Goal: Task Accomplishment & Management: Complete application form

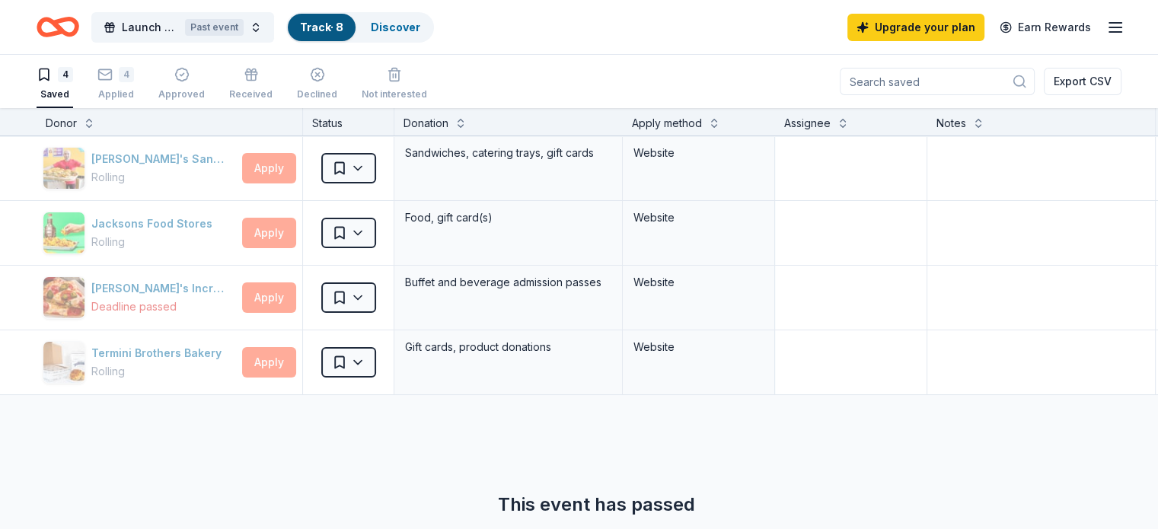
click at [134, 69] on div "4" at bounding box center [115, 74] width 37 height 15
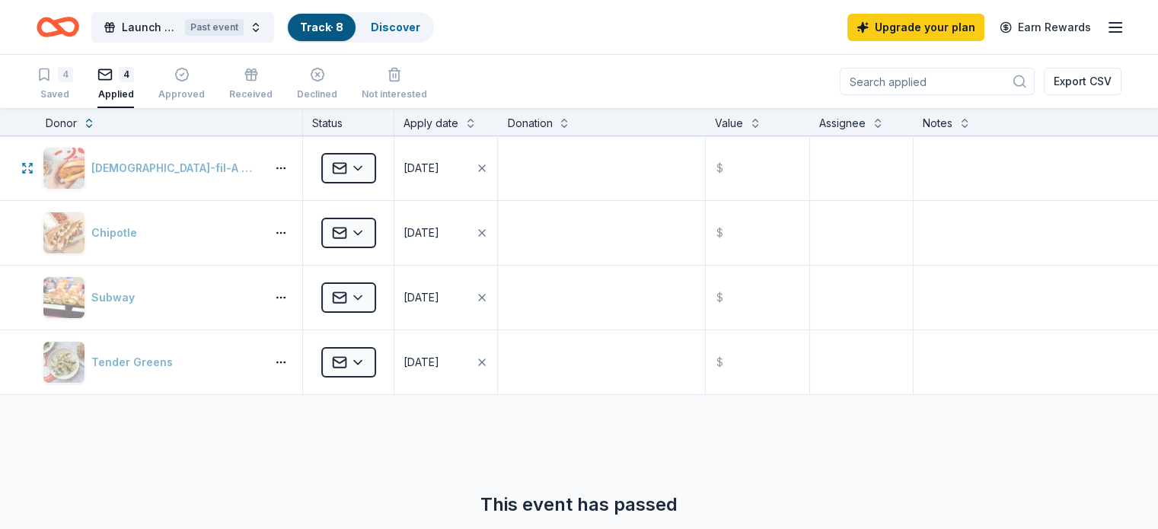
click at [389, 174] on html "Launch Pad Workshop Past event Track · 8 Discover Upgrade your plan Earn Reward…" at bounding box center [579, 264] width 1158 height 529
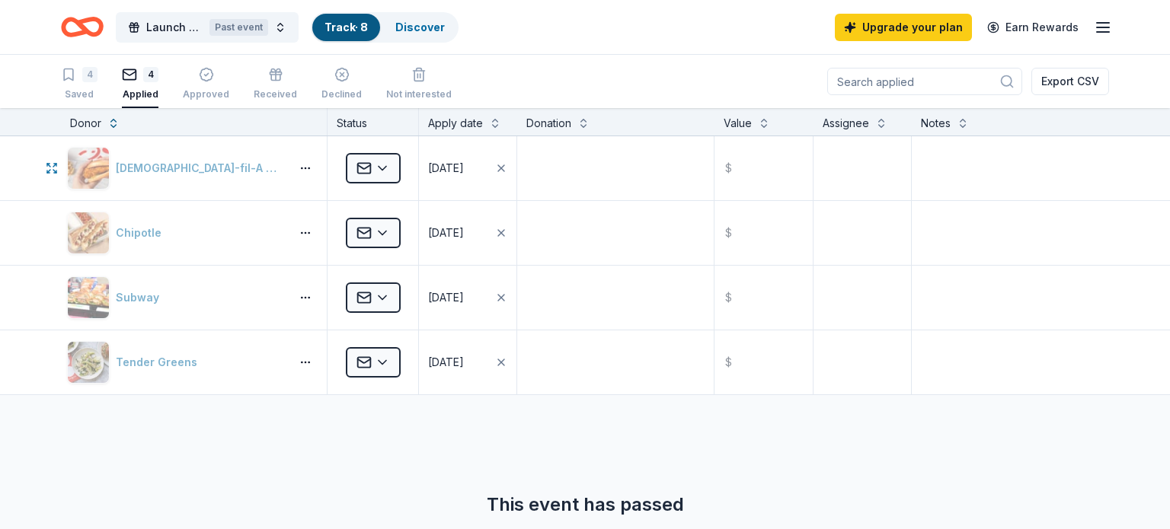
click at [389, 174] on html "Launch Pad Workshop Past event Track · 8 Discover Upgrade your plan Earn Reward…" at bounding box center [585, 264] width 1170 height 529
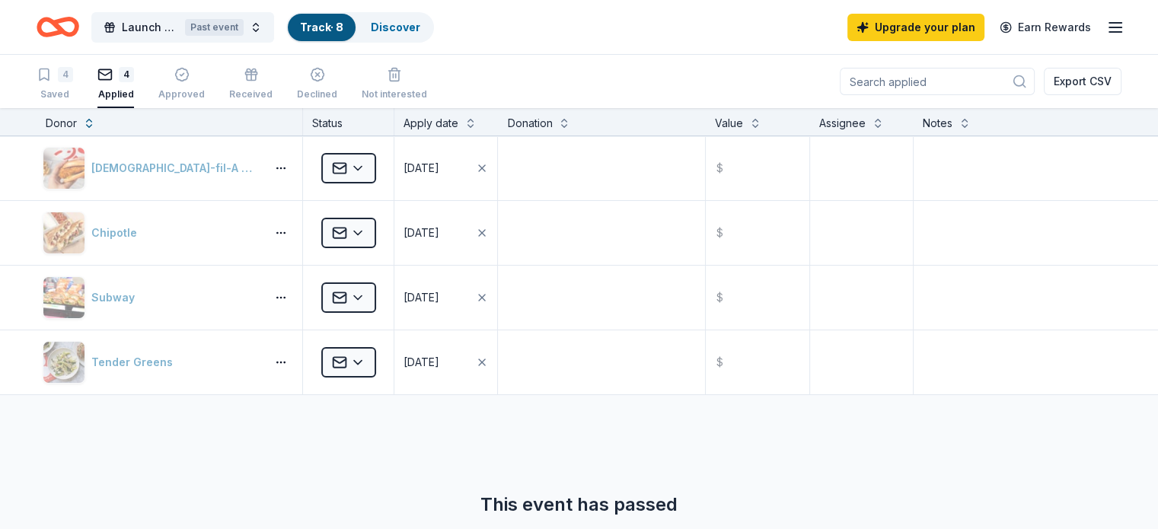
click at [343, 24] on link "Track · 8" at bounding box center [321, 27] width 43 height 13
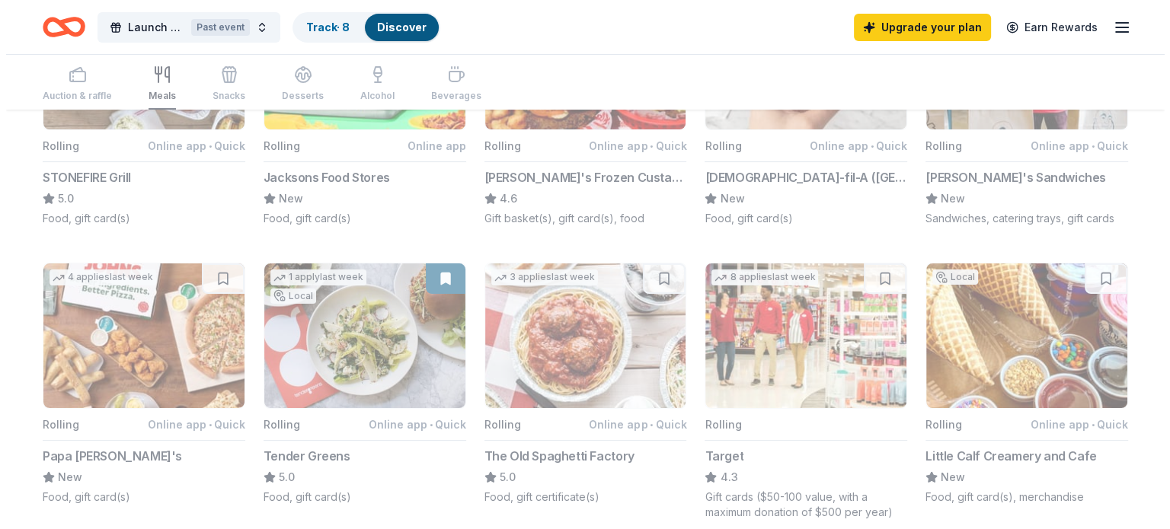
scroll to position [39, 0]
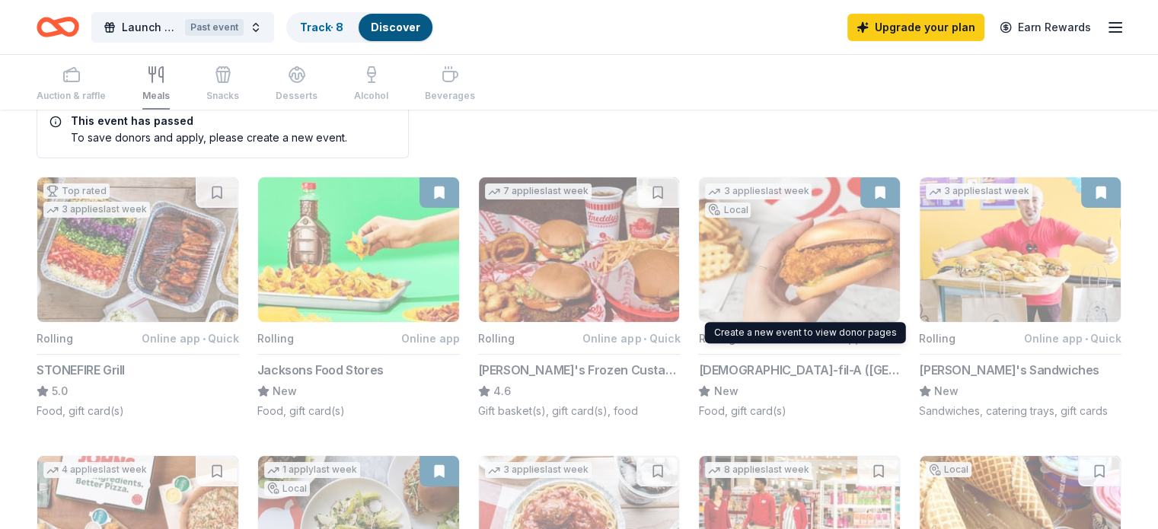
click at [835, 225] on button "3 applies last week Local Rolling Online app • Quick [DEMOGRAPHIC_DATA]-fil-A (…" at bounding box center [799, 298] width 203 height 242
click at [228, 27] on div "Past event" at bounding box center [214, 27] width 59 height 17
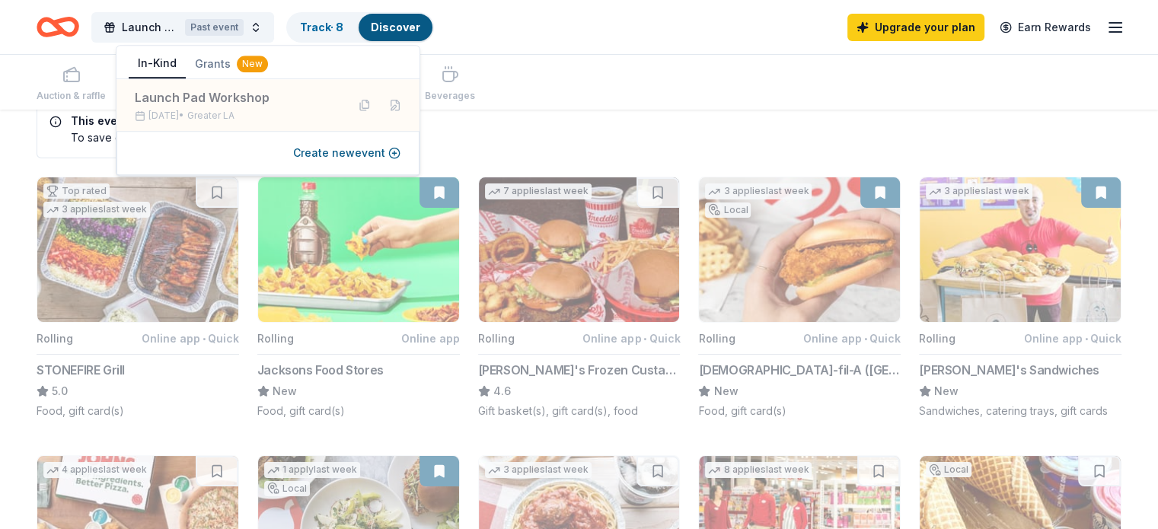
click at [367, 153] on button "Create new event" at bounding box center [346, 153] width 107 height 18
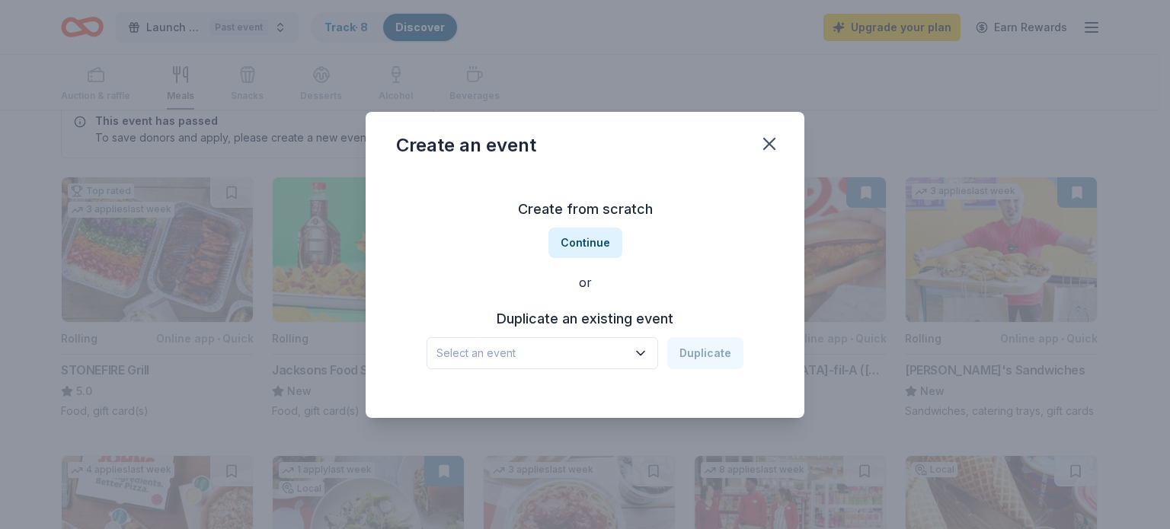
click at [574, 349] on span "Select an event" at bounding box center [531, 353] width 190 height 18
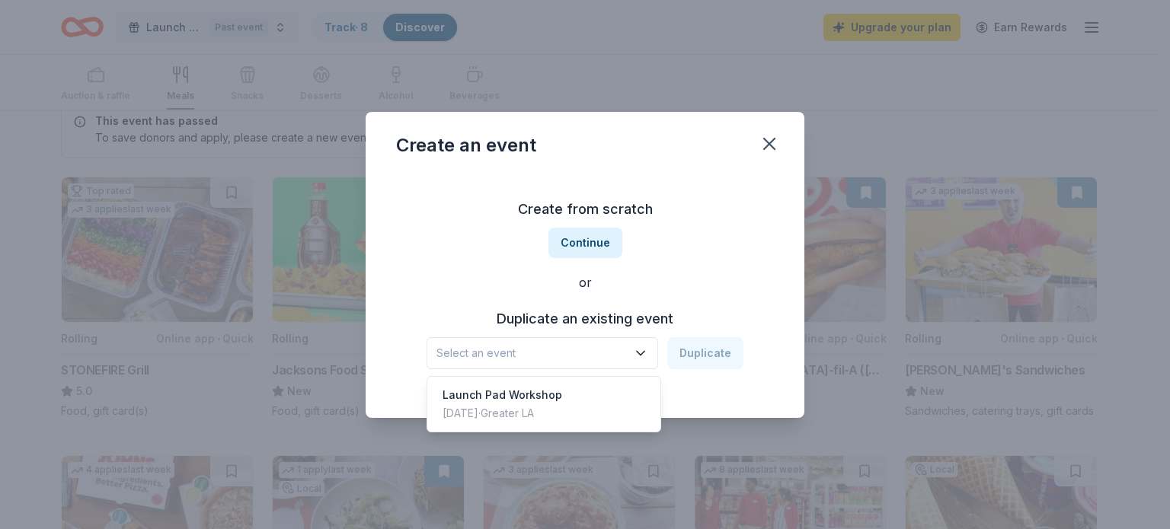
click at [574, 349] on span "Select an event" at bounding box center [531, 353] width 190 height 18
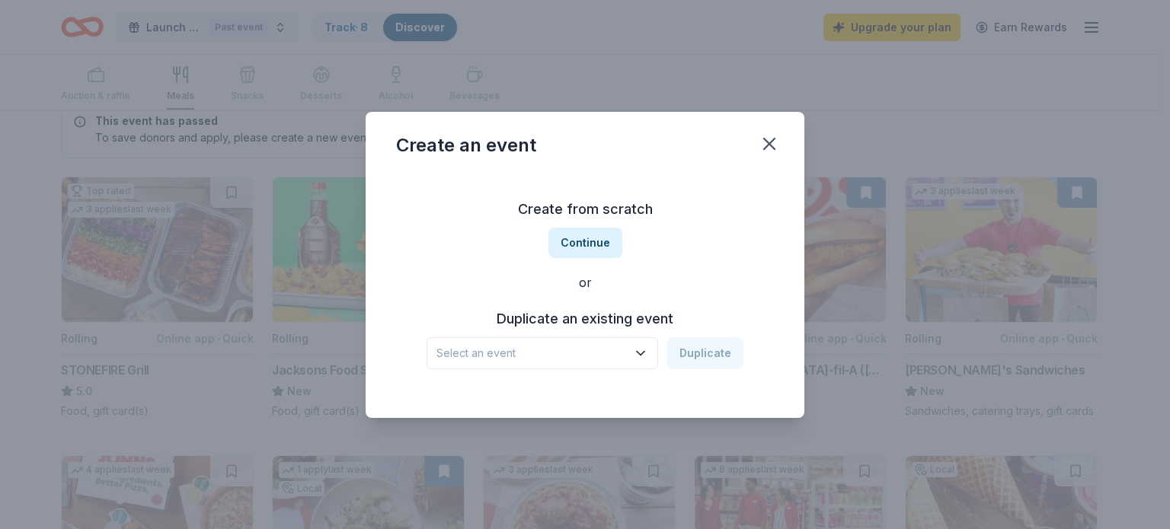
click at [589, 239] on button "Continue" at bounding box center [585, 243] width 74 height 30
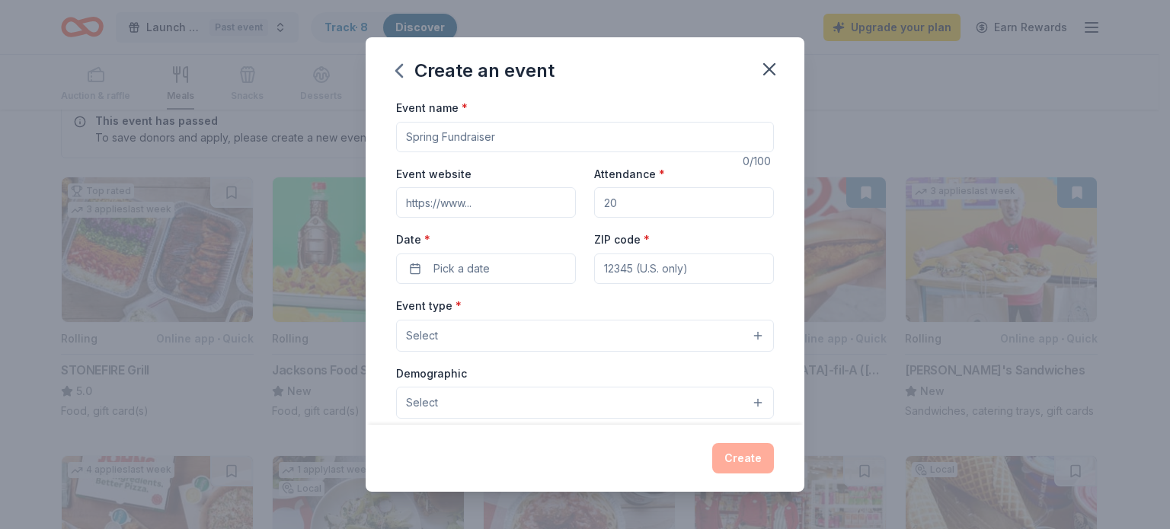
click at [503, 144] on input "Event name *" at bounding box center [585, 137] width 378 height 30
type input "Launch Your Future Cohort"
drag, startPoint x: 502, startPoint y: 191, endPoint x: 473, endPoint y: 203, distance: 31.1
click at [473, 203] on input "Event website" at bounding box center [486, 202] width 180 height 30
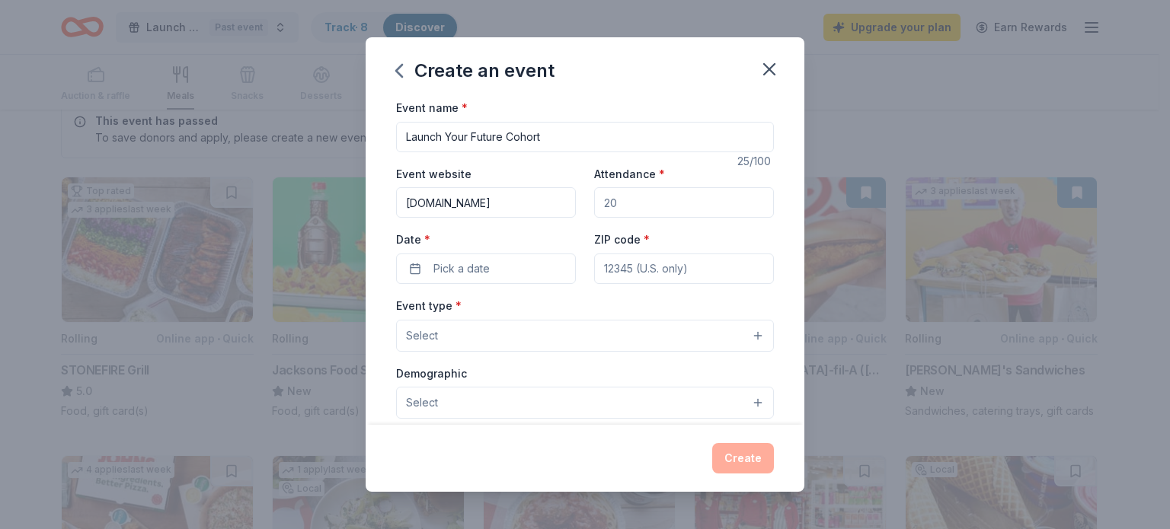
type input "[DOMAIN_NAME]"
click at [609, 196] on input "Attendance *" at bounding box center [684, 202] width 180 height 30
type input "25"
click at [502, 273] on button "Pick a date" at bounding box center [486, 269] width 180 height 30
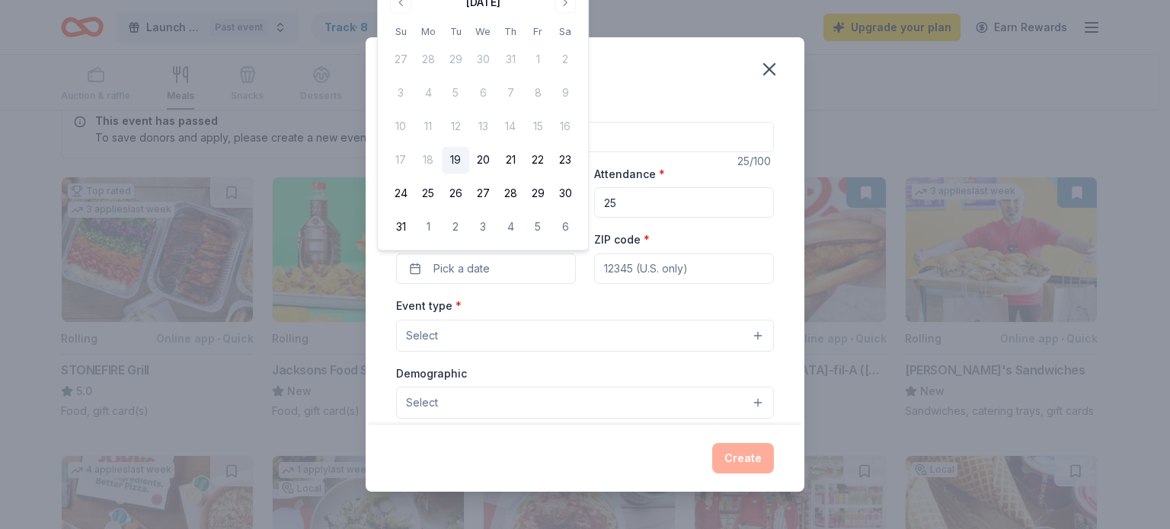
click at [566, 5] on button "Go to next month" at bounding box center [564, 2] width 21 height 21
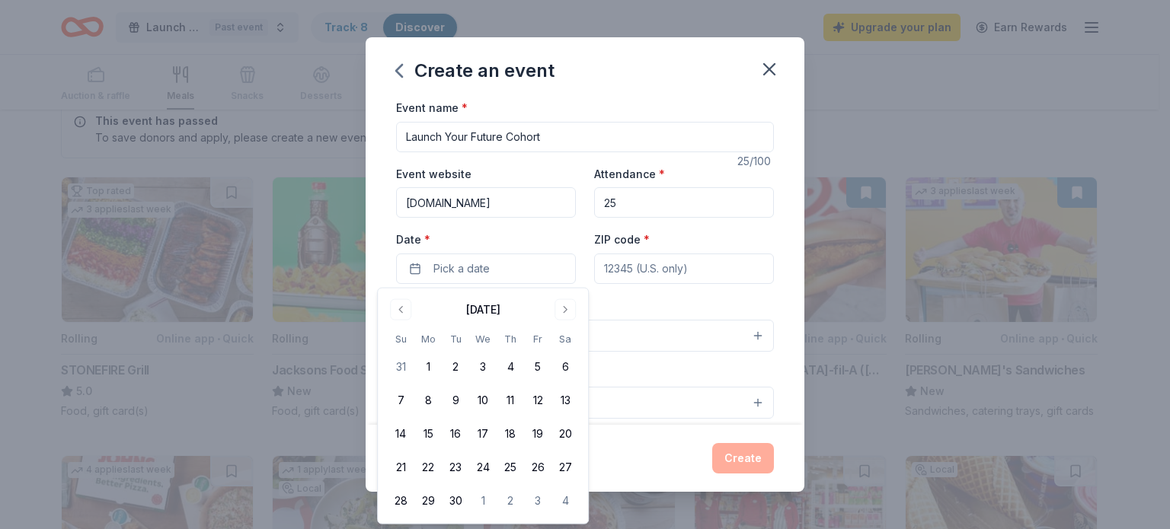
click at [393, 314] on button "Go to previous month" at bounding box center [400, 309] width 21 height 21
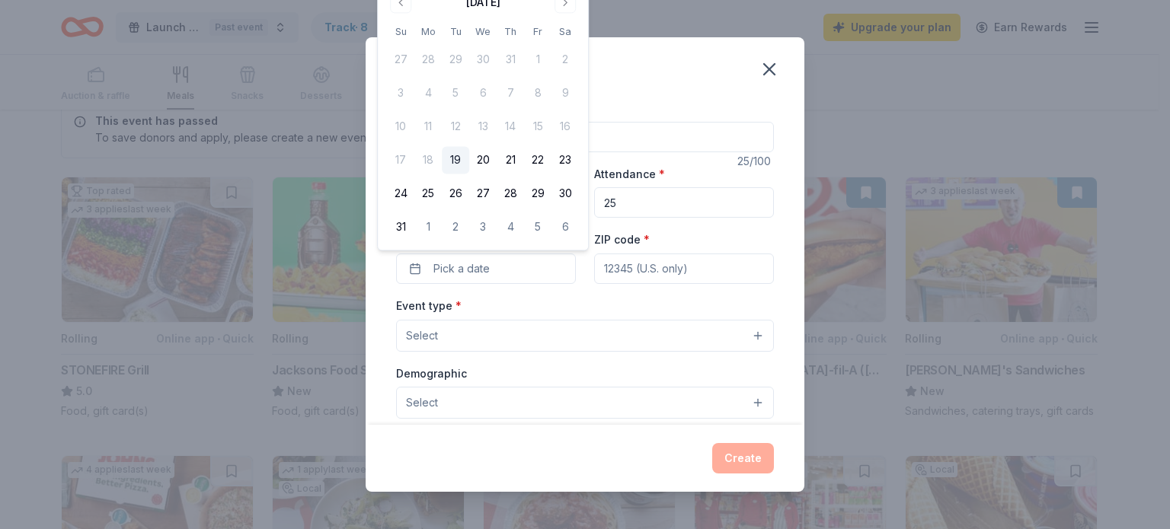
click at [564, 14] on div "[DATE] Su Mo Tu We Th Fr Sa 27 28 29 30 31 1 2 3 4 5 6 7 8 9 10 11 12 13 14 15 …" at bounding box center [483, 115] width 192 height 251
click at [564, 6] on button "Go to next month" at bounding box center [564, 2] width 21 height 21
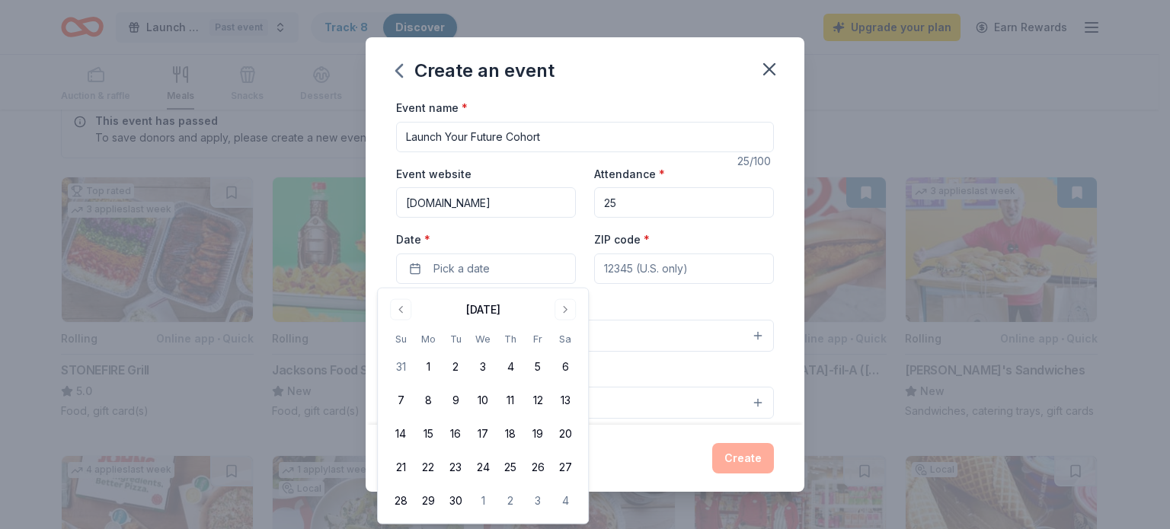
click at [428, 491] on button "29" at bounding box center [427, 500] width 27 height 27
click at [659, 313] on div "Event type * Select" at bounding box center [585, 324] width 378 height 56
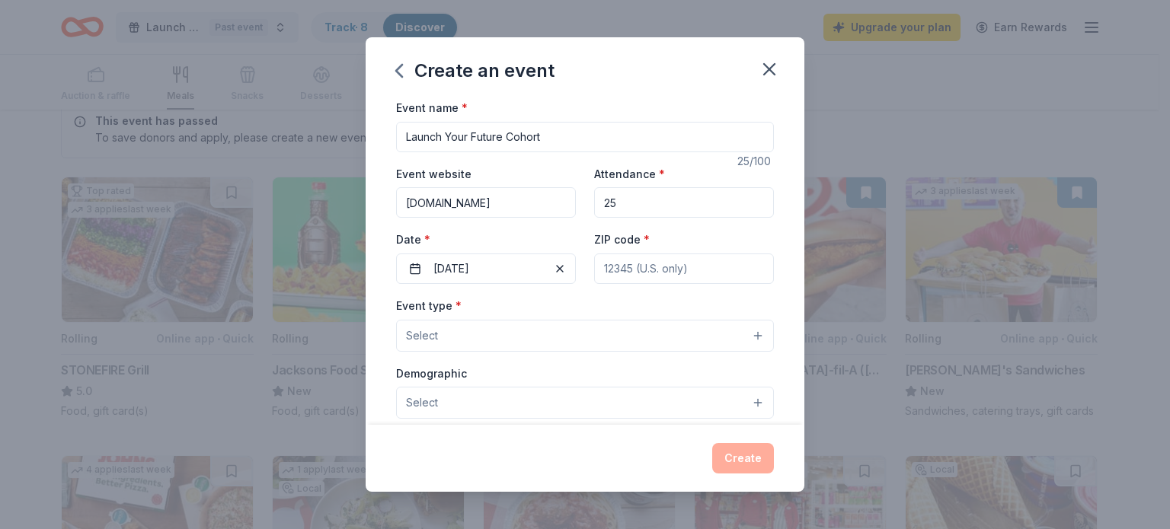
click at [643, 276] on input "ZIP code *" at bounding box center [684, 269] width 180 height 30
type input "90043"
click at [612, 319] on div "Event type * Select" at bounding box center [585, 324] width 378 height 56
click at [612, 330] on button "Select" at bounding box center [585, 336] width 378 height 32
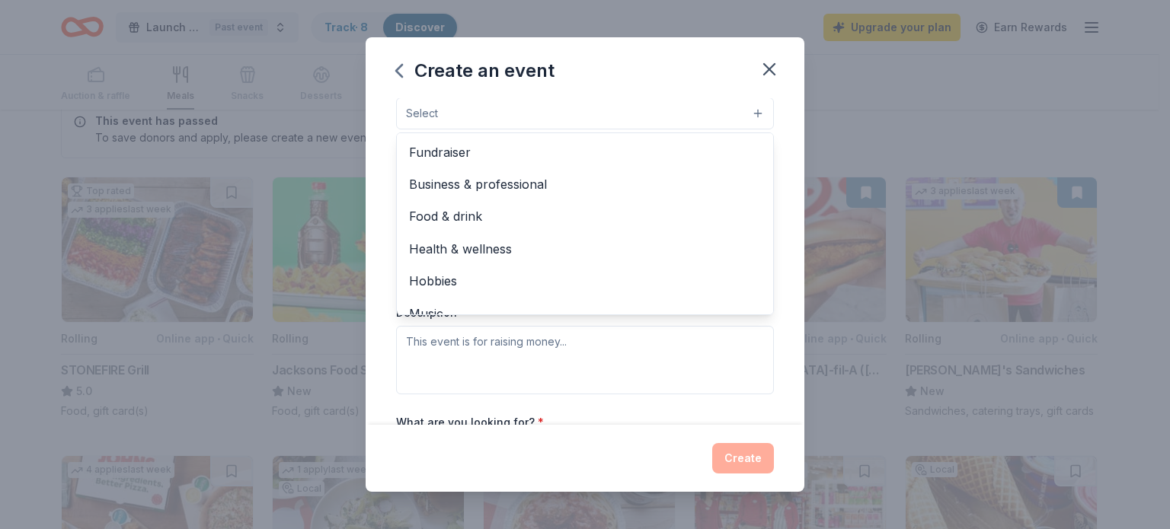
scroll to position [50, 0]
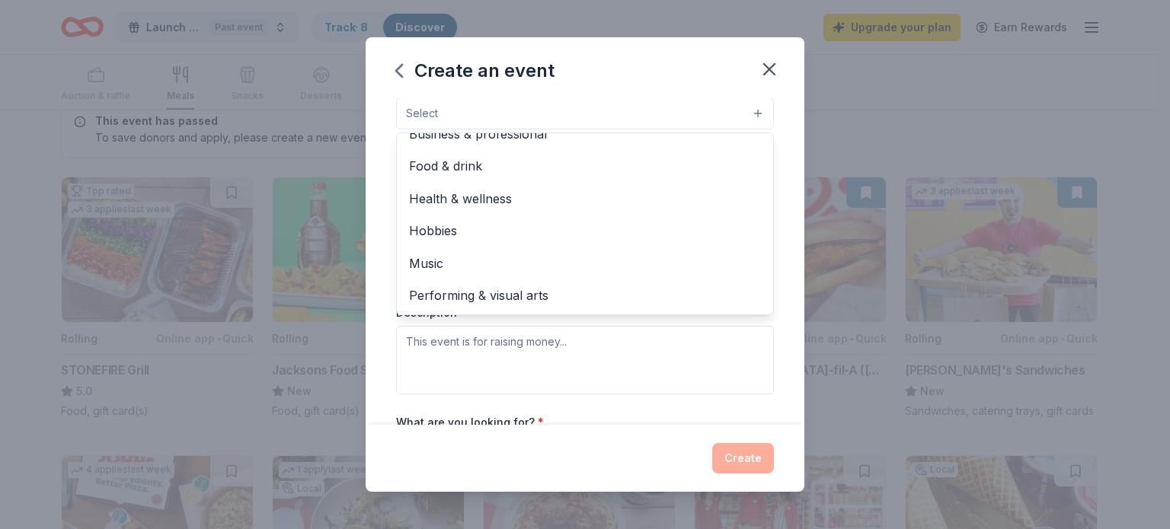
click at [685, 368] on div "Event type * Select Fundraiser Business & professional Food & drink Health & we…" at bounding box center [585, 234] width 378 height 321
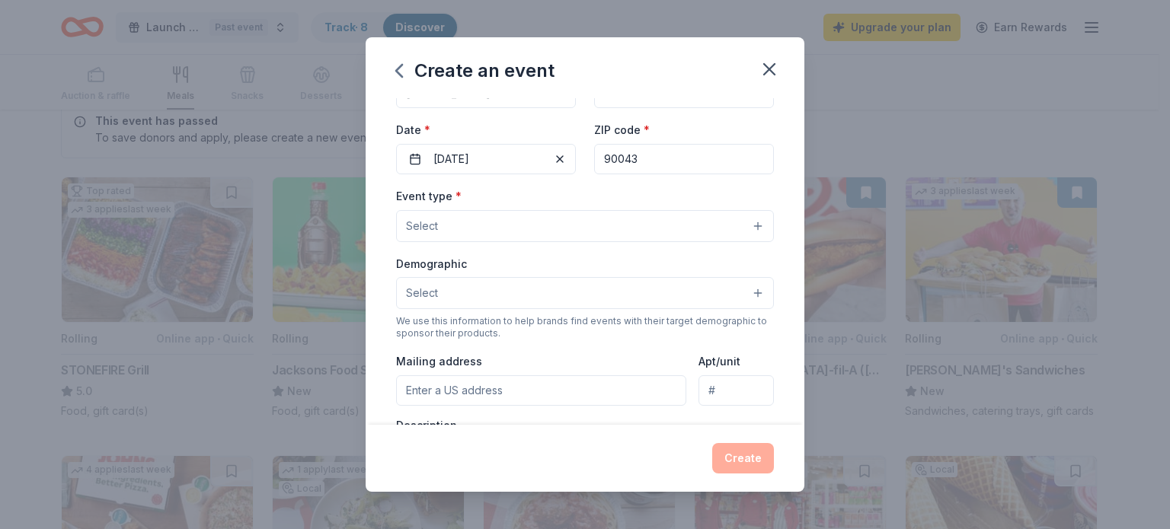
scroll to position [107, 0]
click at [718, 224] on button "Select" at bounding box center [585, 229] width 378 height 32
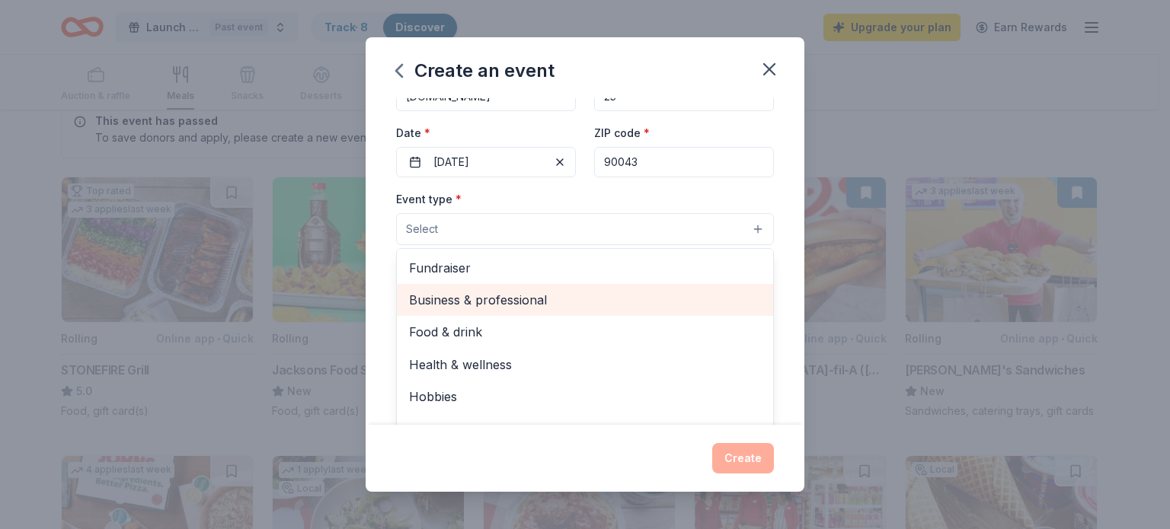
click at [677, 304] on span "Business & professional" at bounding box center [585, 300] width 352 height 20
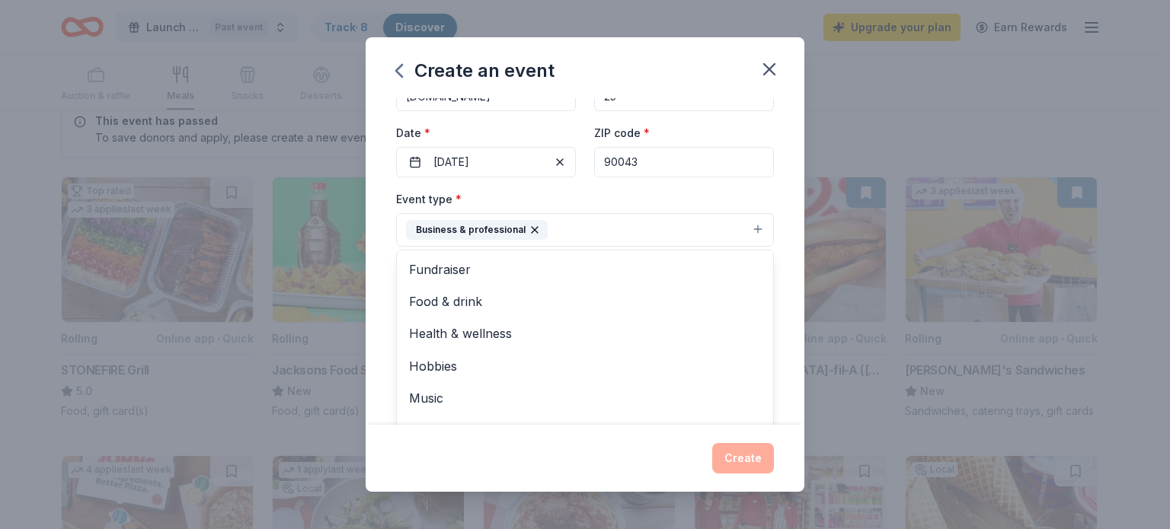
click at [786, 194] on div "Event name * Launch Your Future Cohort 25 /100 Event website [DOMAIN_NAME] Atte…" at bounding box center [584, 261] width 439 height 327
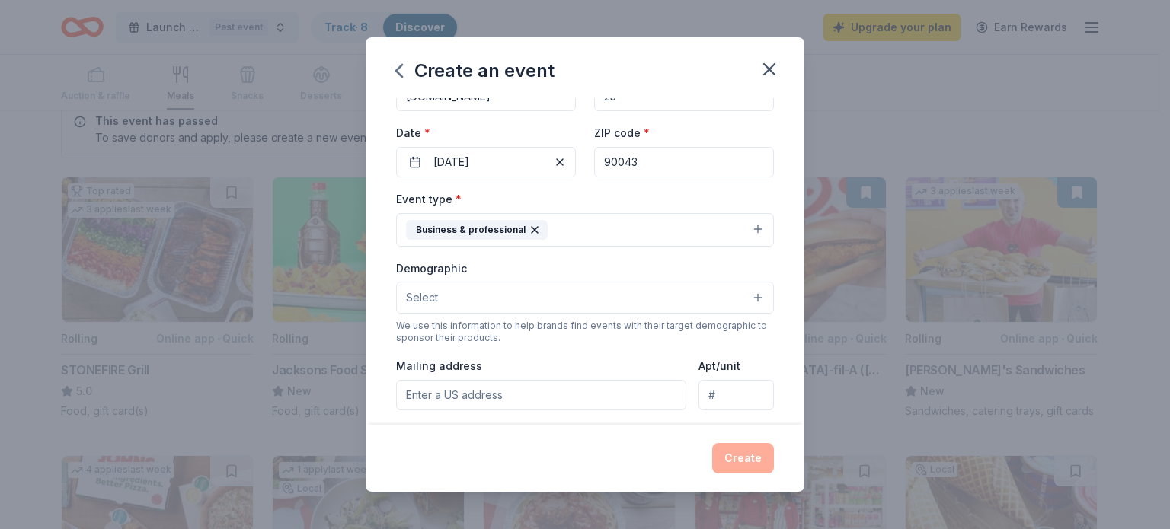
click at [712, 302] on button "Select" at bounding box center [585, 298] width 378 height 32
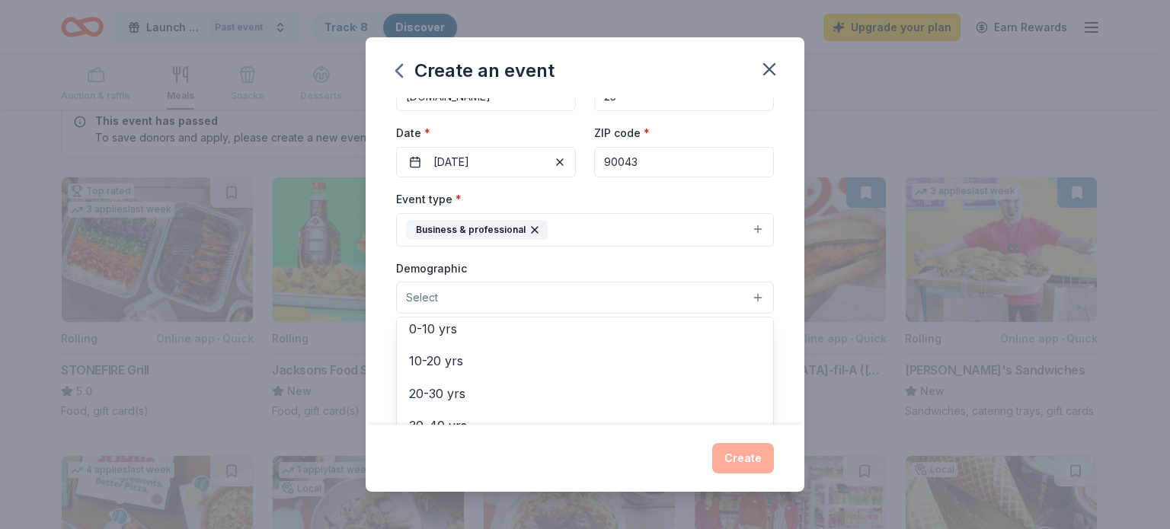
scroll to position [143, 0]
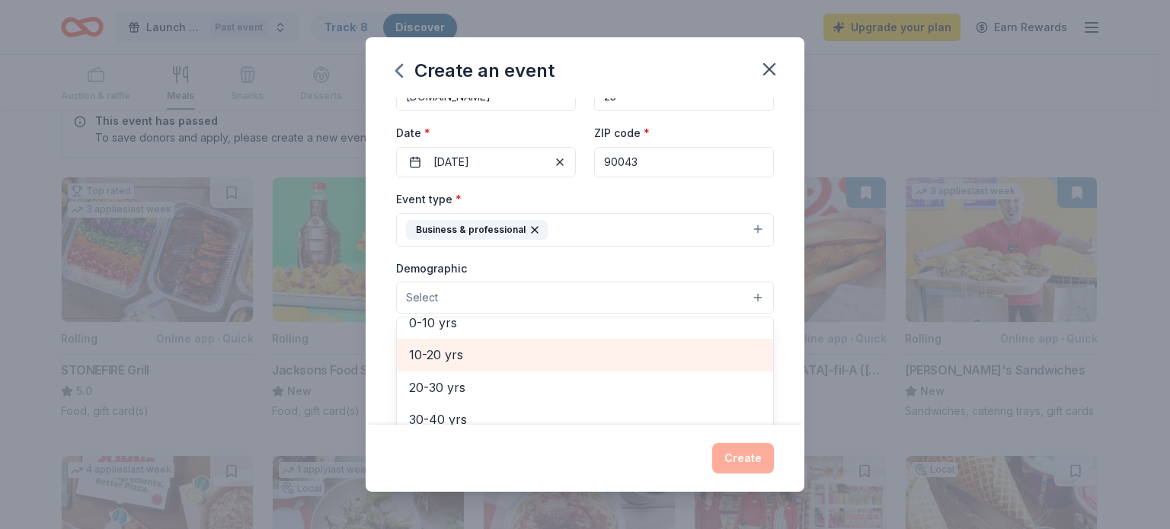
click at [439, 352] on span "10-20 yrs" at bounding box center [585, 355] width 352 height 20
click at [441, 362] on span "20-30 yrs" at bounding box center [585, 356] width 352 height 20
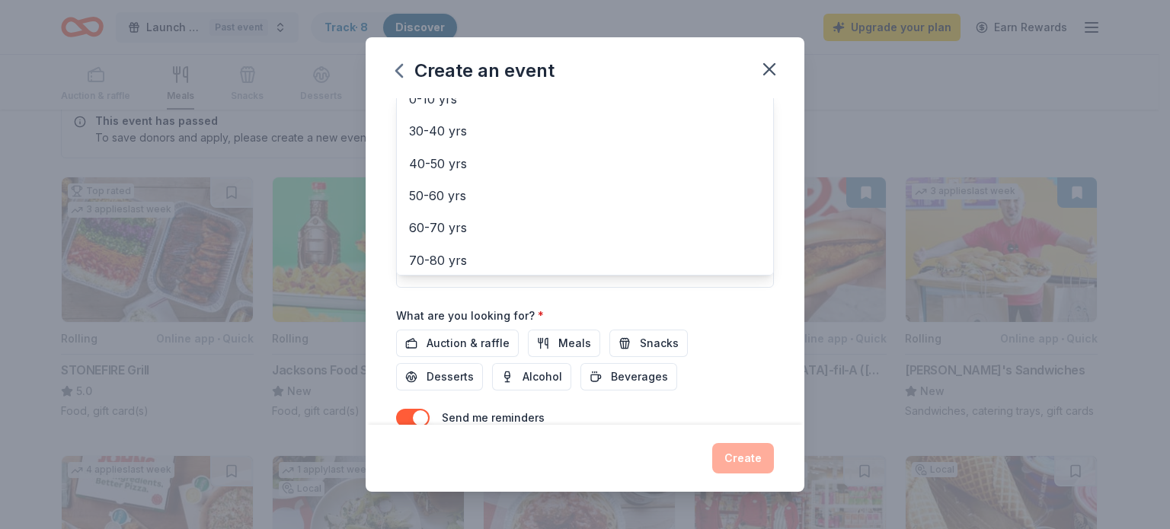
scroll to position [335, 0]
click at [573, 346] on div "Event name * Launch Your Future Cohort 25 /100 Event website [DOMAIN_NAME] Atte…" at bounding box center [585, 116] width 378 height 707
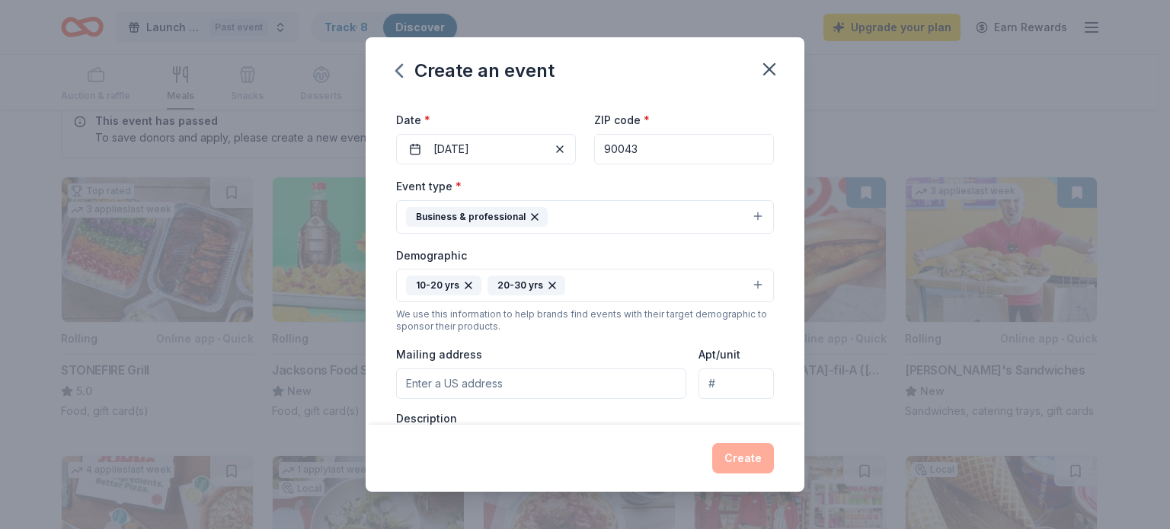
scroll to position [157, 0]
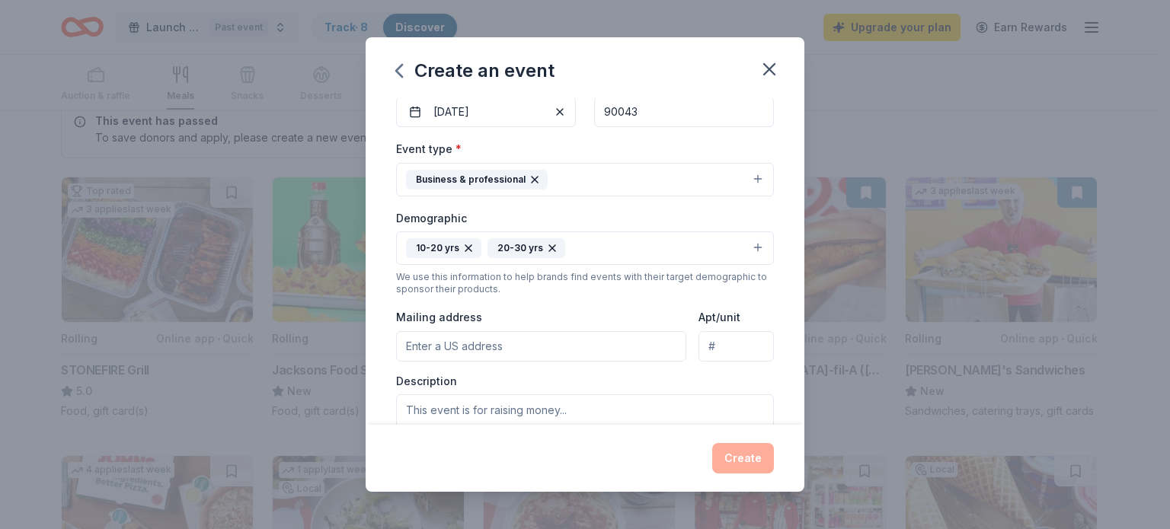
click at [582, 341] on input "Mailing address" at bounding box center [541, 346] width 290 height 30
type input "[STREET_ADDRESS][PERSON_NAME]"
click at [736, 335] on input "Apt/unit" at bounding box center [735, 346] width 75 height 30
type input "25"
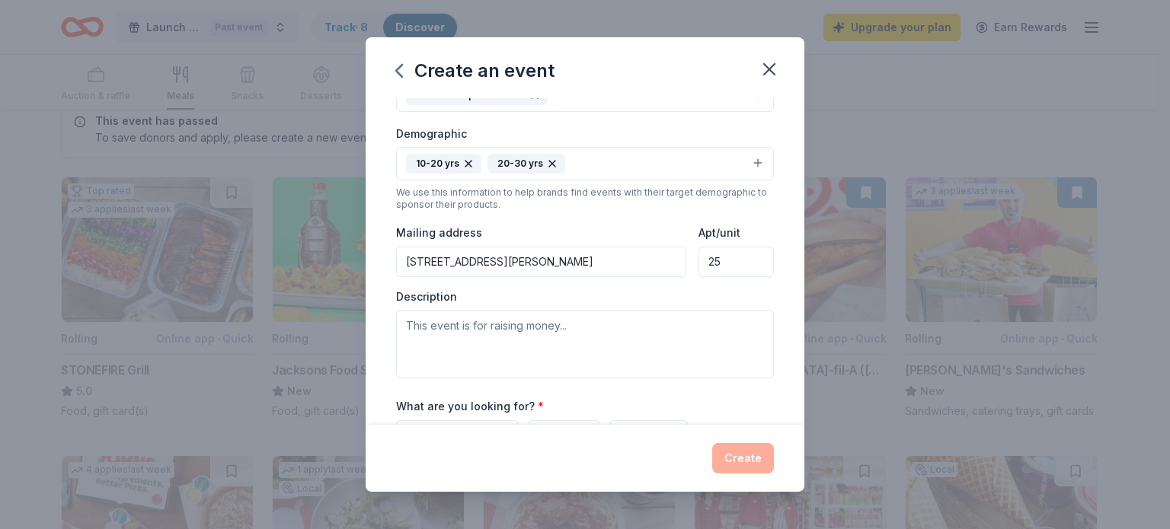
scroll to position [243, 0]
click at [679, 337] on textarea at bounding box center [585, 342] width 378 height 69
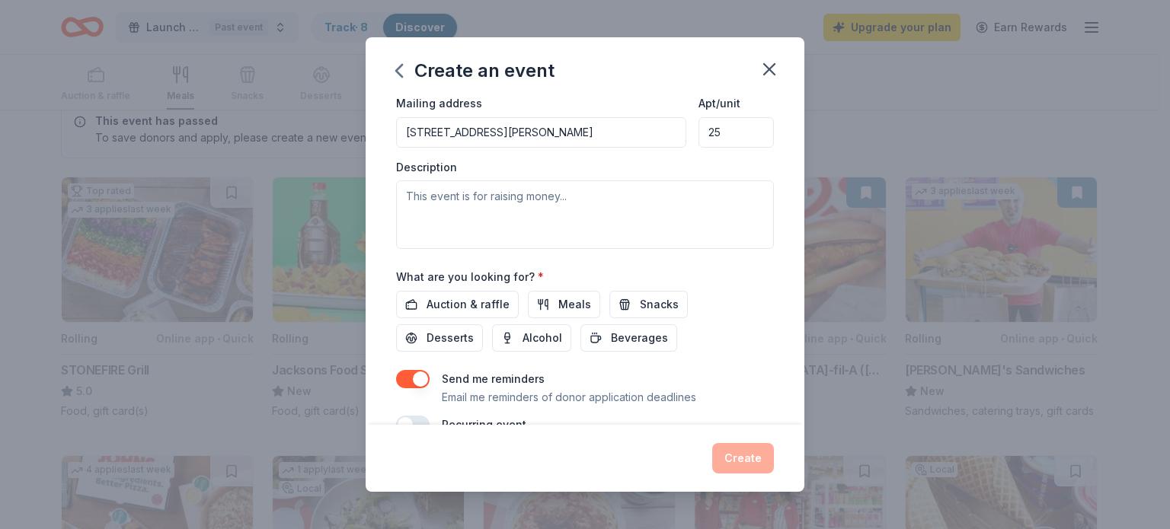
scroll to position [372, 0]
click at [809, 365] on div "Create an event Event name * Launch Your Future Cohort 25 /100 Event website [D…" at bounding box center [585, 264] width 1170 height 529
click at [563, 307] on span "Meals" at bounding box center [574, 303] width 33 height 18
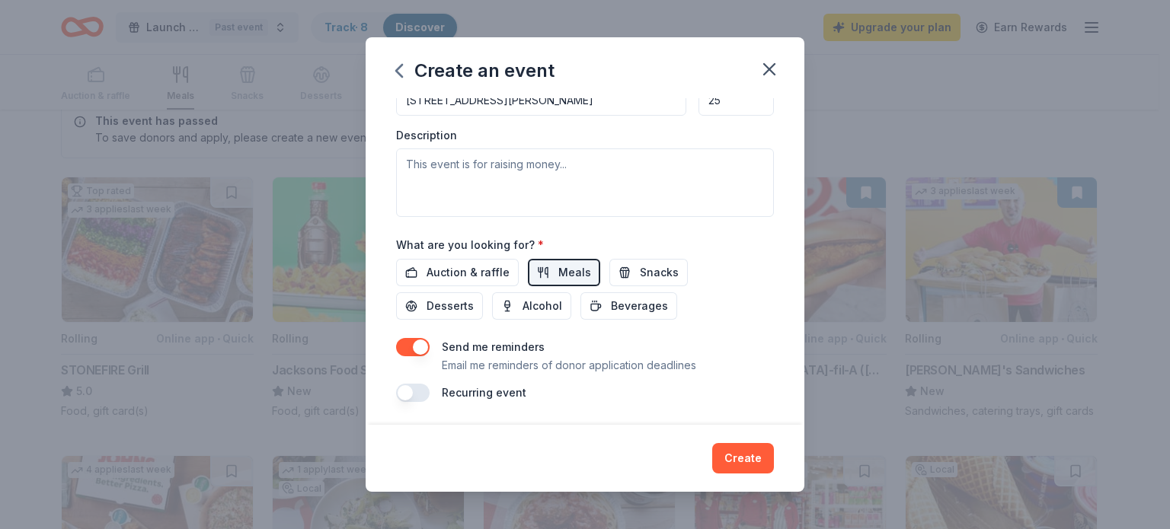
click at [419, 391] on button "button" at bounding box center [413, 393] width 34 height 18
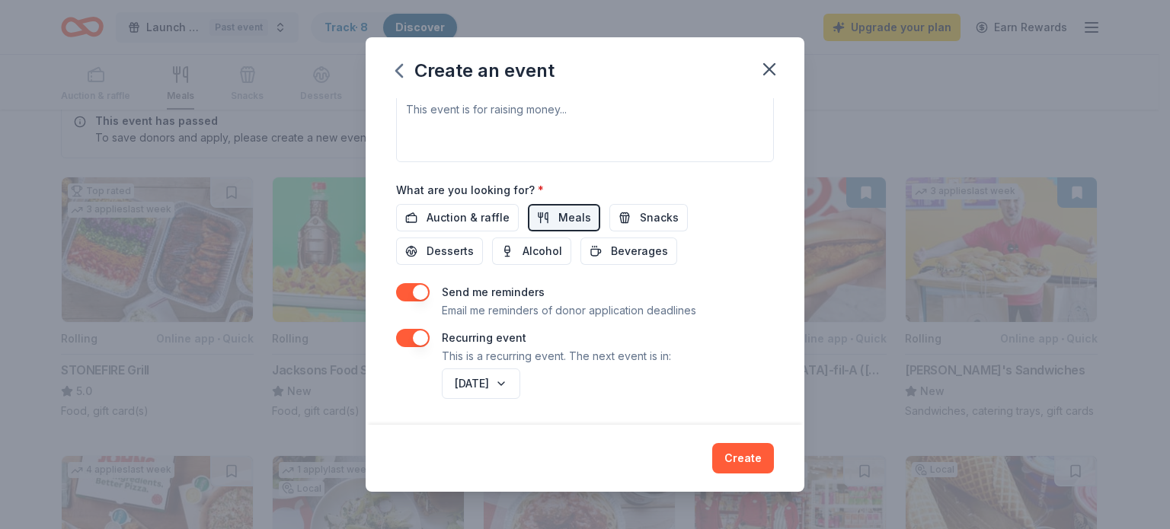
click at [520, 387] on button "[DATE]" at bounding box center [481, 384] width 78 height 30
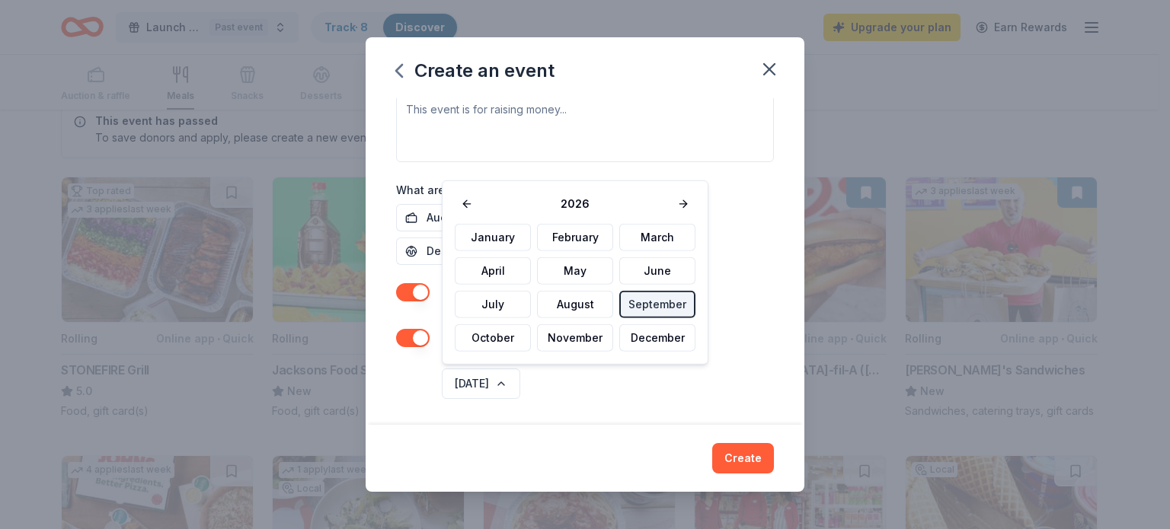
click at [508, 351] on button "October" at bounding box center [493, 337] width 76 height 27
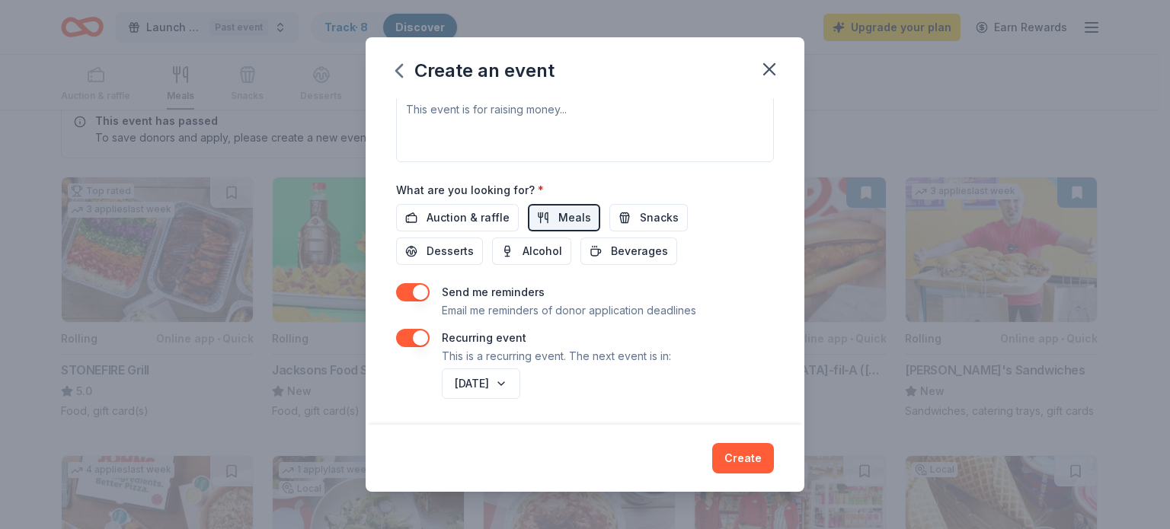
scroll to position [455, 0]
click at [520, 378] on button "[DATE]" at bounding box center [481, 387] width 78 height 30
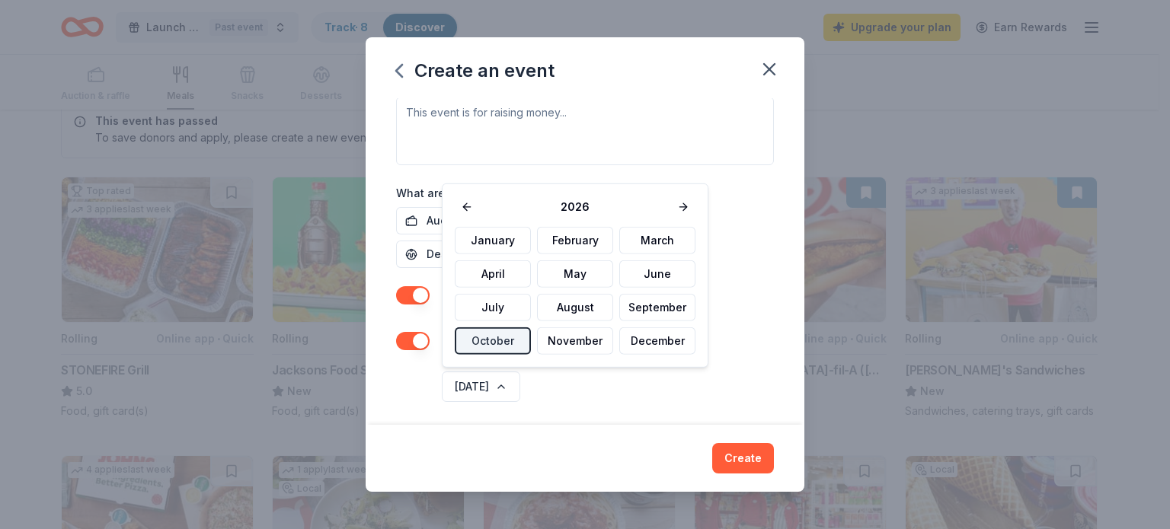
click at [469, 215] on button at bounding box center [467, 206] width 24 height 21
click at [507, 337] on button "October" at bounding box center [493, 340] width 76 height 27
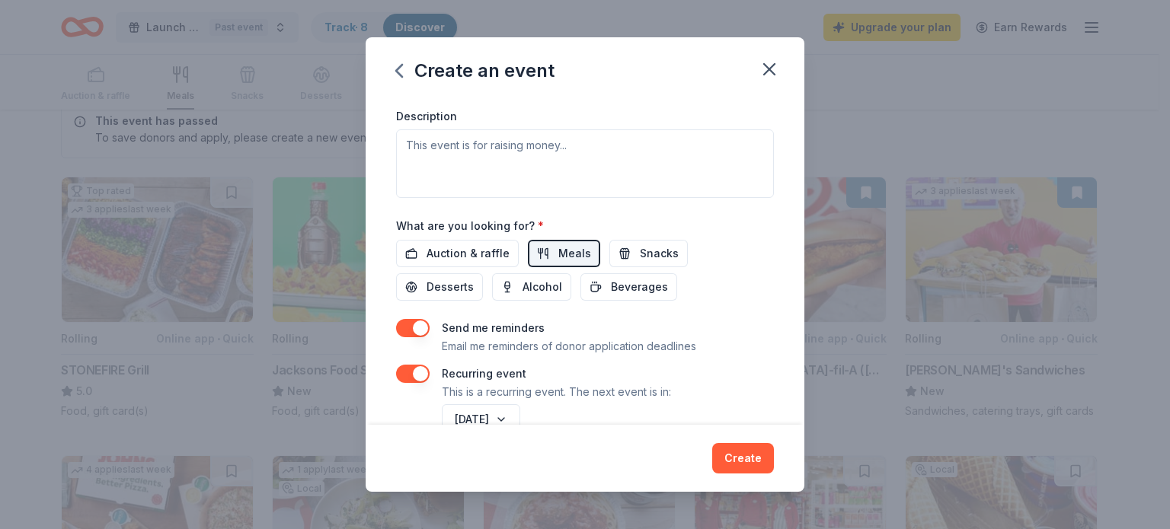
scroll to position [426, 0]
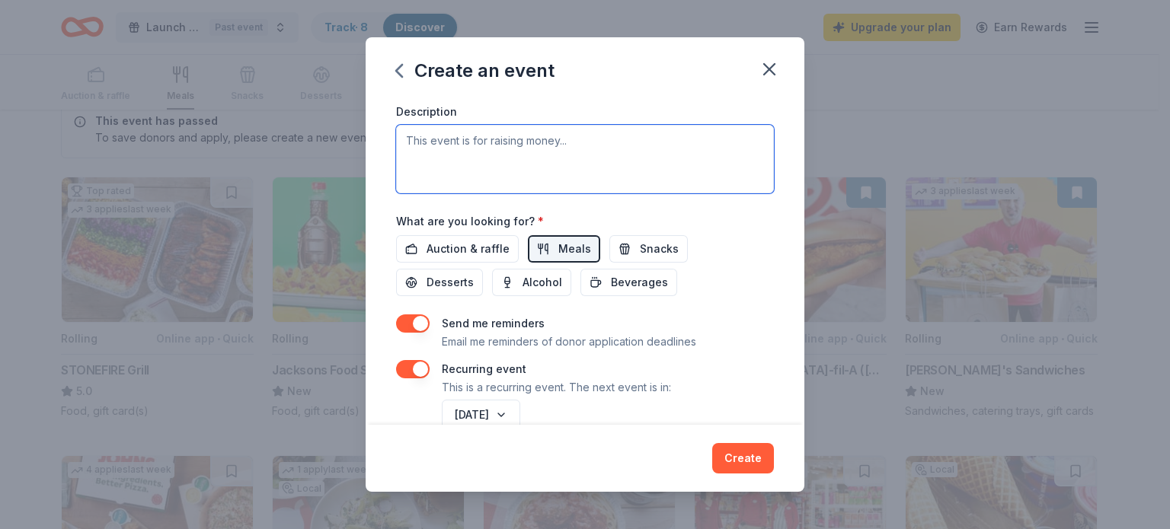
click at [531, 145] on textarea at bounding box center [585, 159] width 378 height 69
paste textarea "Loremi Dolo Sitame 🚀 C Adipis 9-Elit Seddoeiusmo Tempor inc Utlab Etdolo Magnaa…"
click at [531, 139] on textarea at bounding box center [585, 159] width 378 height 69
click at [425, 152] on textarea at bounding box center [585, 159] width 378 height 69
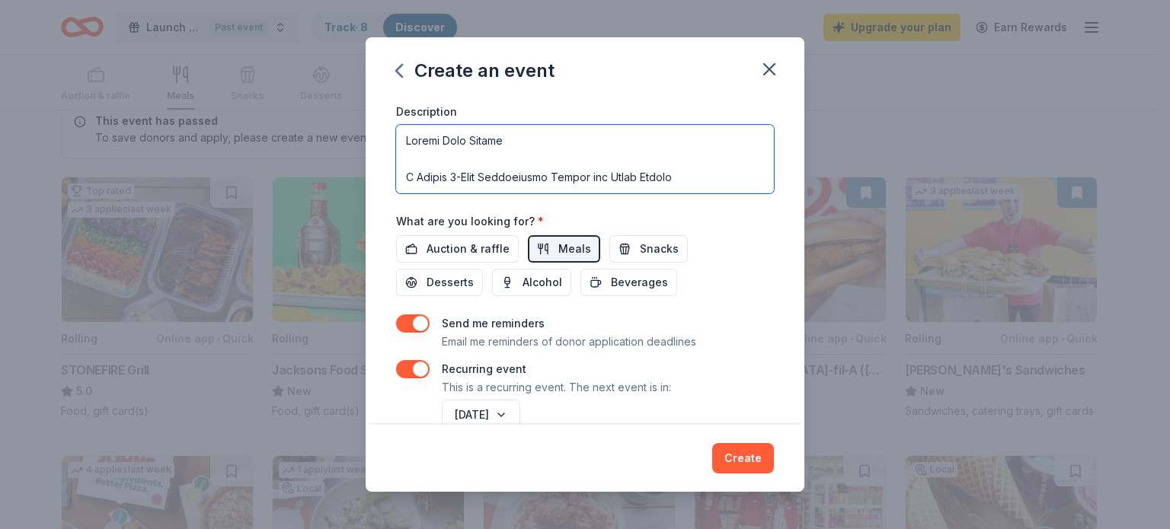
type textarea "Loremi Dolo Sitame C Adipis 3-Elit Seddoeiusmo Tempor inc Utlab Etdolo Magnaa E…"
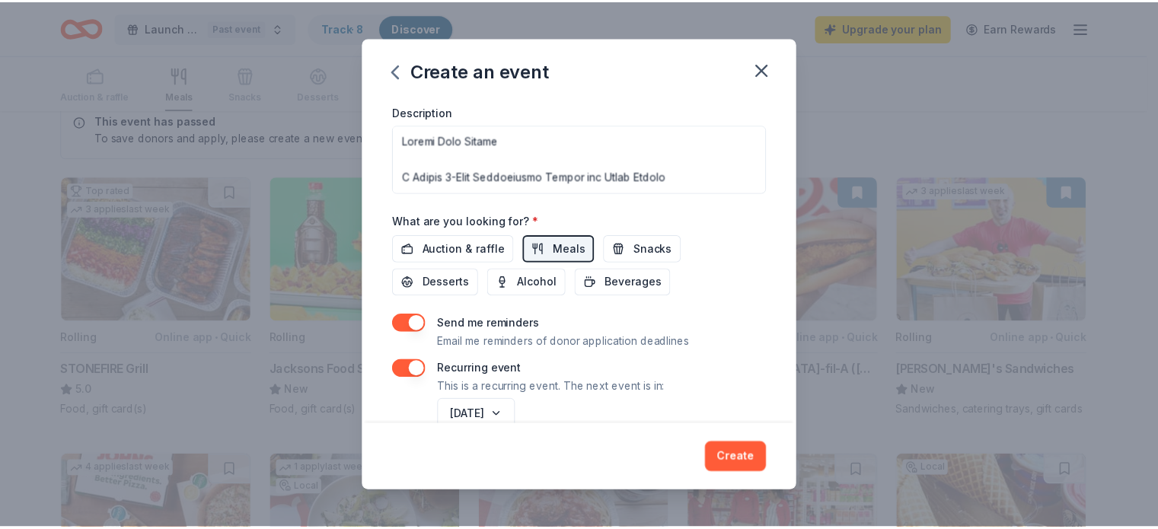
scroll to position [458, 0]
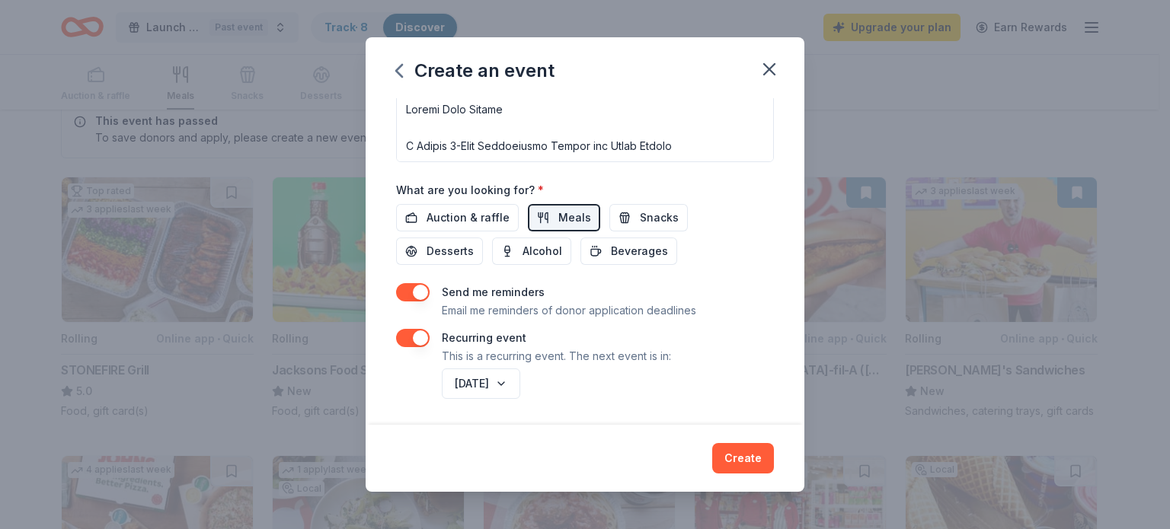
click at [788, 416] on div "Event name * Launch Your Future Cohort 25 /100 Event website [DOMAIN_NAME] Atte…" at bounding box center [584, 261] width 439 height 327
click at [520, 381] on button "[DATE]" at bounding box center [481, 384] width 78 height 30
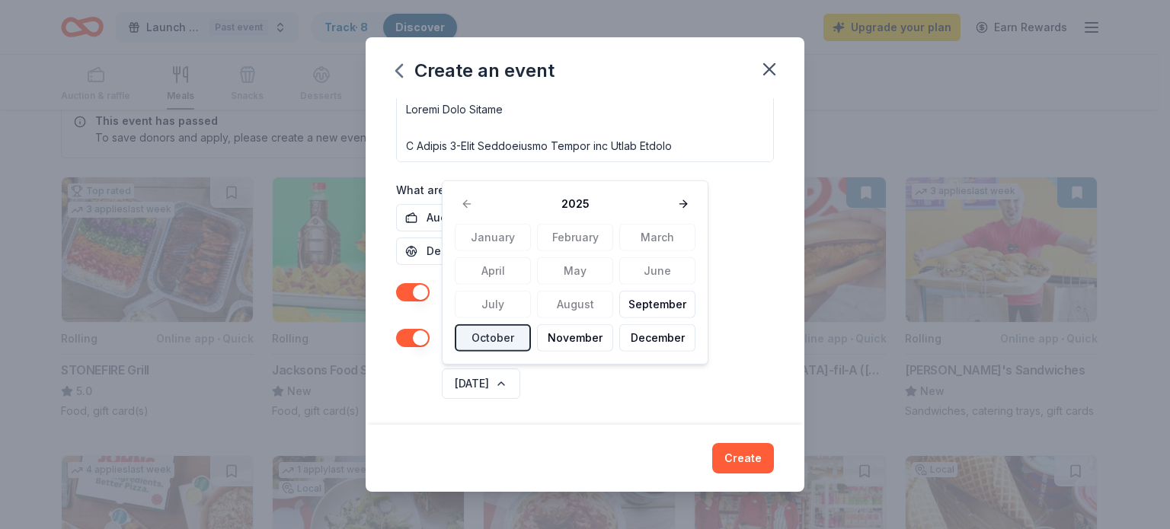
click at [669, 306] on button "September" at bounding box center [657, 304] width 76 height 27
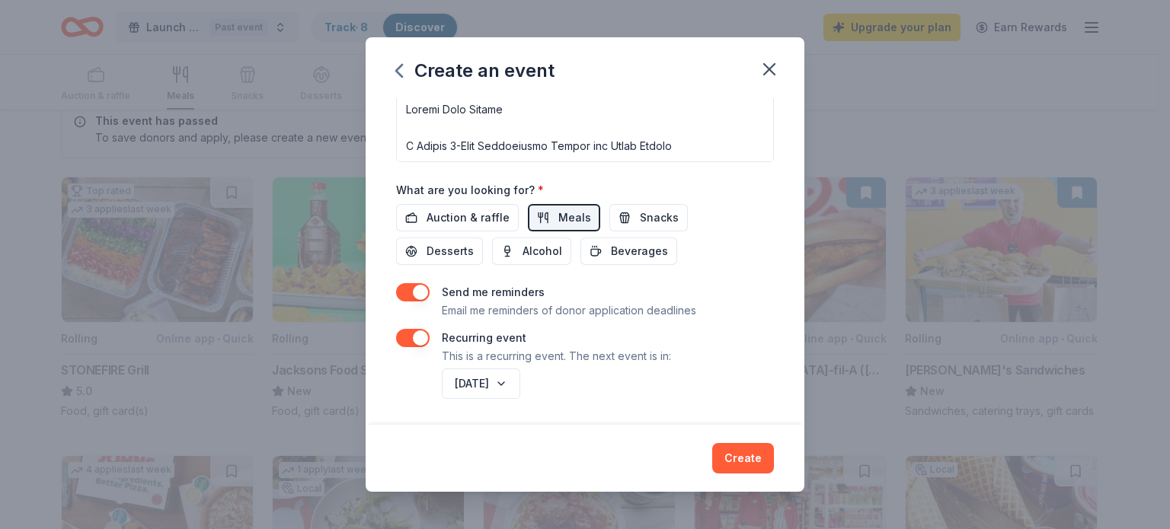
click at [727, 462] on button "Create" at bounding box center [743, 458] width 62 height 30
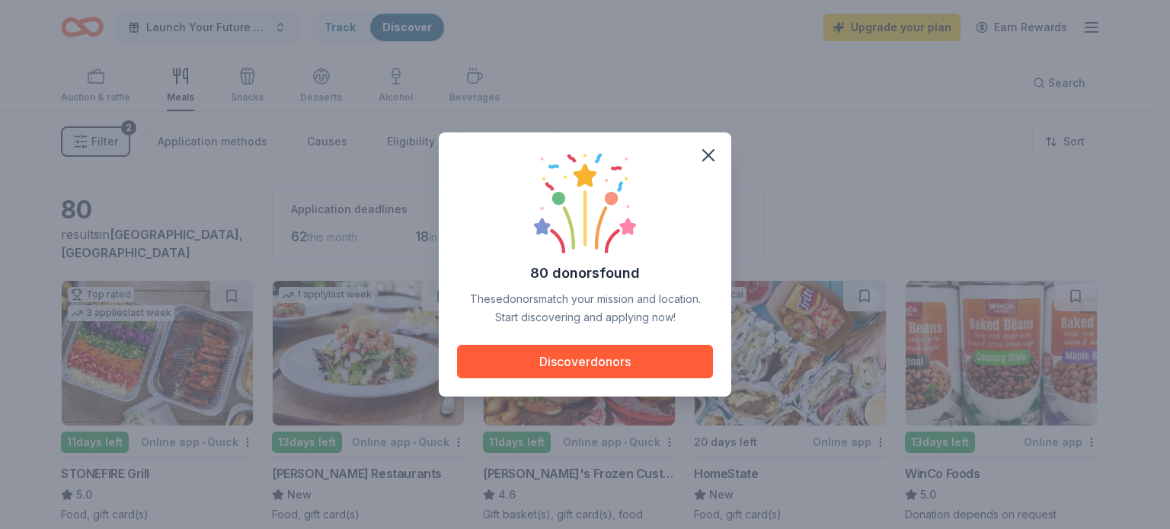
click at [618, 374] on button "Discover donors" at bounding box center [585, 362] width 256 height 34
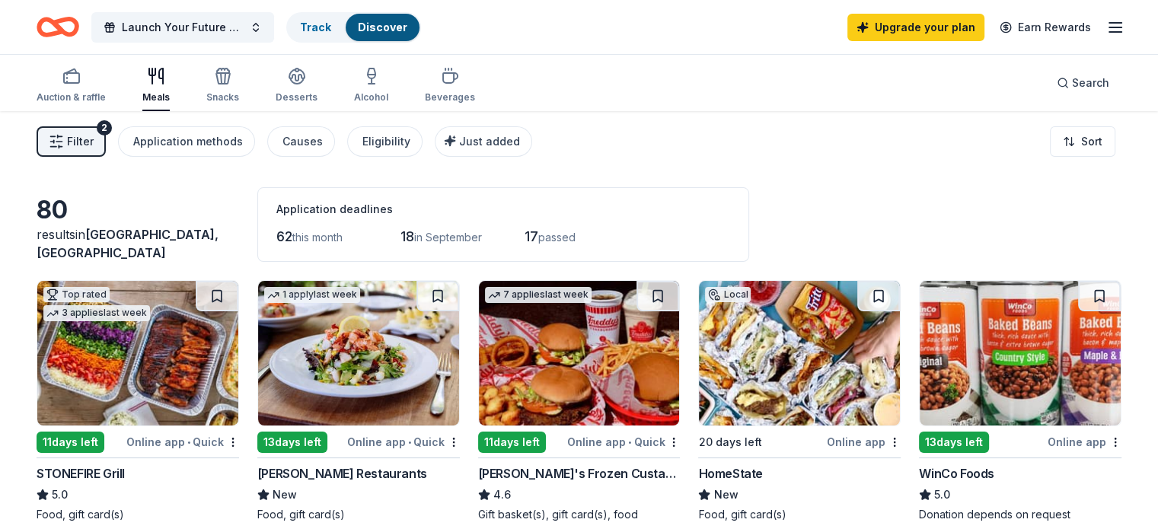
click at [231, 21] on span "Launch Your Future Cohort" at bounding box center [183, 27] width 122 height 18
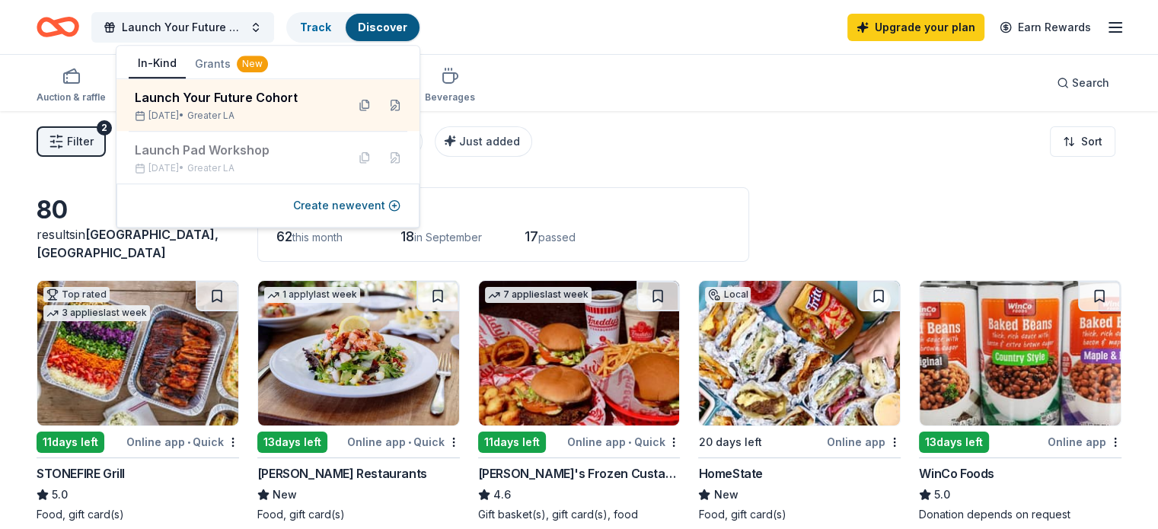
click at [393, 110] on button at bounding box center [395, 105] width 24 height 24
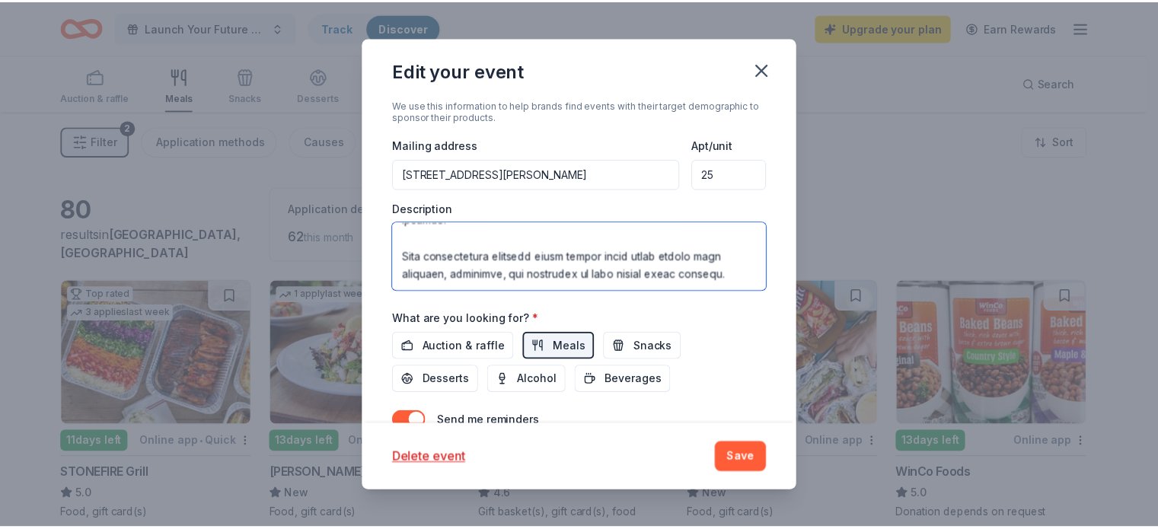
scroll to position [402, 0]
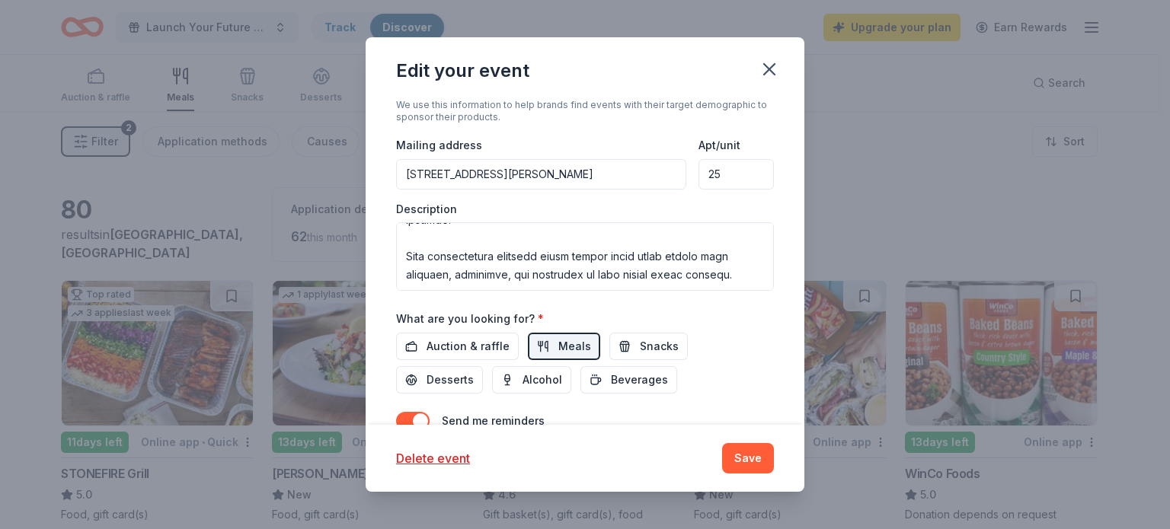
click at [760, 454] on button "Save" at bounding box center [748, 458] width 52 height 30
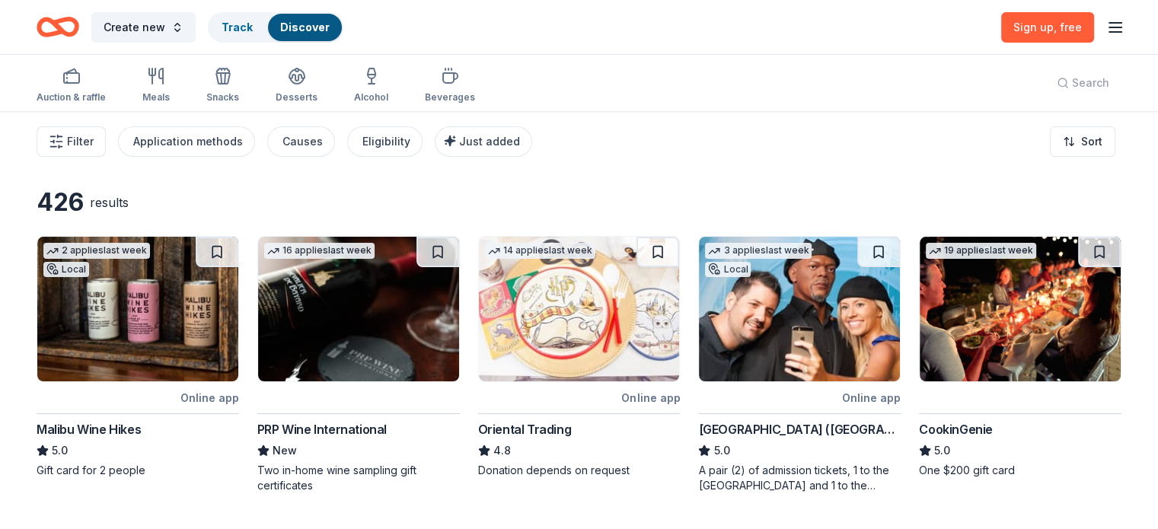
drag, startPoint x: 1169, startPoint y: 95, endPoint x: 1151, endPoint y: 101, distance: 18.5
click at [1151, 101] on html "Create new Track Discover Sign up , free Auction & raffle Meals Snacks Desserts…" at bounding box center [579, 264] width 1158 height 529
click at [1151, 101] on div "Auction & raffle Meals Snacks Desserts Alcohol Beverages Search" at bounding box center [579, 83] width 1158 height 56
click at [170, 92] on div "Meals" at bounding box center [155, 97] width 27 height 12
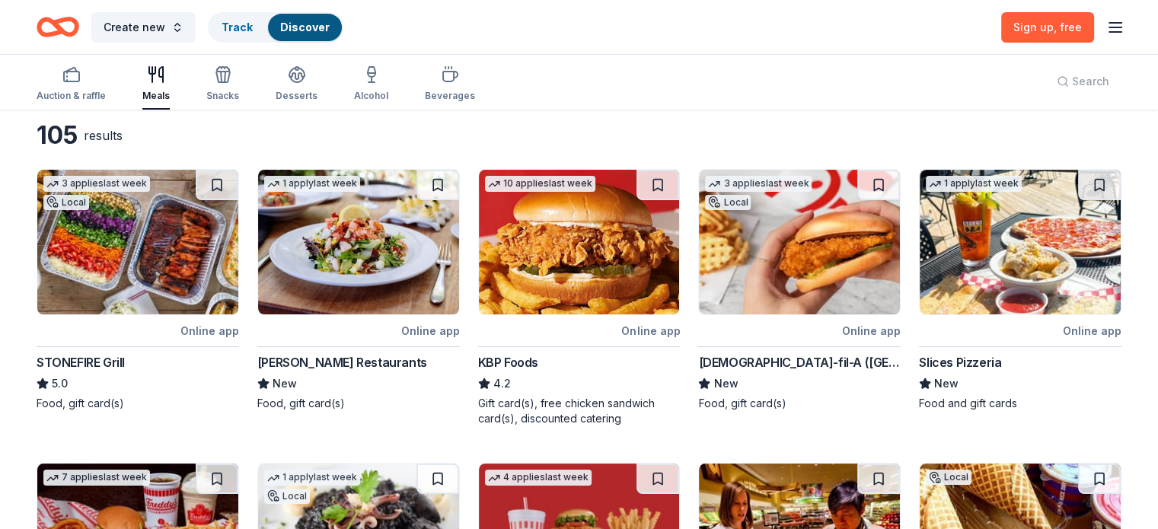
scroll to position [64, 0]
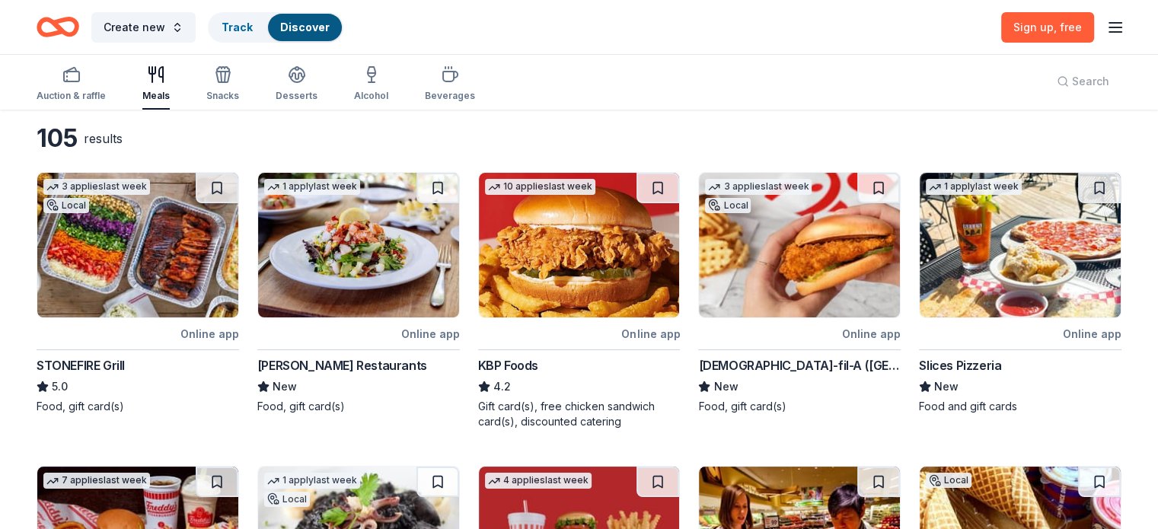
click at [785, 212] on div "3 applies last week Local" at bounding box center [758, 194] width 119 height 43
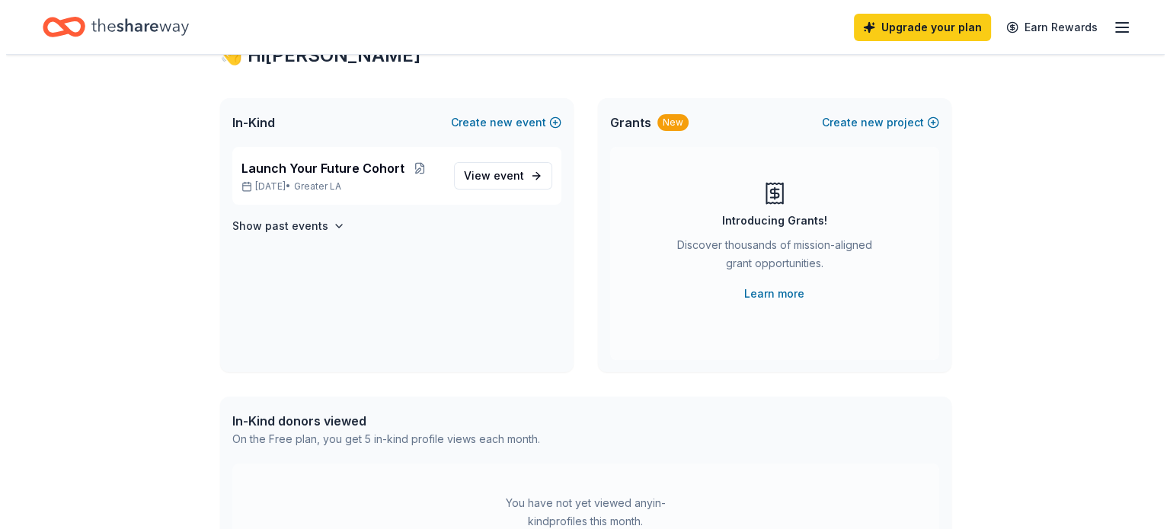
scroll to position [62, 0]
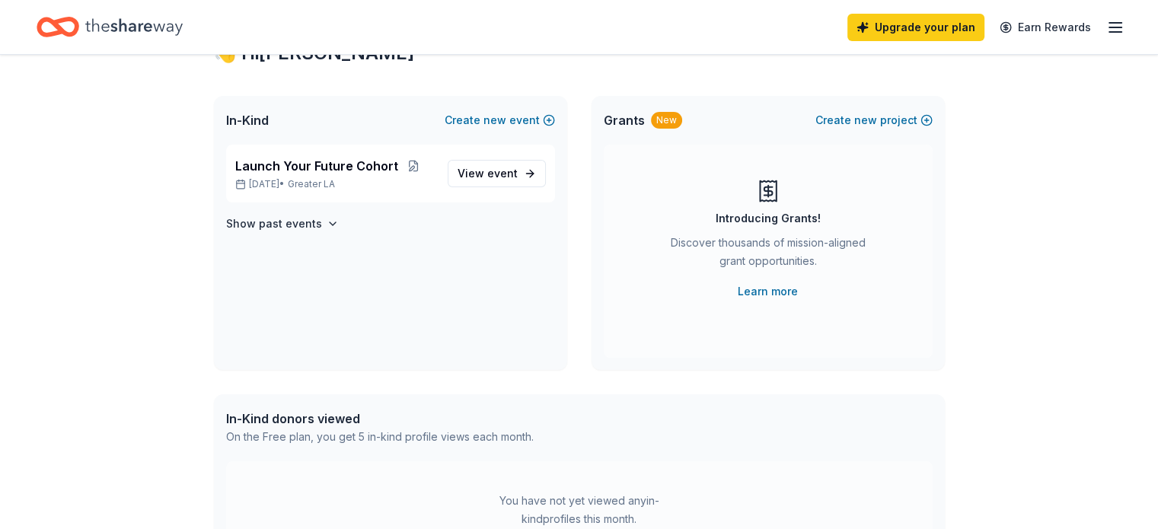
click at [499, 121] on span "new" at bounding box center [494, 120] width 23 height 18
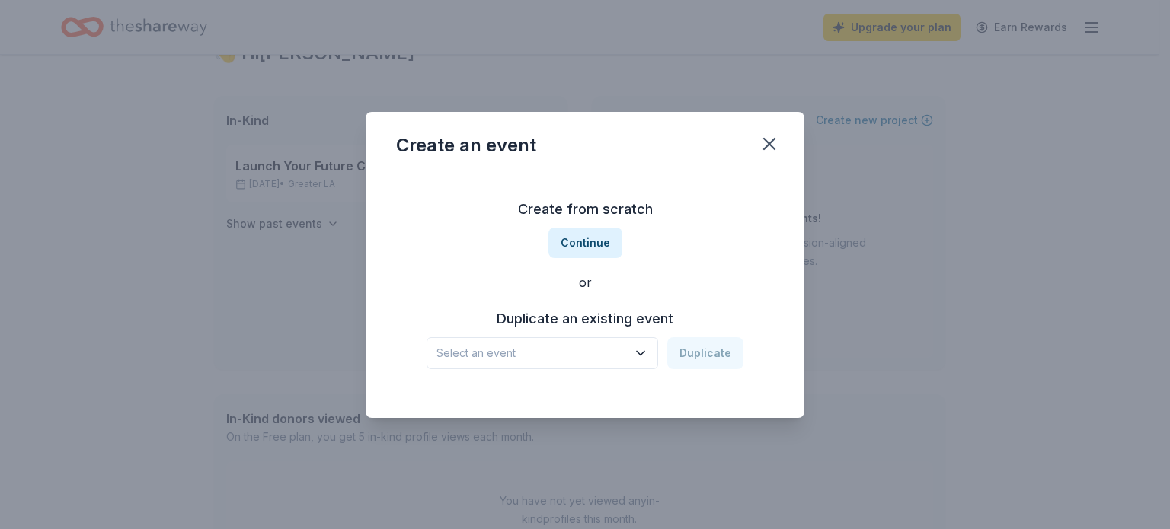
click at [591, 346] on span "Select an event" at bounding box center [531, 353] width 190 height 18
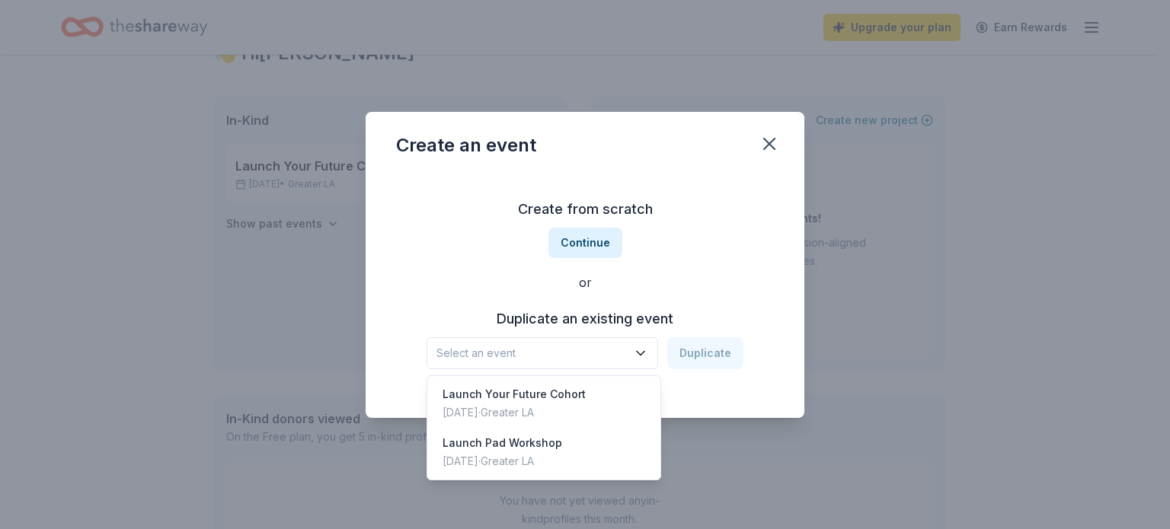
click at [569, 408] on div "Sep 29, 2025 · Greater LA" at bounding box center [513, 413] width 143 height 18
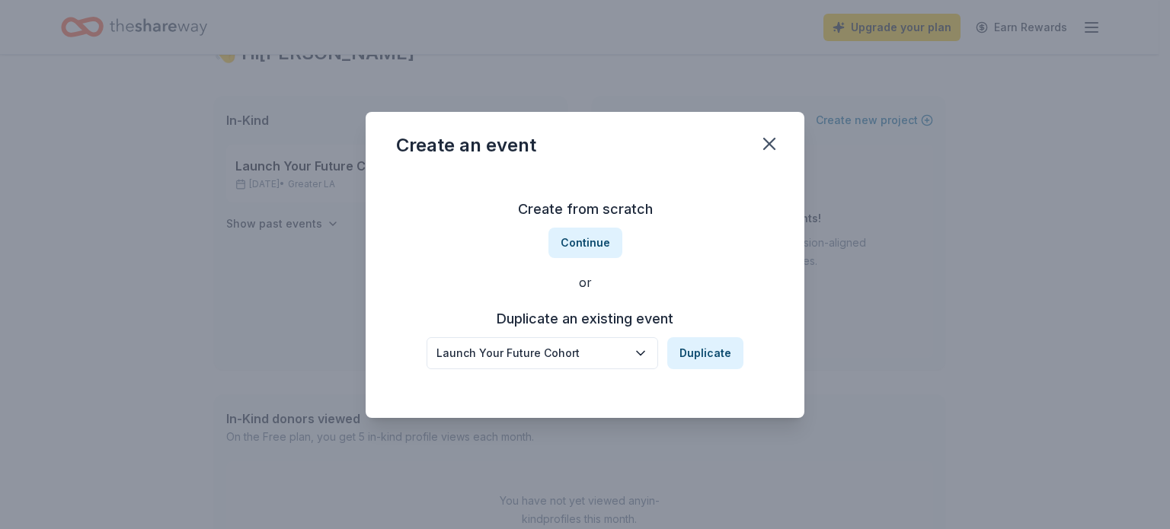
click at [702, 362] on button "Duplicate" at bounding box center [705, 353] width 76 height 32
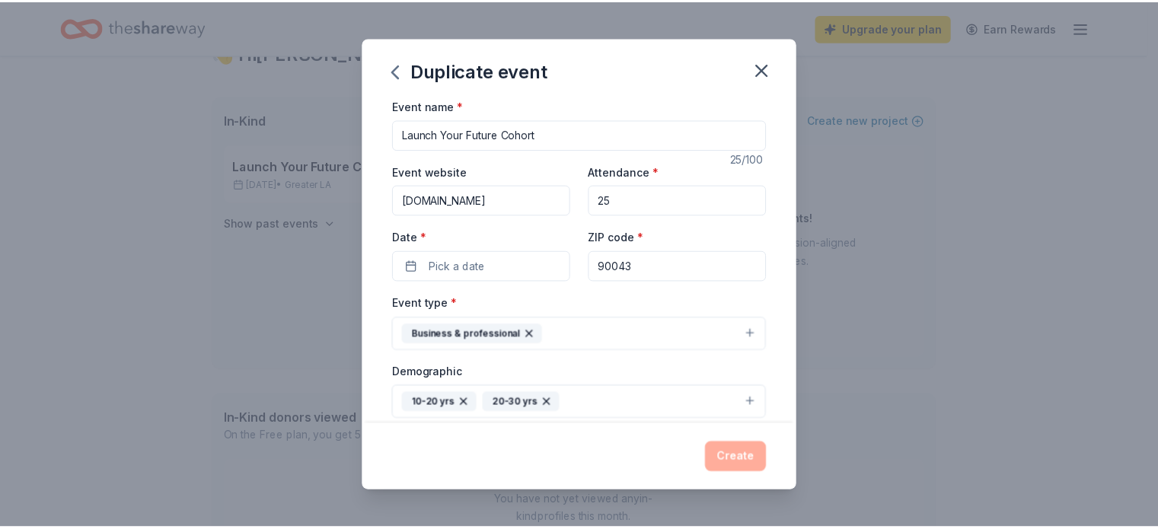
scroll to position [0, 0]
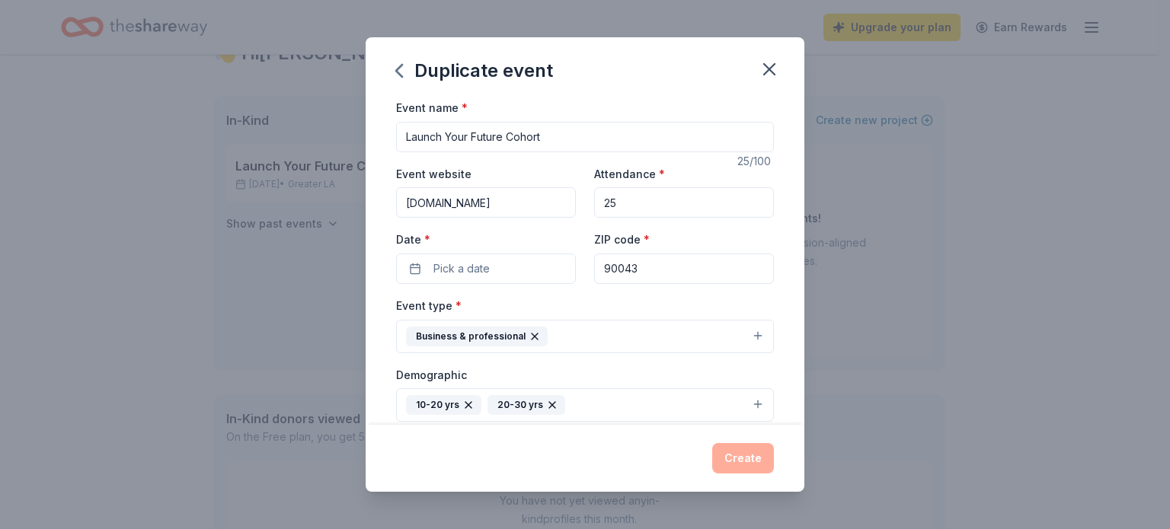
click at [426, 254] on button "Pick a date" at bounding box center [486, 269] width 180 height 30
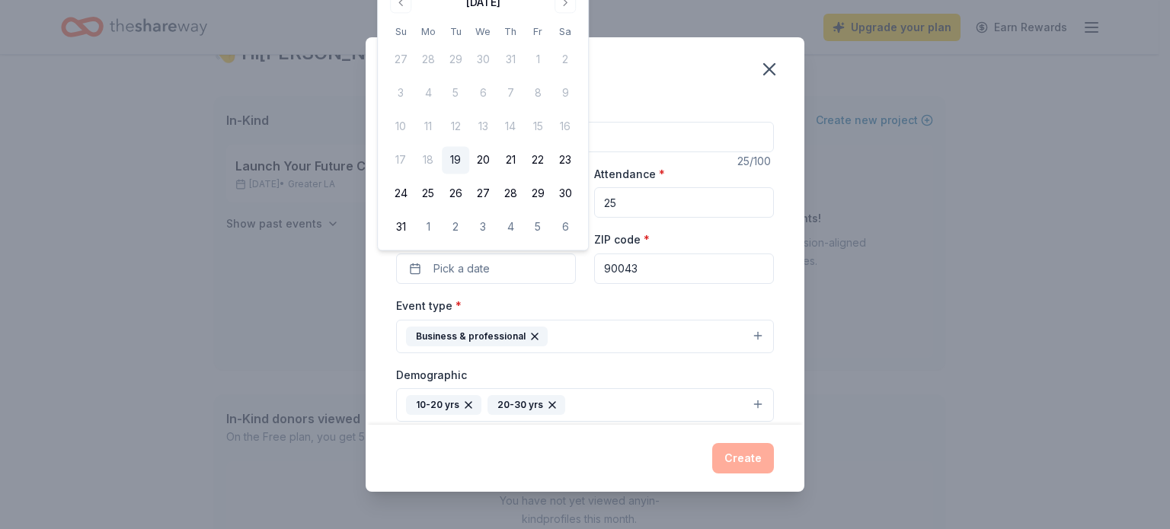
click at [561, 8] on button "Go to next month" at bounding box center [564, 2] width 21 height 21
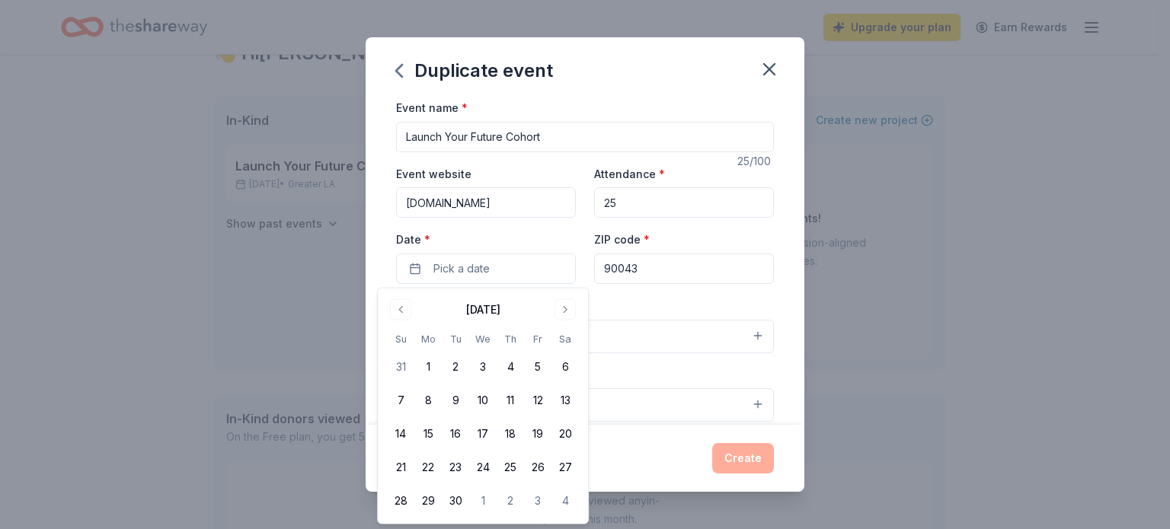
click at [562, 310] on button "Go to next month" at bounding box center [564, 309] width 21 height 21
click at [429, 392] on button "6" at bounding box center [427, 400] width 27 height 27
click at [749, 463] on button "Create" at bounding box center [743, 458] width 62 height 30
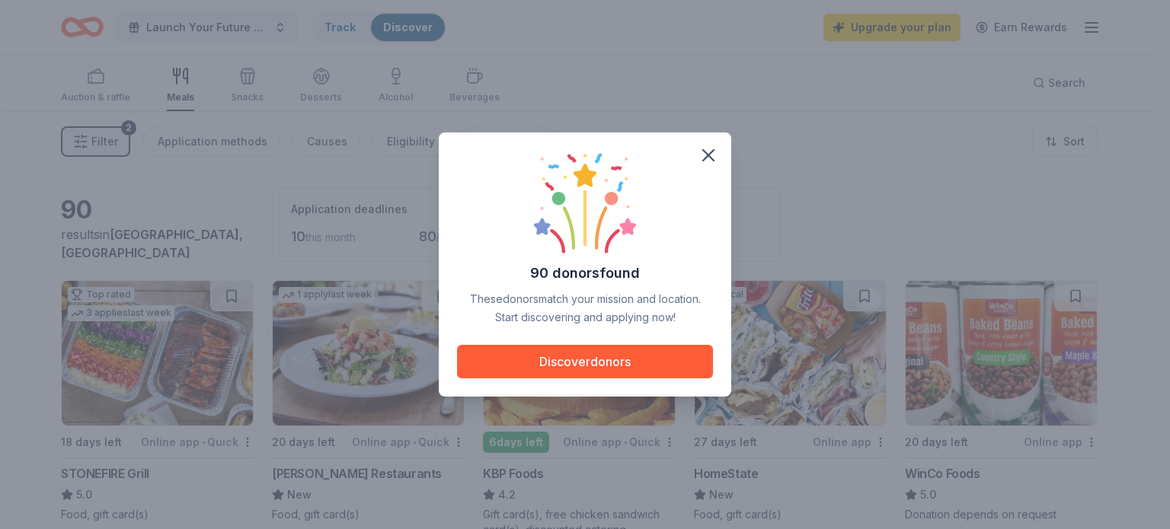
click at [707, 153] on icon "button" at bounding box center [707, 155] width 21 height 21
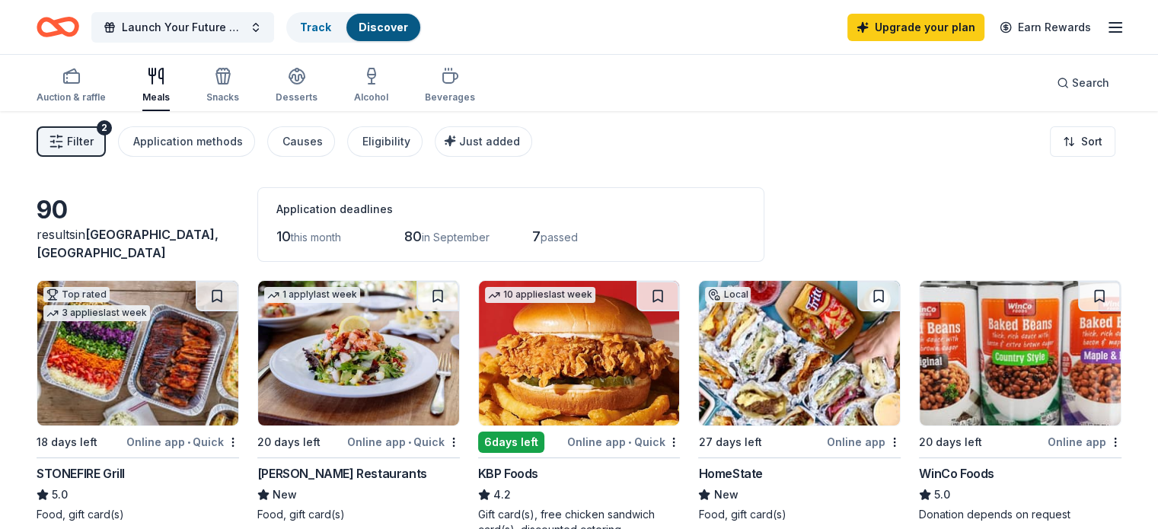
click at [224, 24] on span "Launch Your Future Cohort" at bounding box center [183, 27] width 122 height 18
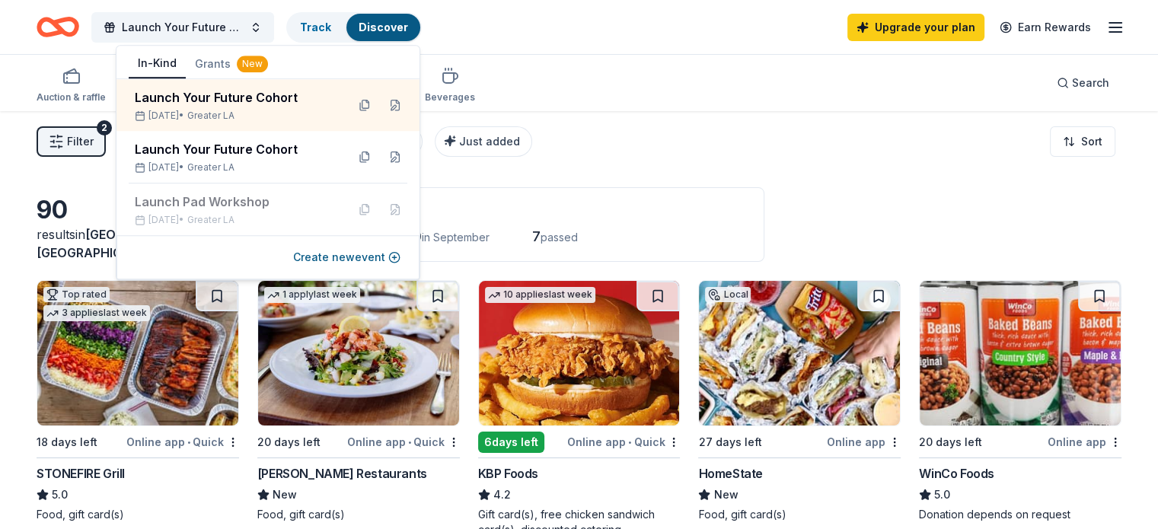
click at [325, 252] on button "Create new event" at bounding box center [346, 257] width 107 height 18
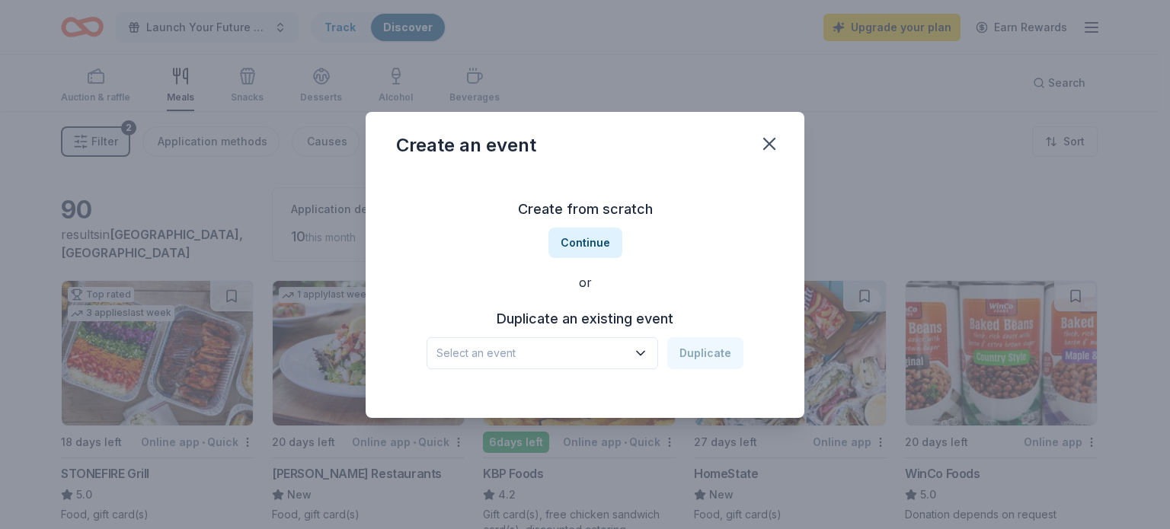
click at [521, 344] on span "Select an event" at bounding box center [531, 353] width 190 height 18
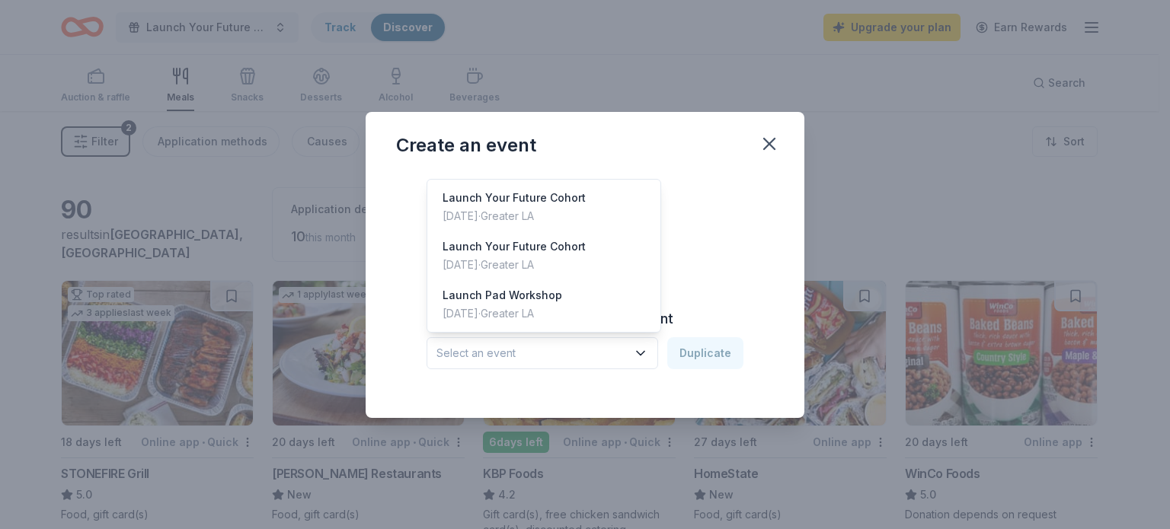
click at [504, 262] on div "Sep 29, 2025 · Greater LA" at bounding box center [513, 265] width 143 height 18
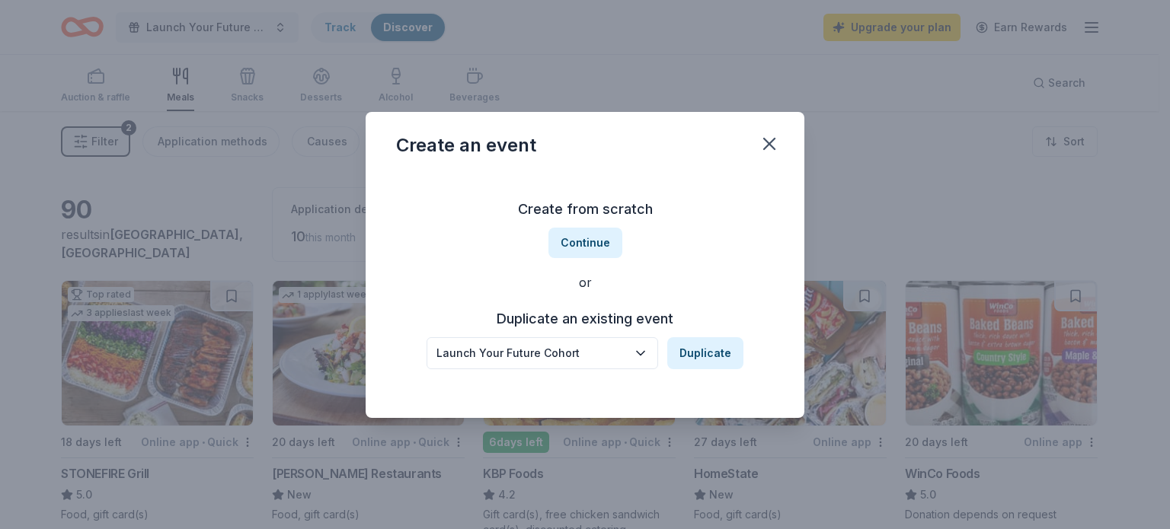
click at [716, 360] on button "Duplicate" at bounding box center [705, 353] width 76 height 32
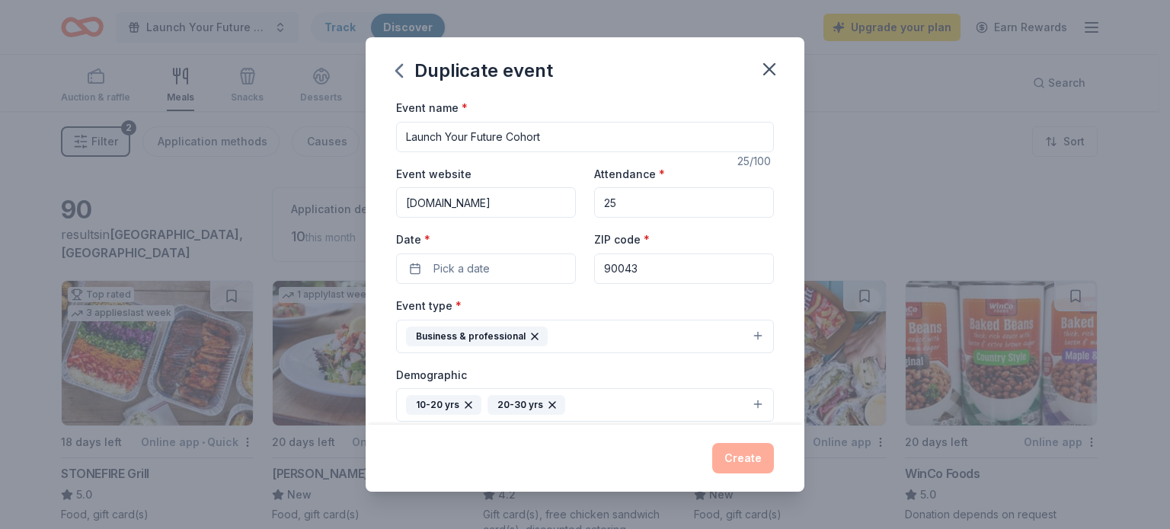
click at [499, 275] on button "Pick a date" at bounding box center [486, 269] width 180 height 30
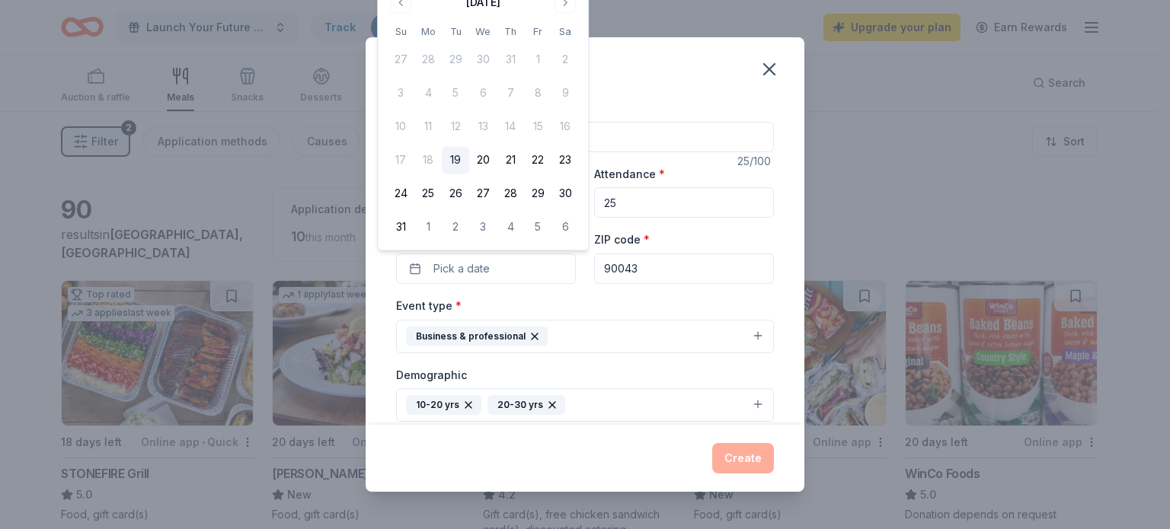
click at [567, 14] on div "[DATE] Su Mo Tu We Th Fr Sa 27 28 29 30 31 1 2 3 4 5 6 7 8 9 10 11 12 13 14 15 …" at bounding box center [483, 115] width 192 height 251
click at [563, 2] on button "Go to next month" at bounding box center [564, 2] width 21 height 21
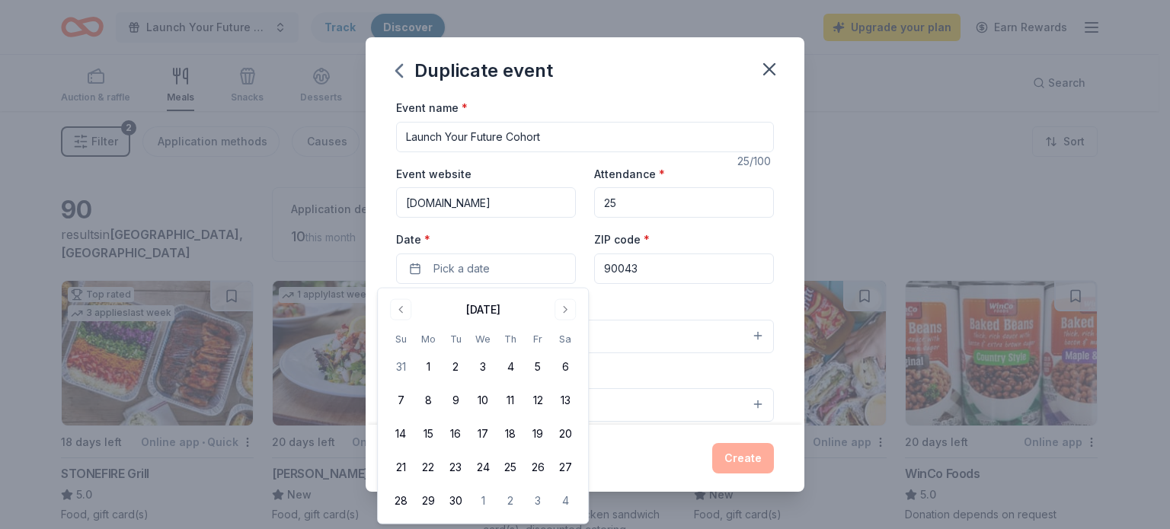
click at [559, 312] on button "Go to next month" at bounding box center [564, 309] width 21 height 21
click at [429, 434] on button "13" at bounding box center [427, 433] width 27 height 27
click at [649, 115] on div "Event name * Launch Your Future Cohort" at bounding box center [585, 125] width 378 height 54
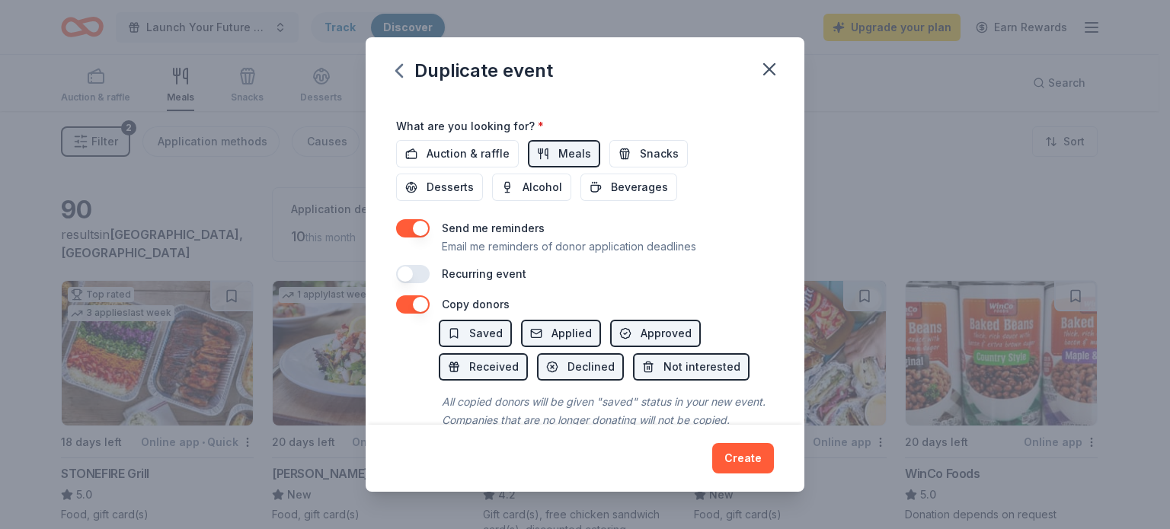
scroll to position [527, 0]
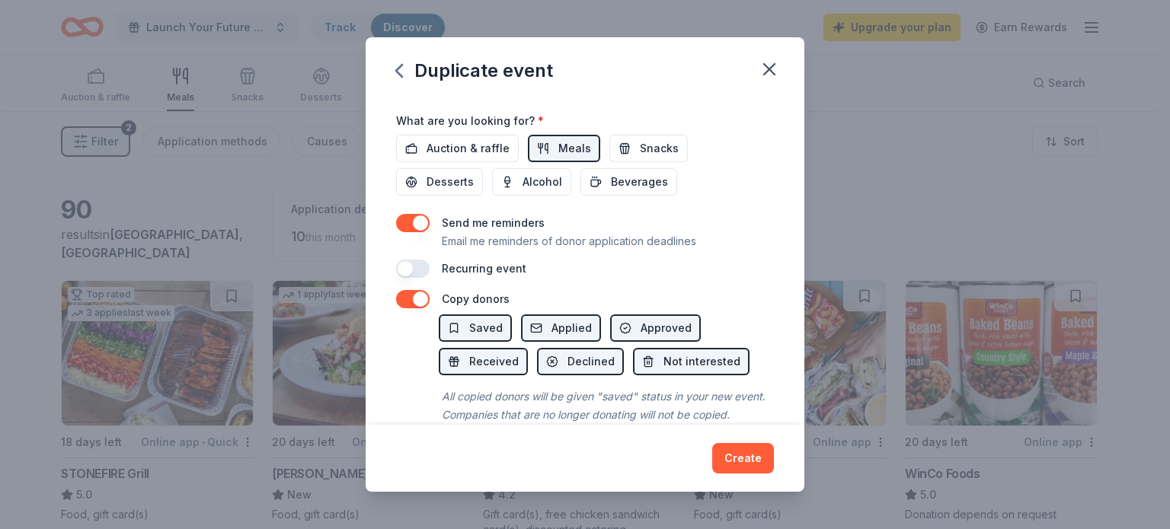
click at [815, 383] on div "Duplicate event Event name * Launch Your Future Cohort 25 /100 Event website ww…" at bounding box center [585, 264] width 1170 height 529
click at [417, 264] on button "button" at bounding box center [413, 269] width 34 height 18
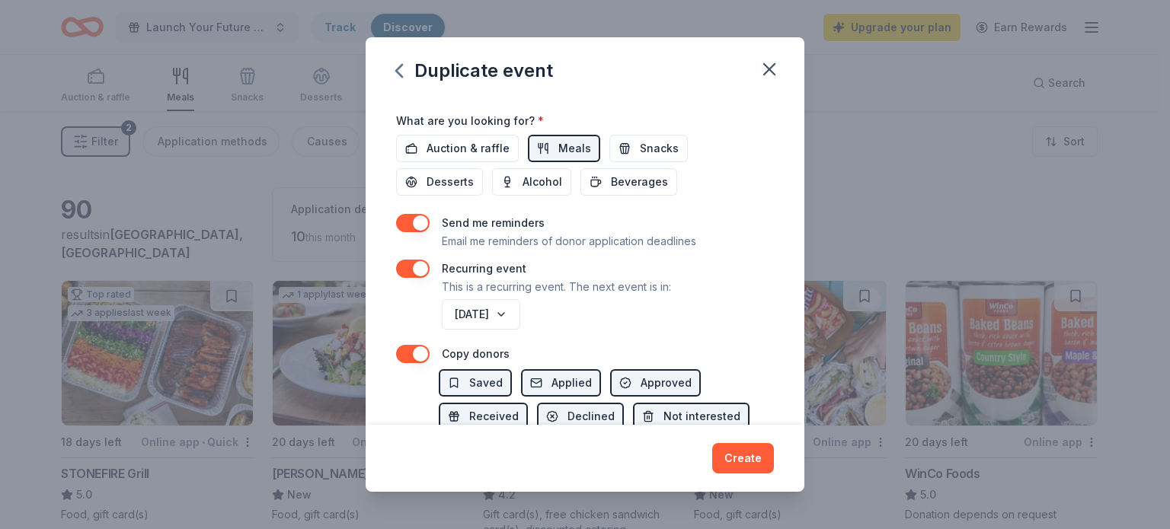
scroll to position [625, 0]
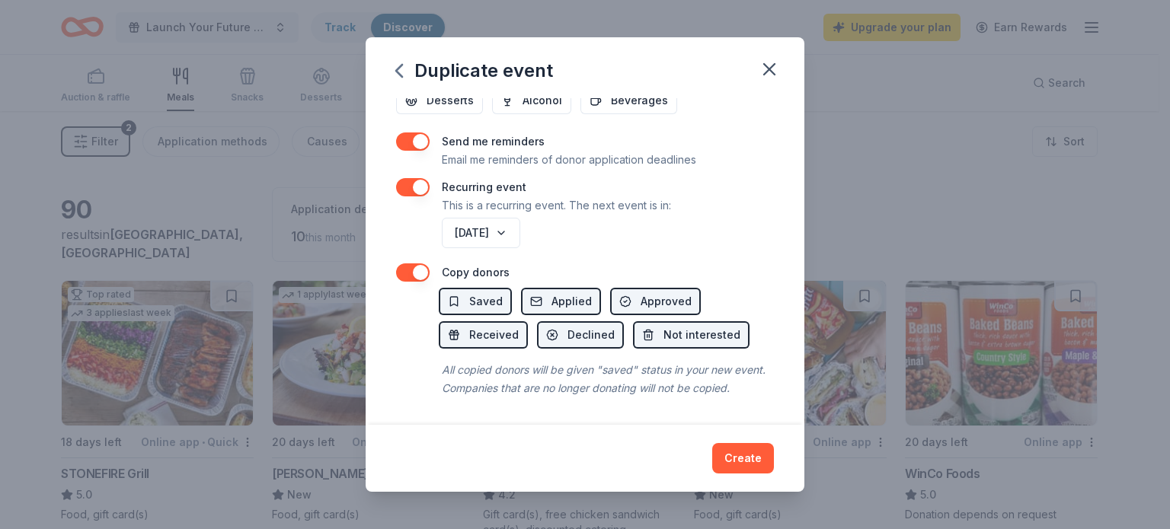
click at [804, 385] on div "Duplicate event Event name * Launch Your Future Cohort 25 /100 Event website ww…" at bounding box center [585, 264] width 1170 height 529
click at [539, 288] on button "Applied" at bounding box center [561, 301] width 80 height 27
click at [486, 292] on span "Saved" at bounding box center [486, 301] width 34 height 18
click at [735, 455] on button "Create" at bounding box center [743, 458] width 62 height 30
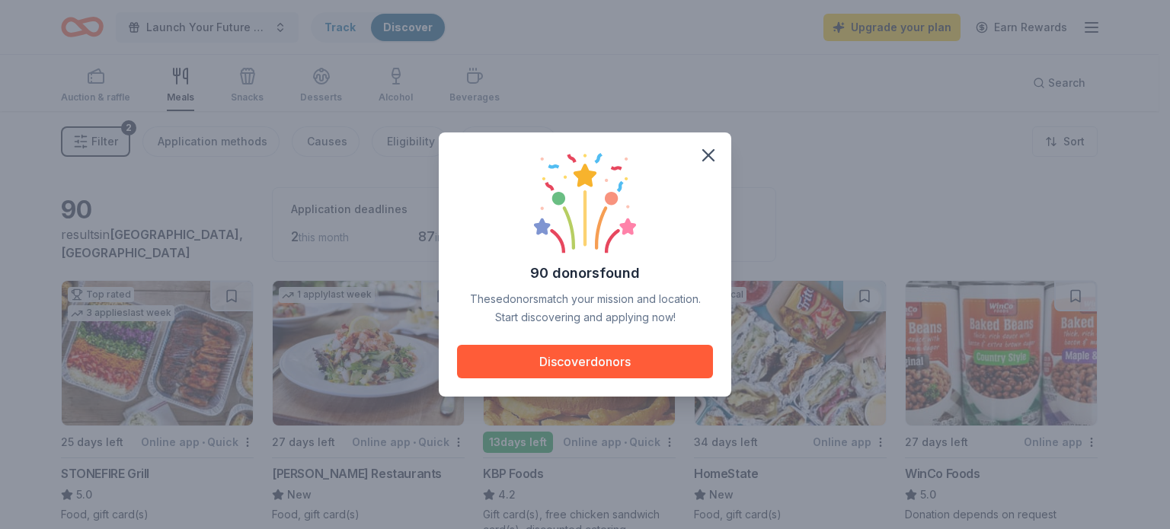
click at [722, 145] on span at bounding box center [708, 156] width 34 height 34
click at [716, 148] on icon "button" at bounding box center [707, 155] width 21 height 21
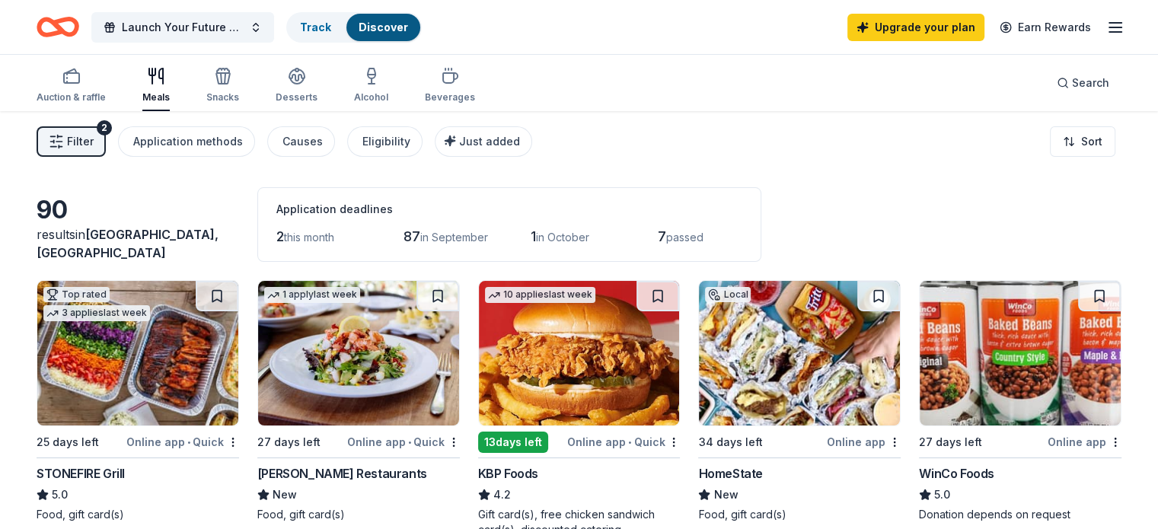
click at [244, 21] on span "Launch Your Future Cohort" at bounding box center [183, 27] width 122 height 18
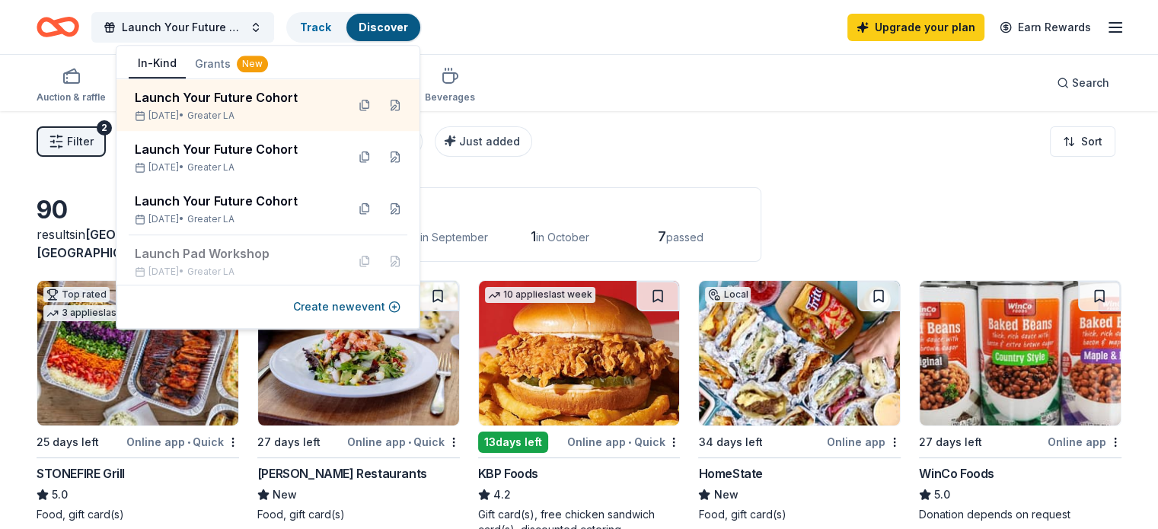
click at [383, 104] on button at bounding box center [395, 105] width 24 height 24
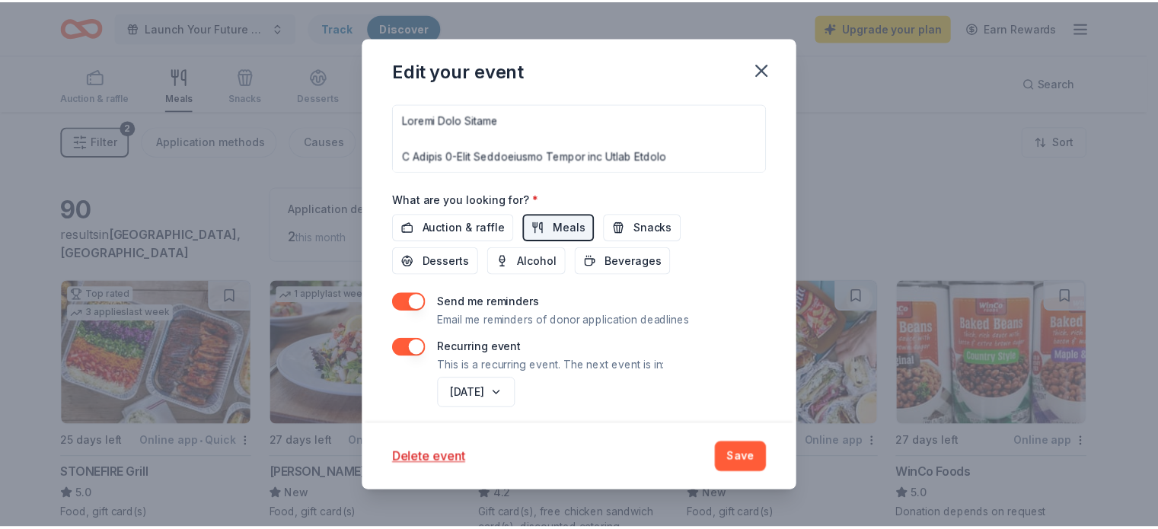
scroll to position [544, 0]
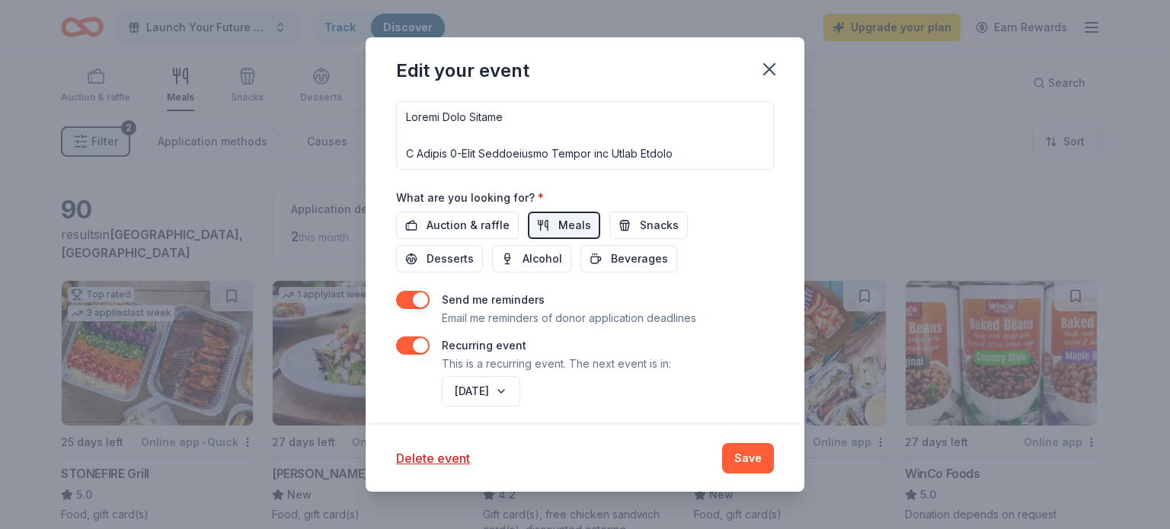
click at [515, 401] on button "[DATE]" at bounding box center [481, 391] width 78 height 30
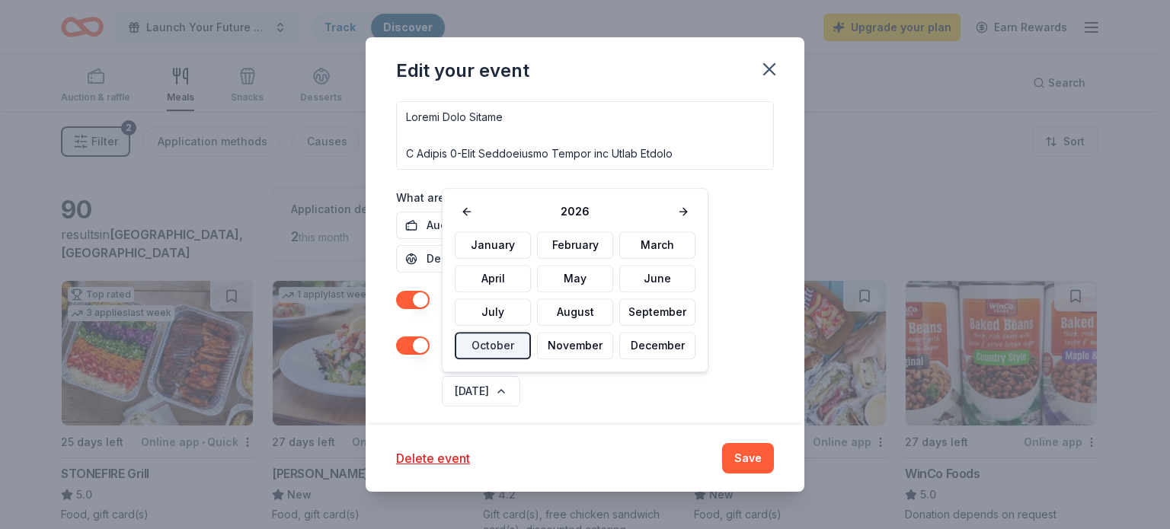
click at [455, 215] on button at bounding box center [467, 211] width 24 height 21
click at [506, 350] on button "October" at bounding box center [493, 345] width 76 height 27
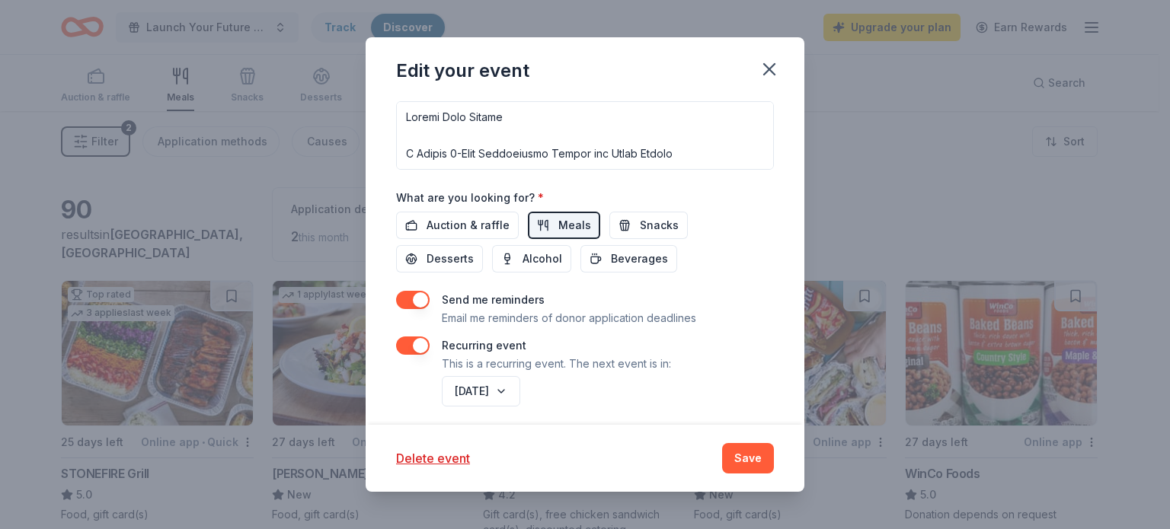
click at [772, 455] on button "Save" at bounding box center [748, 458] width 52 height 30
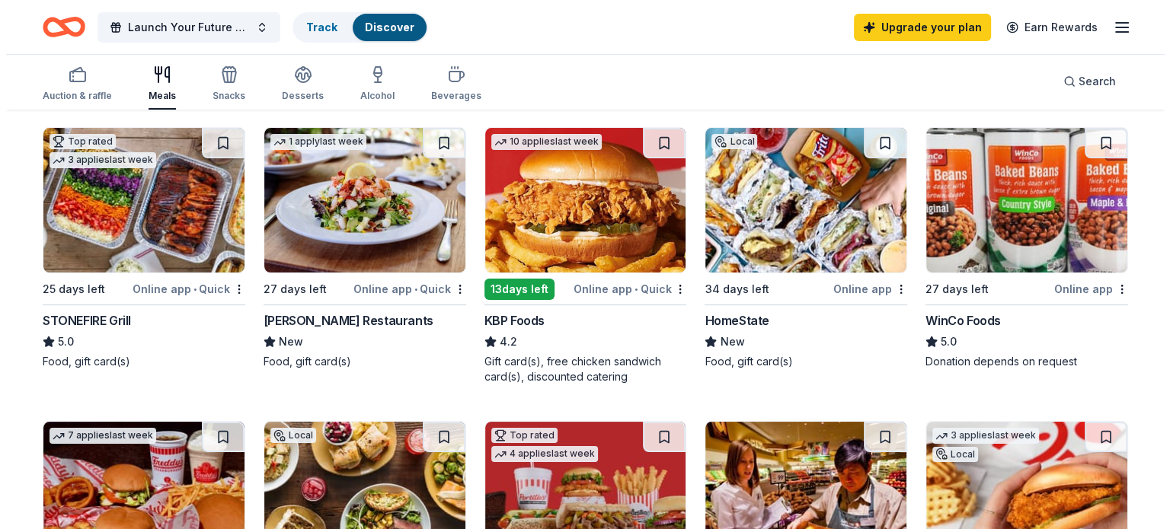
scroll to position [158, 0]
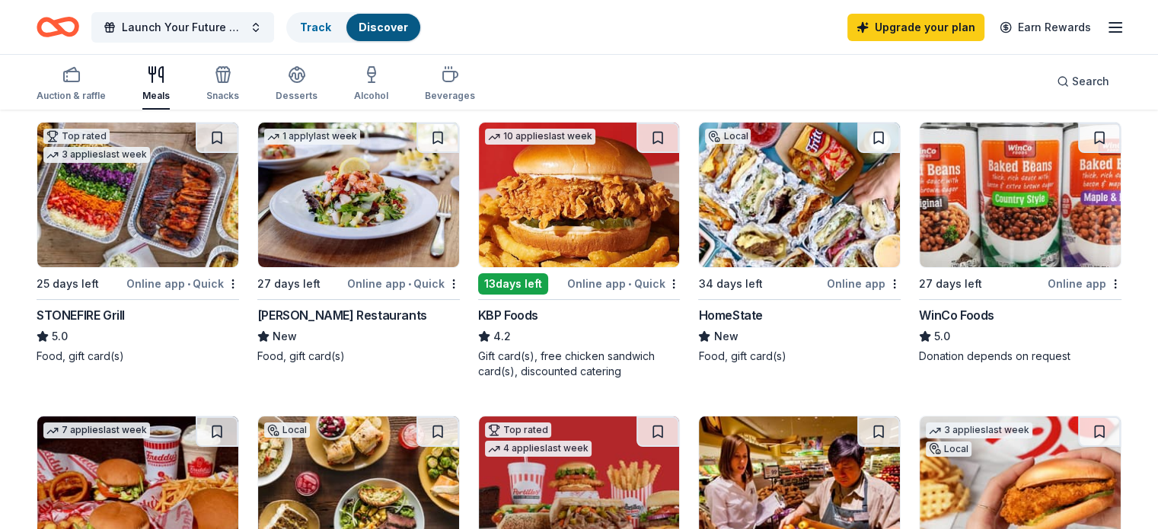
click at [236, 24] on span "Launch Your Future Cohort" at bounding box center [183, 27] width 122 height 18
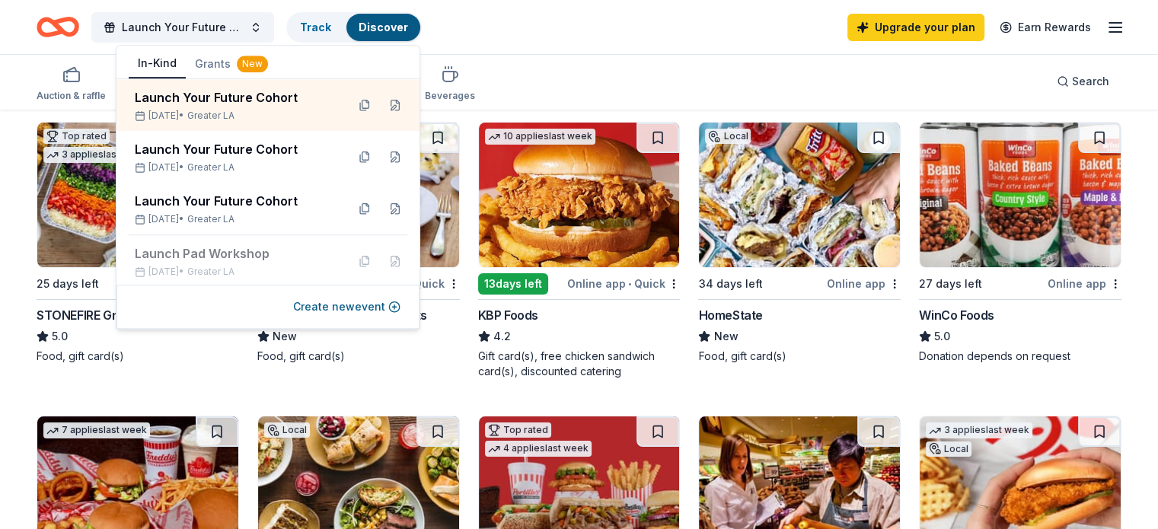
click at [356, 303] on button "Create new event" at bounding box center [346, 307] width 107 height 18
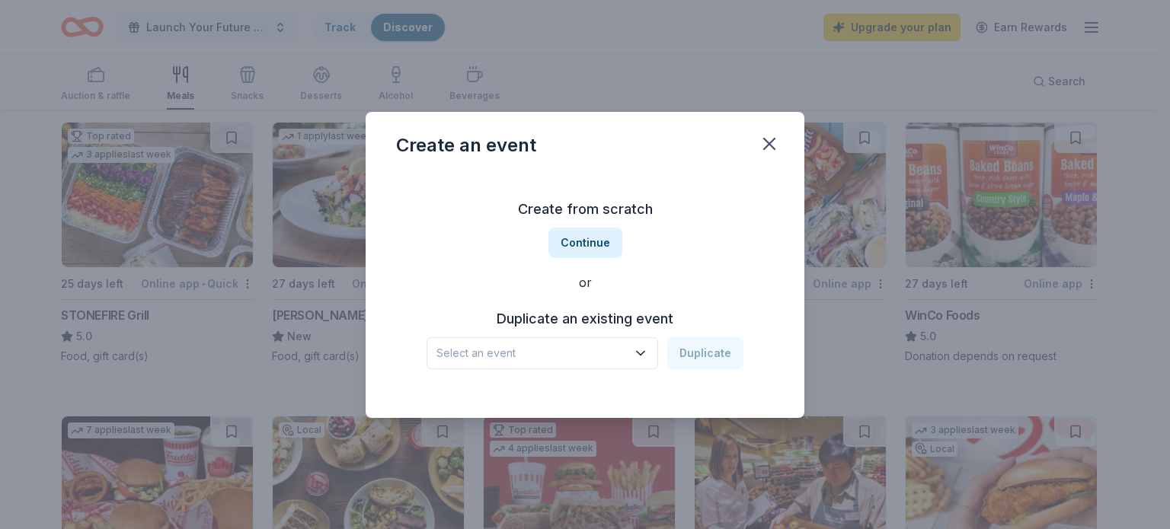
click at [600, 353] on span "Select an event" at bounding box center [531, 353] width 190 height 18
click at [633, 355] on button "Select an event" at bounding box center [541, 353] width 231 height 32
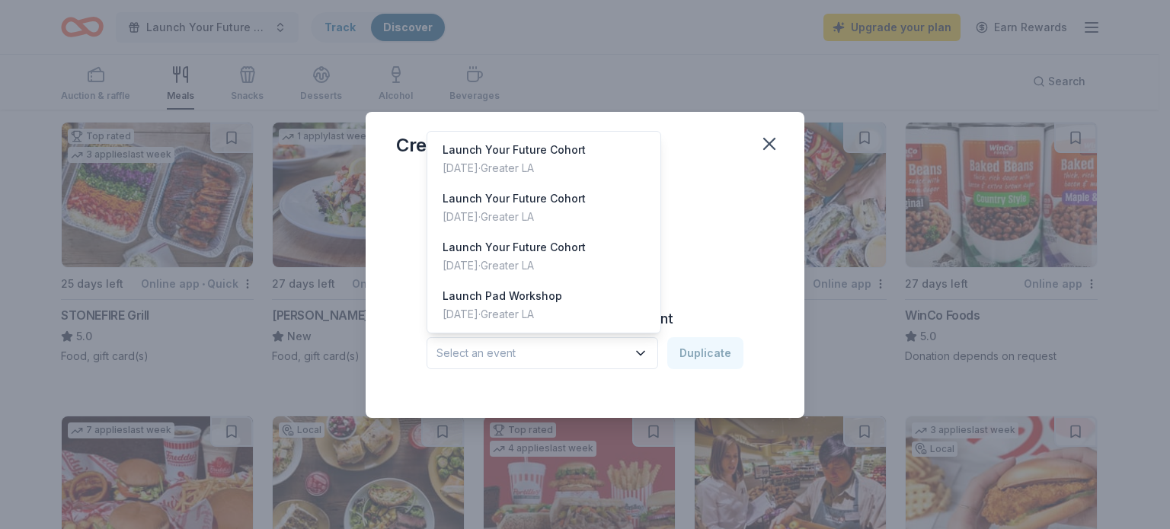
click at [633, 355] on button "Select an event" at bounding box center [541, 353] width 231 height 32
click at [527, 152] on div "Launch Your Future Cohort" at bounding box center [513, 150] width 143 height 18
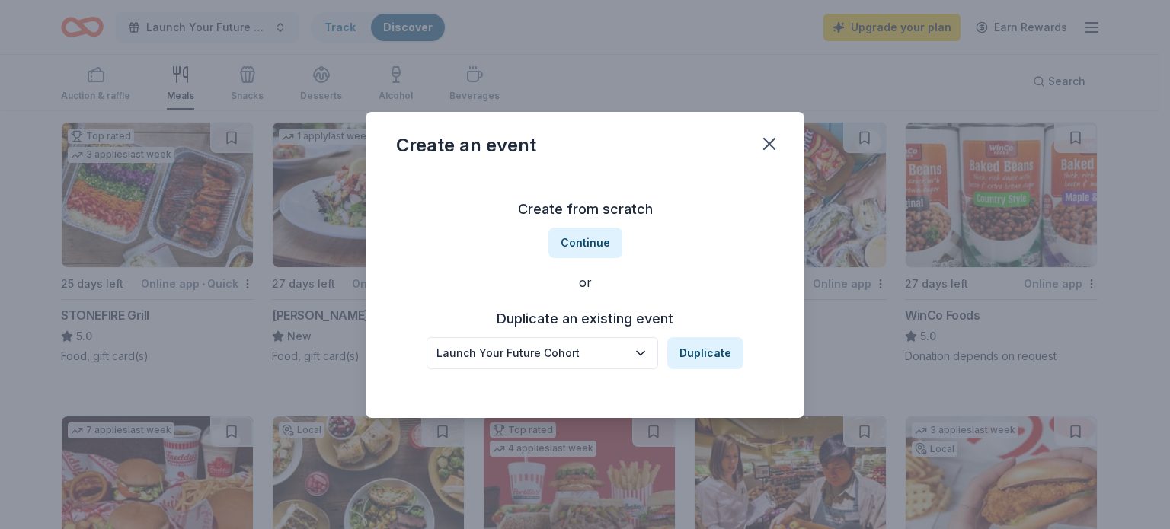
click at [723, 351] on button "Duplicate" at bounding box center [705, 353] width 76 height 32
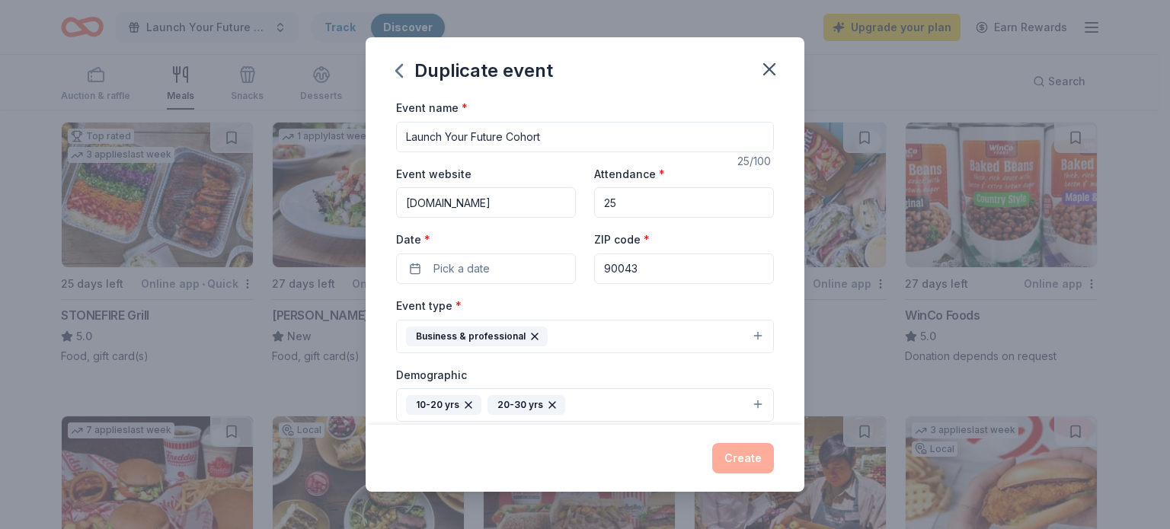
click at [485, 271] on span "Pick a date" at bounding box center [461, 269] width 56 height 18
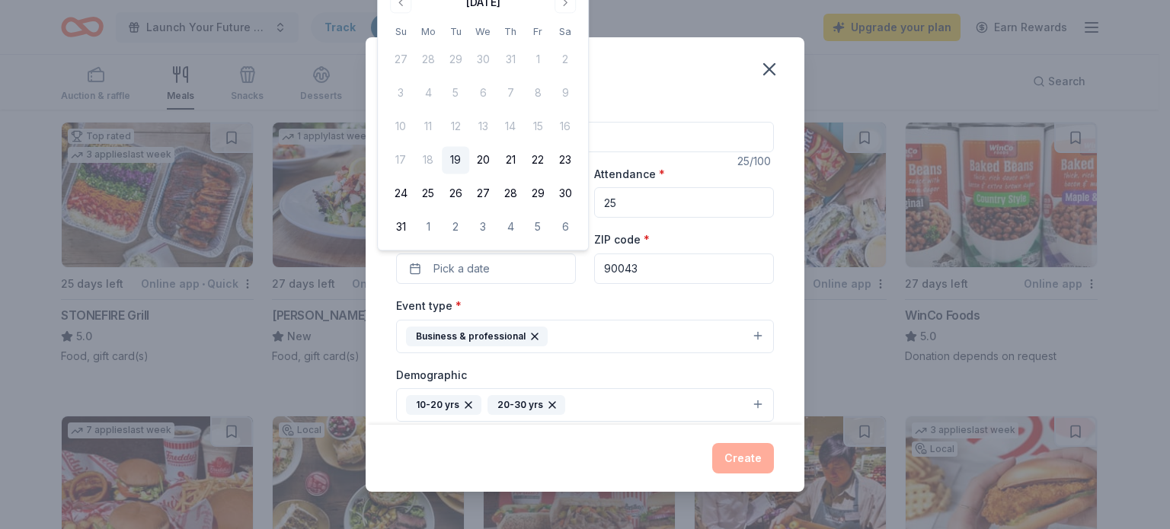
click at [566, 8] on button "Go to next month" at bounding box center [564, 2] width 21 height 21
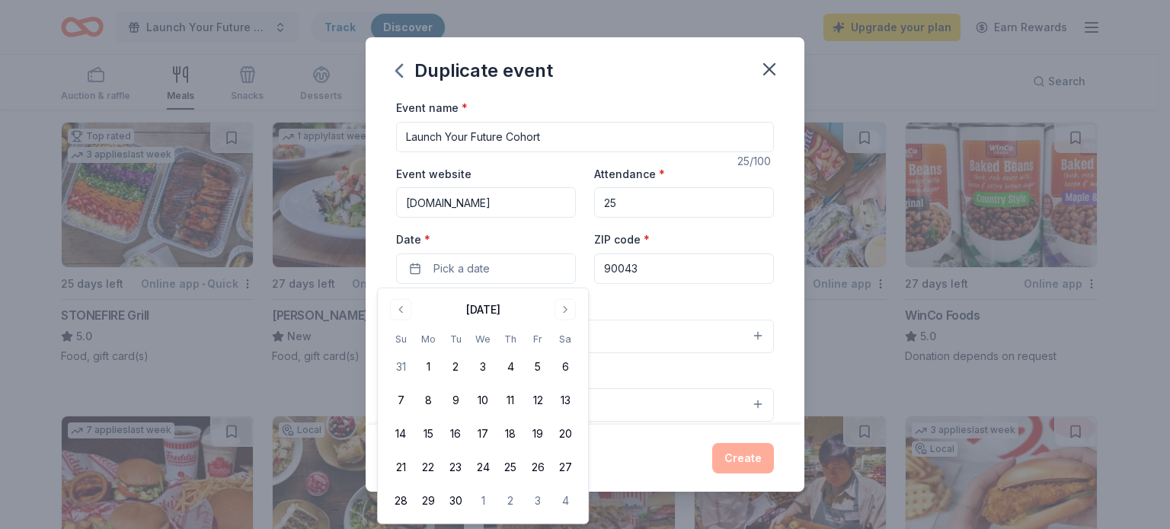
click at [566, 316] on button "Go to next month" at bounding box center [564, 309] width 21 height 21
click at [426, 490] on button "27" at bounding box center [427, 500] width 27 height 27
click at [740, 314] on div "Event type * Business & professional" at bounding box center [585, 324] width 378 height 57
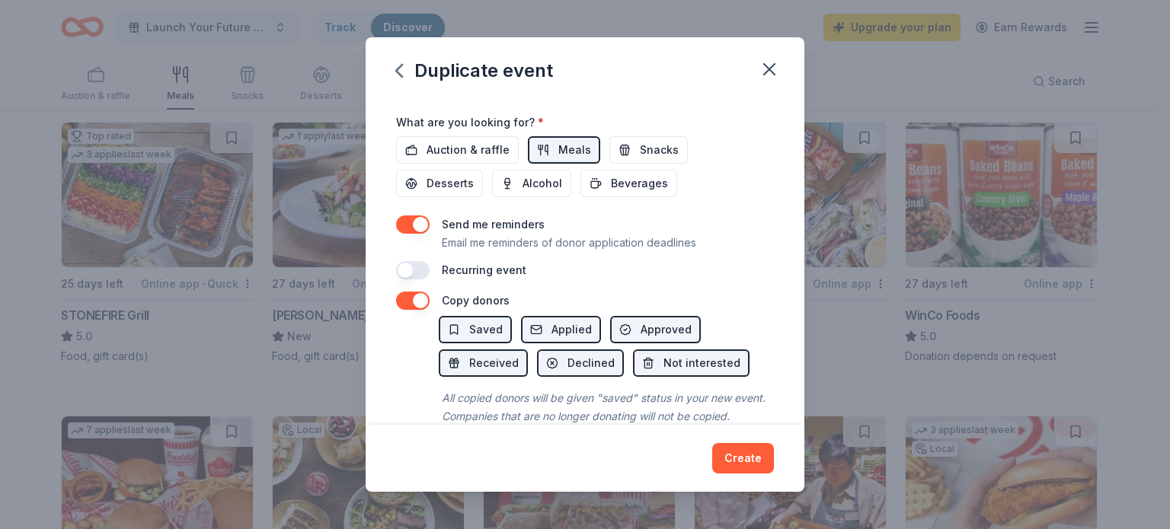
scroll to position [529, 0]
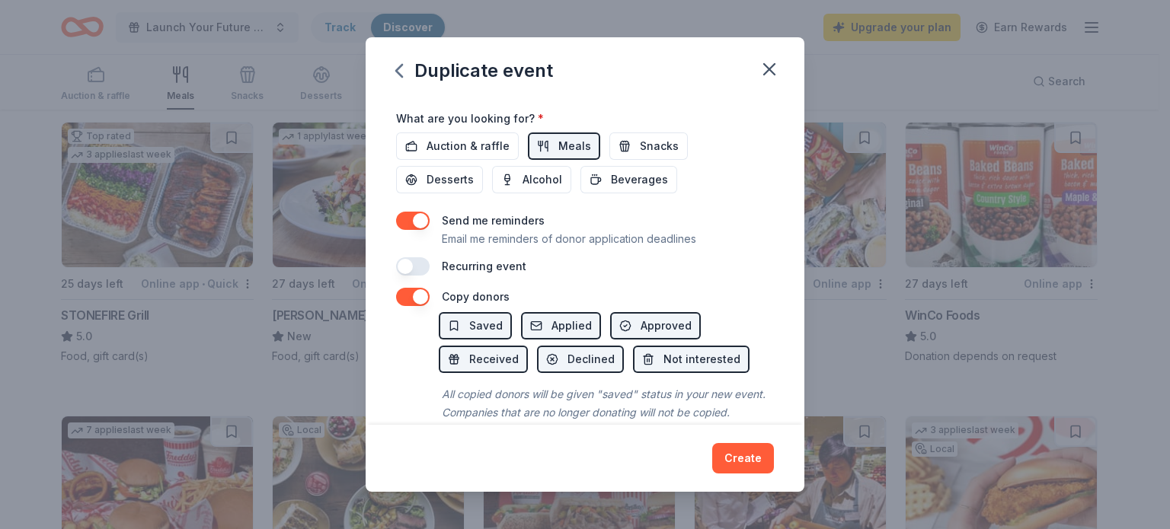
click at [416, 261] on button "button" at bounding box center [413, 266] width 34 height 18
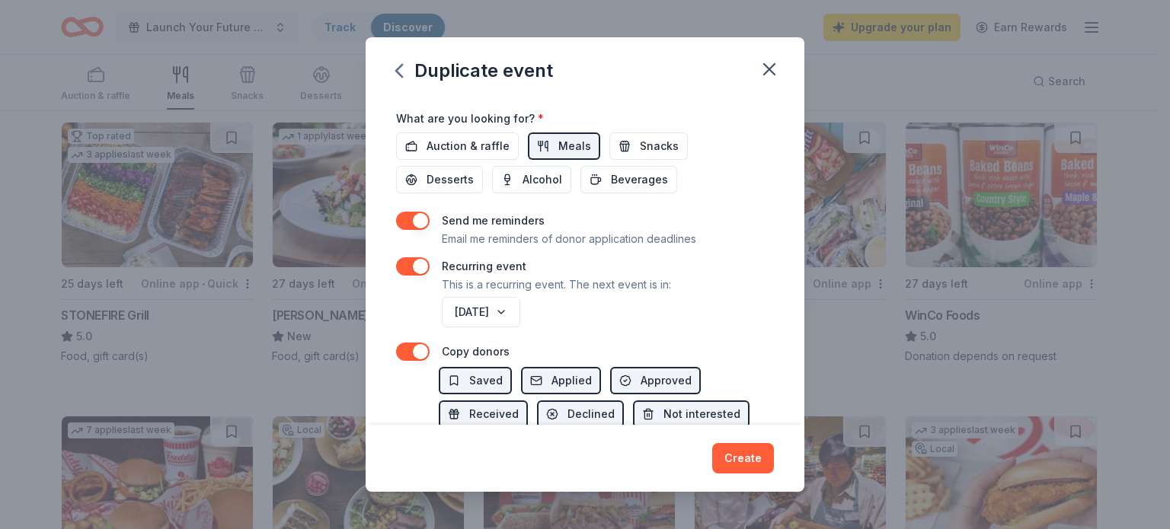
click at [579, 374] on span "Applied" at bounding box center [571, 381] width 40 height 18
click at [650, 374] on span "Approved" at bounding box center [665, 381] width 51 height 18
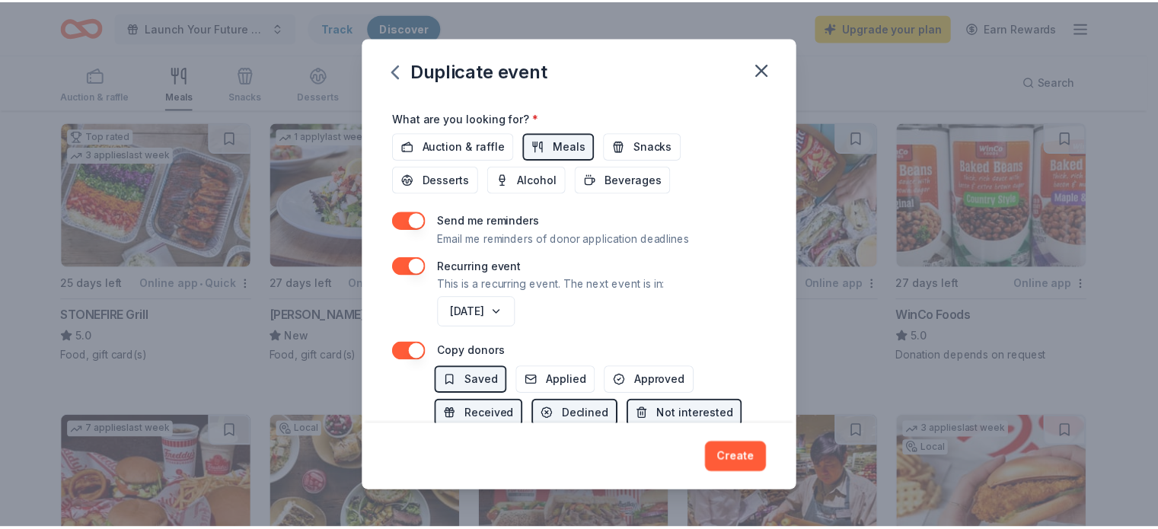
scroll to position [625, 0]
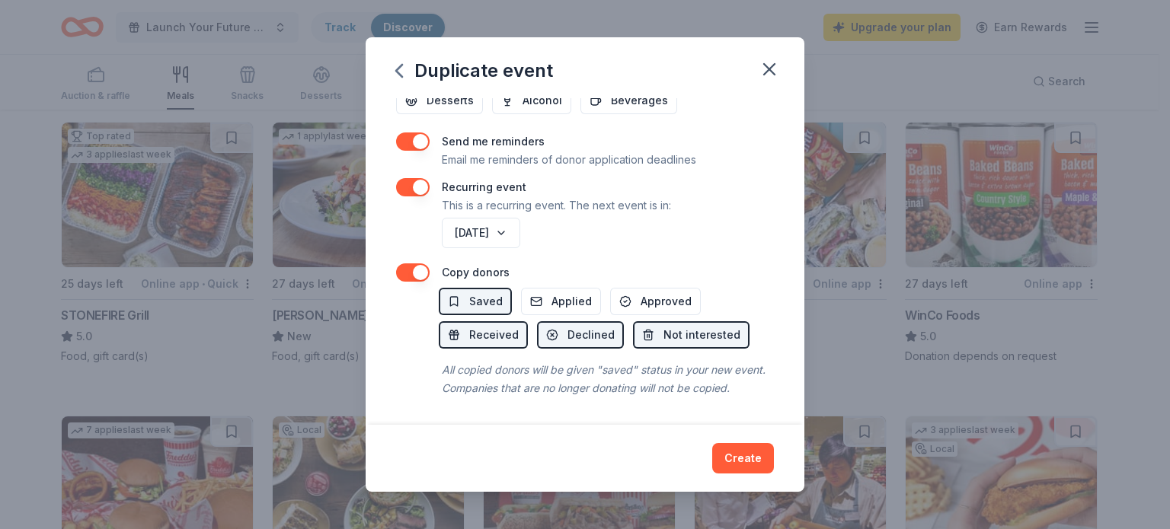
click at [648, 292] on span "Approved" at bounding box center [665, 301] width 51 height 18
click at [481, 292] on span "Saved" at bounding box center [486, 301] width 34 height 18
click at [520, 218] on button "[DATE]" at bounding box center [481, 233] width 78 height 30
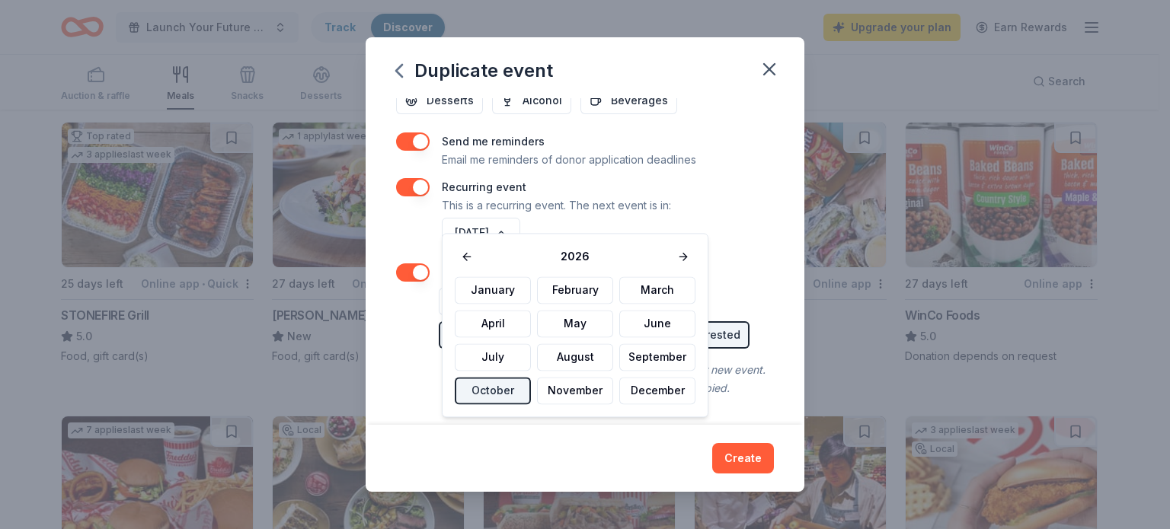
click at [475, 255] on button at bounding box center [467, 256] width 24 height 21
click at [509, 392] on button "October" at bounding box center [493, 390] width 76 height 27
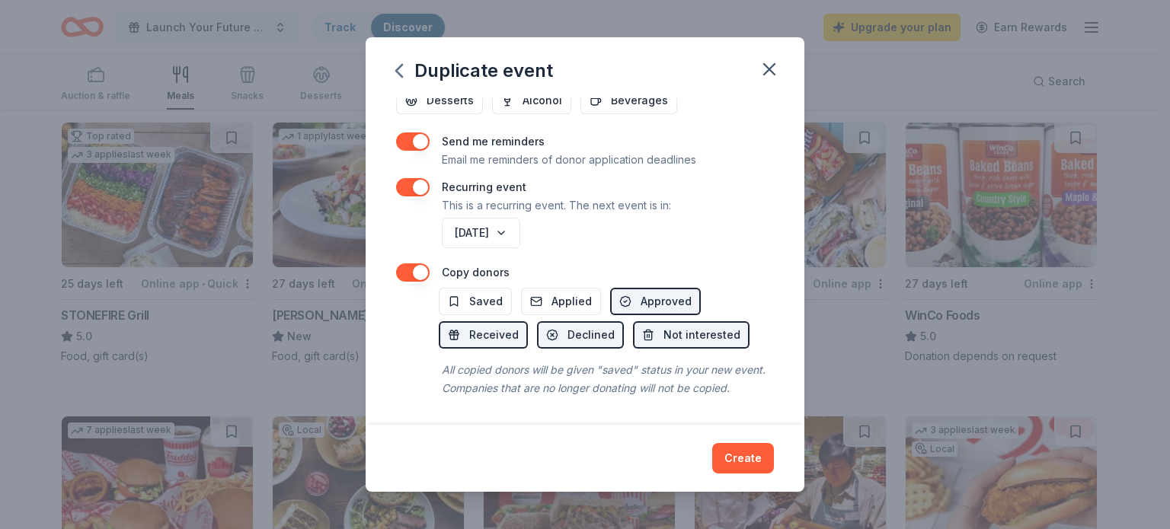
click at [755, 464] on button "Create" at bounding box center [743, 458] width 62 height 30
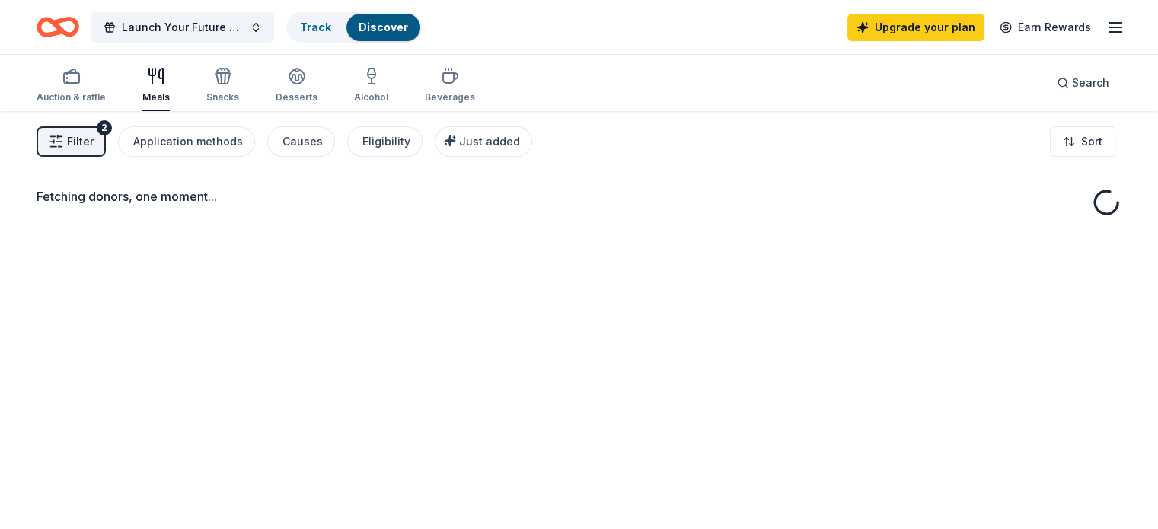
click at [254, 17] on button "Launch Your Future Cohort" at bounding box center [182, 27] width 183 height 30
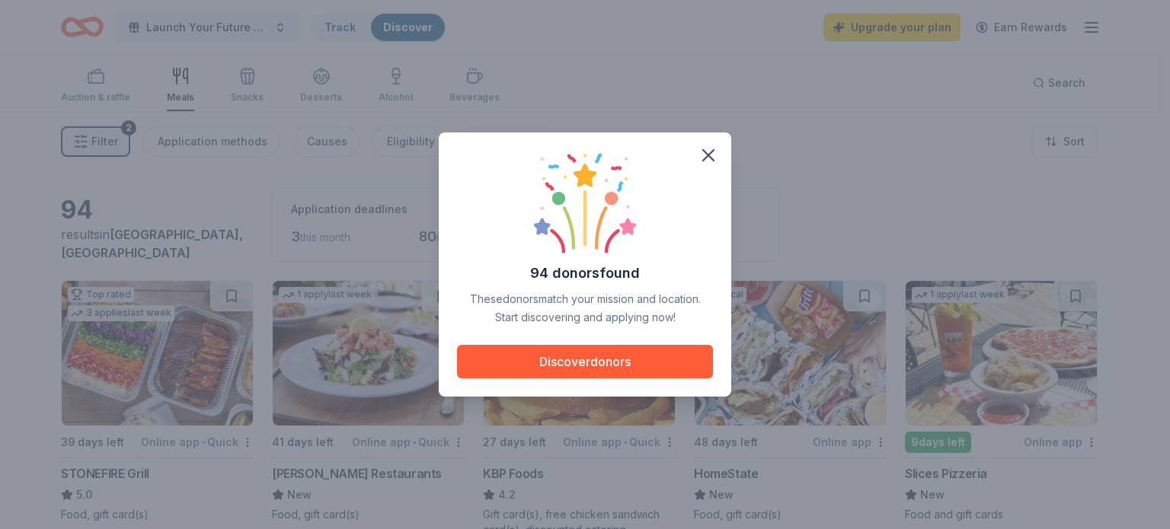
click at [710, 167] on button "button" at bounding box center [708, 156] width 34 height 34
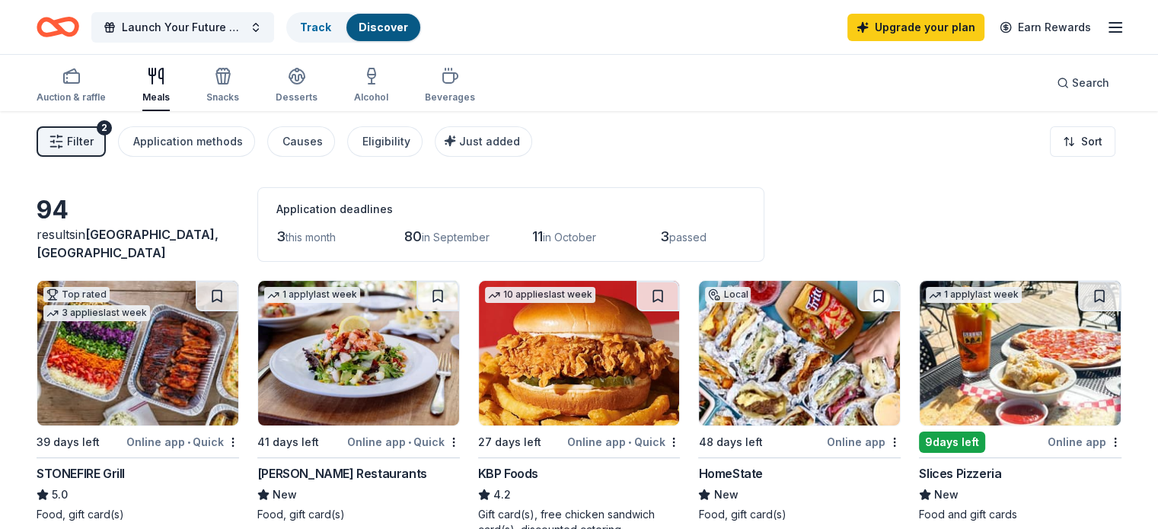
click at [187, 23] on span "Launch Your Future Cohort" at bounding box center [183, 27] width 122 height 18
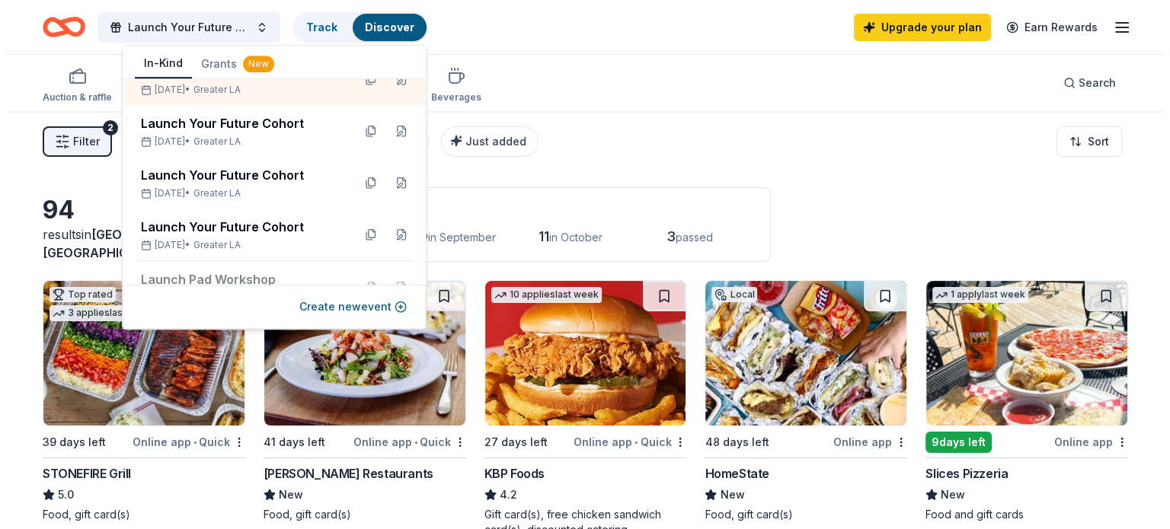
scroll to position [20, 0]
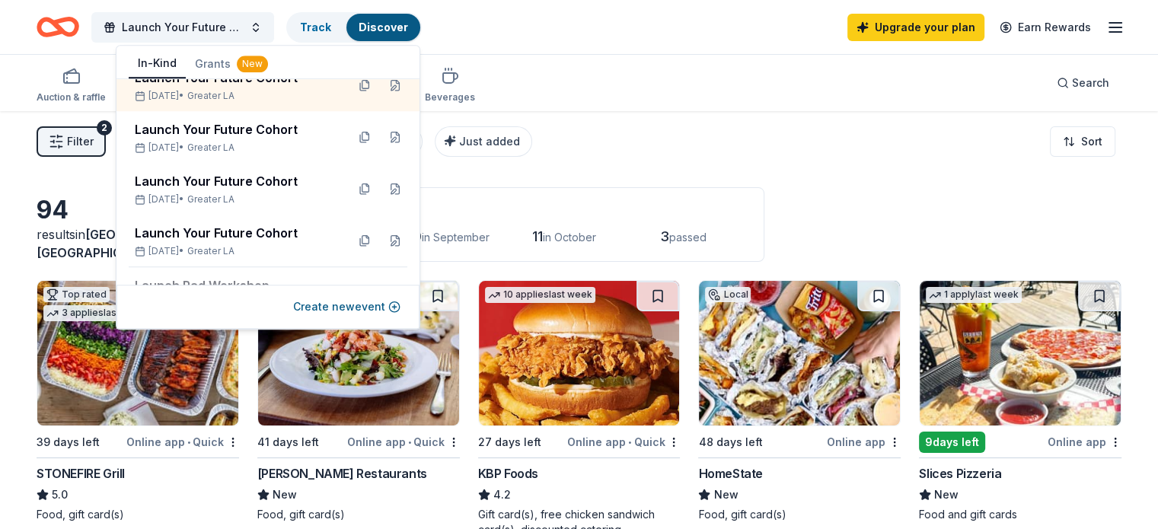
click at [342, 308] on button "Create new event" at bounding box center [346, 307] width 107 height 18
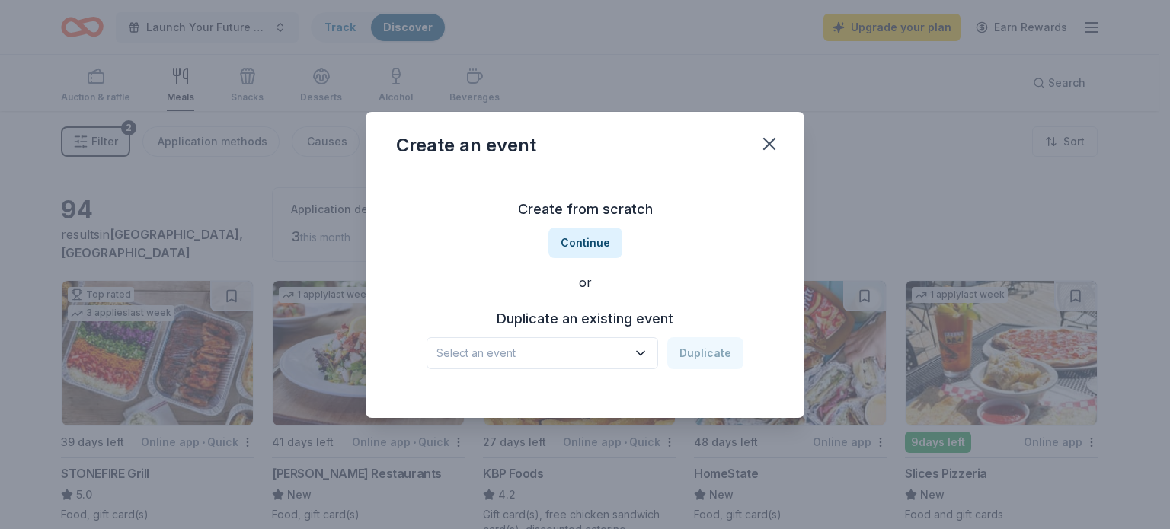
click at [518, 356] on span "Select an event" at bounding box center [531, 353] width 190 height 18
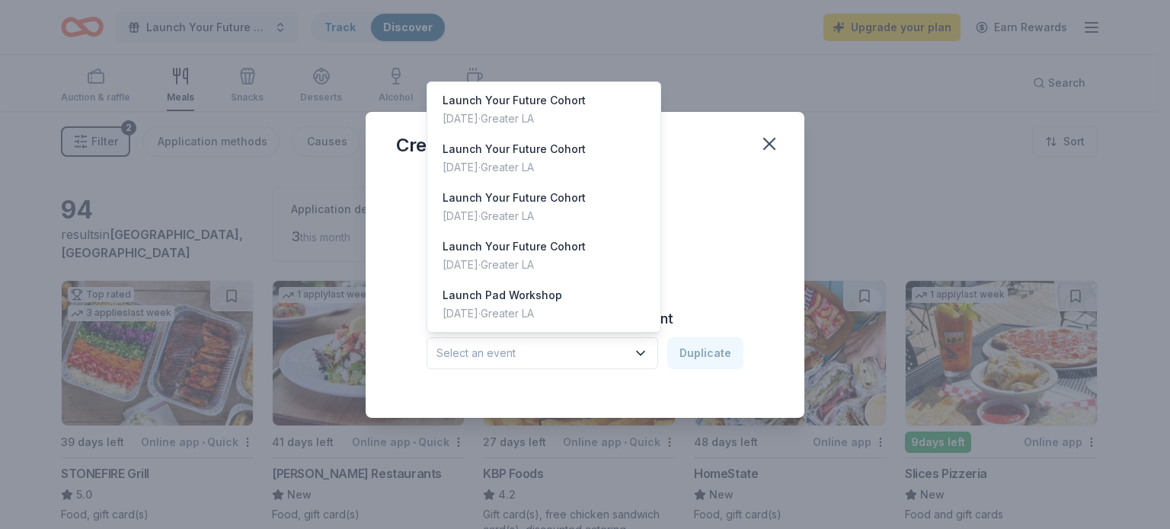
click at [512, 158] on div "Oct 13, 2025 · Greater LA" at bounding box center [513, 167] width 143 height 18
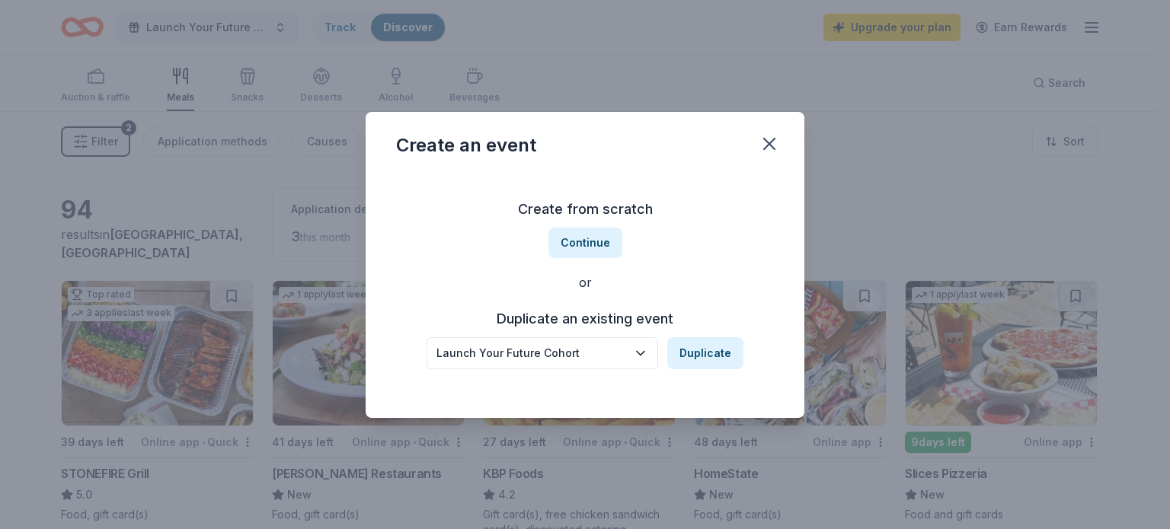
click at [721, 359] on button "Duplicate" at bounding box center [705, 353] width 76 height 32
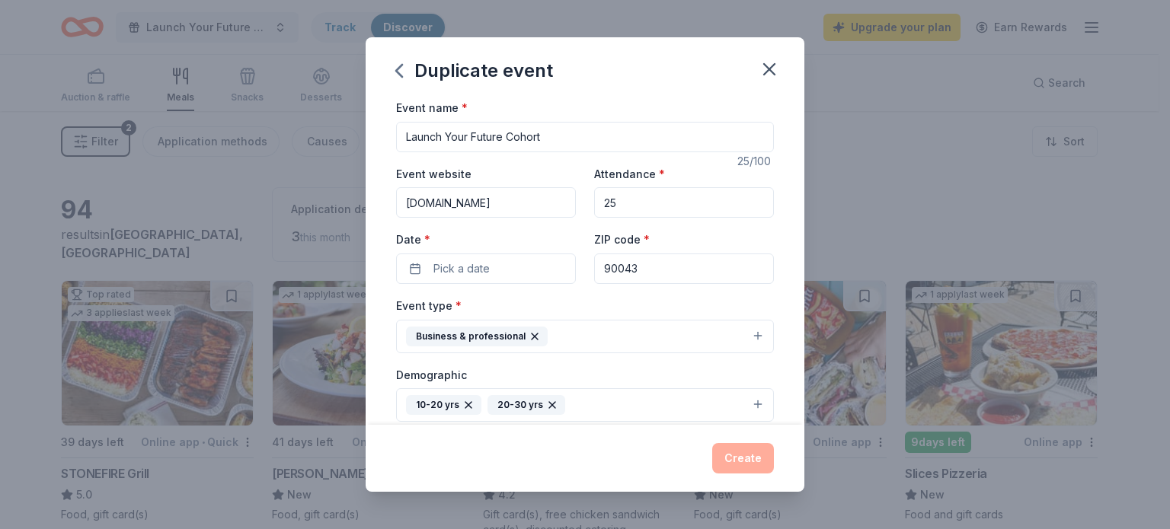
click at [525, 272] on button "Pick a date" at bounding box center [486, 269] width 180 height 30
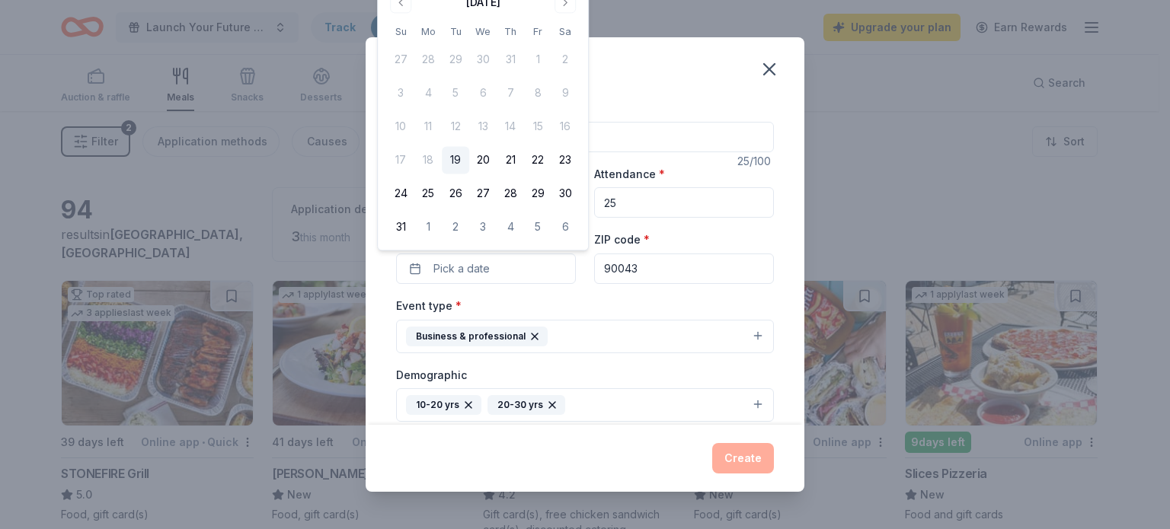
click at [560, 5] on button "Go to next month" at bounding box center [564, 2] width 21 height 21
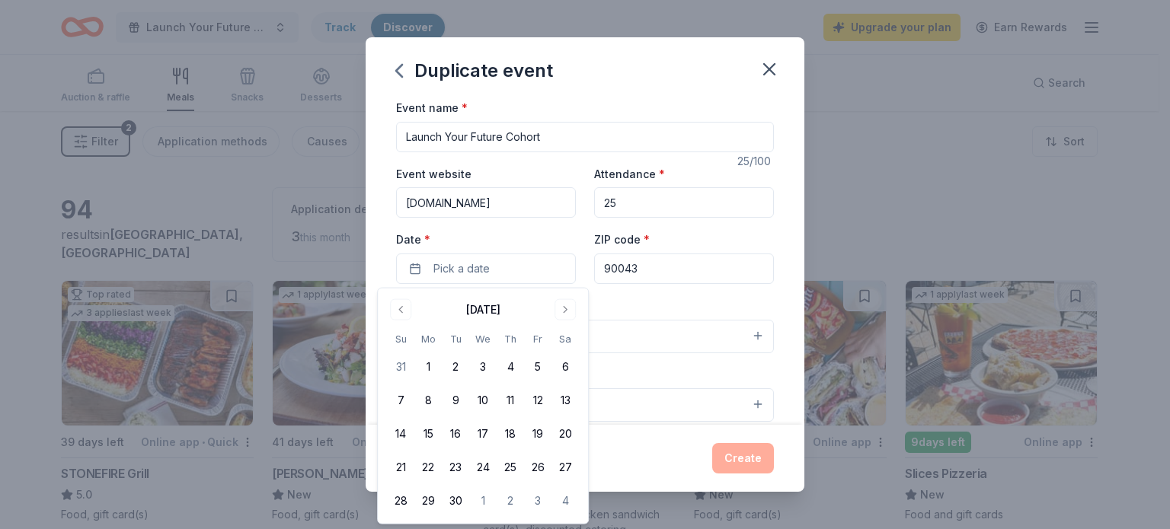
click at [570, 310] on button "Go to next month" at bounding box center [564, 309] width 21 height 21
click at [425, 470] on button "20" at bounding box center [427, 467] width 27 height 27
click at [417, 465] on button "20" at bounding box center [427, 467] width 27 height 27
click at [750, 303] on div "Event type * Business & professional" at bounding box center [585, 324] width 378 height 57
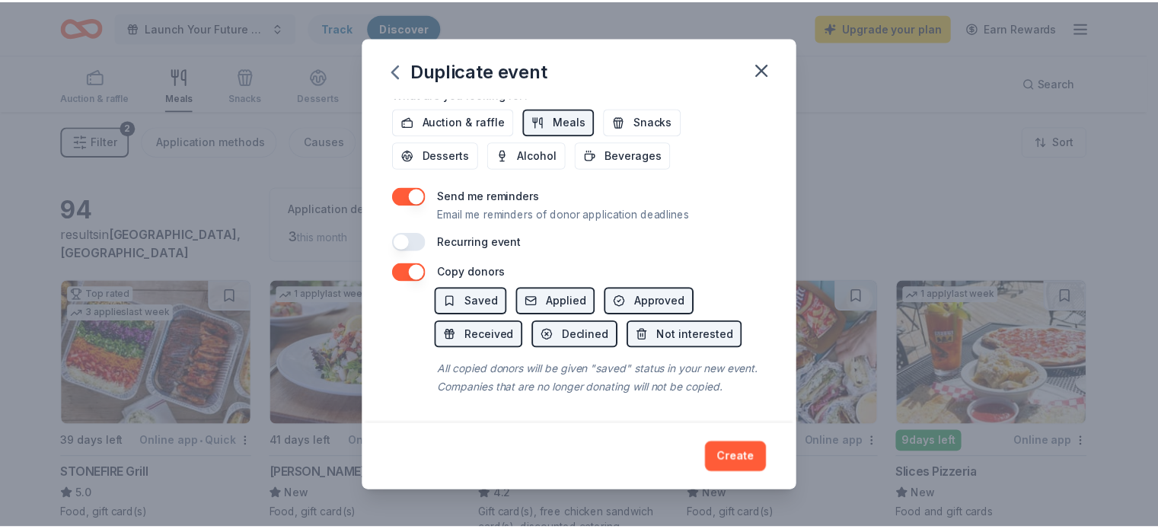
scroll to position [570, 0]
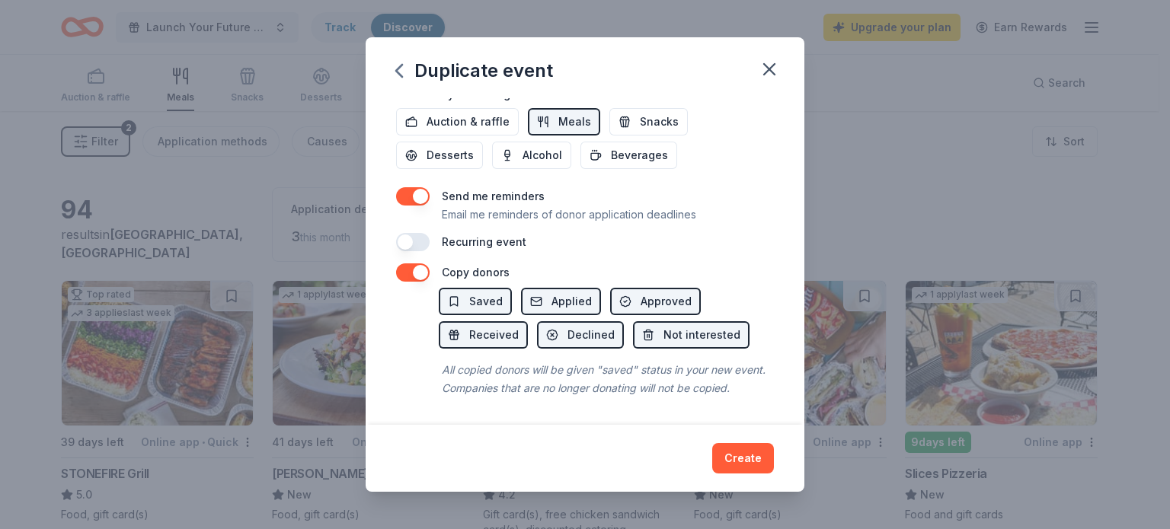
click at [423, 233] on button "button" at bounding box center [413, 242] width 34 height 18
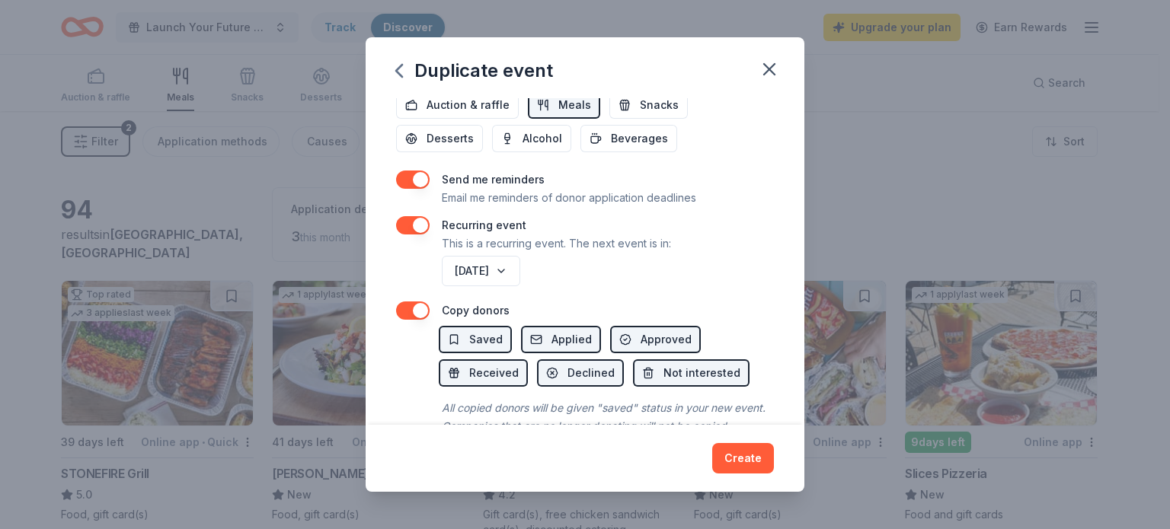
click at [499, 275] on button "[DATE]" at bounding box center [481, 271] width 78 height 30
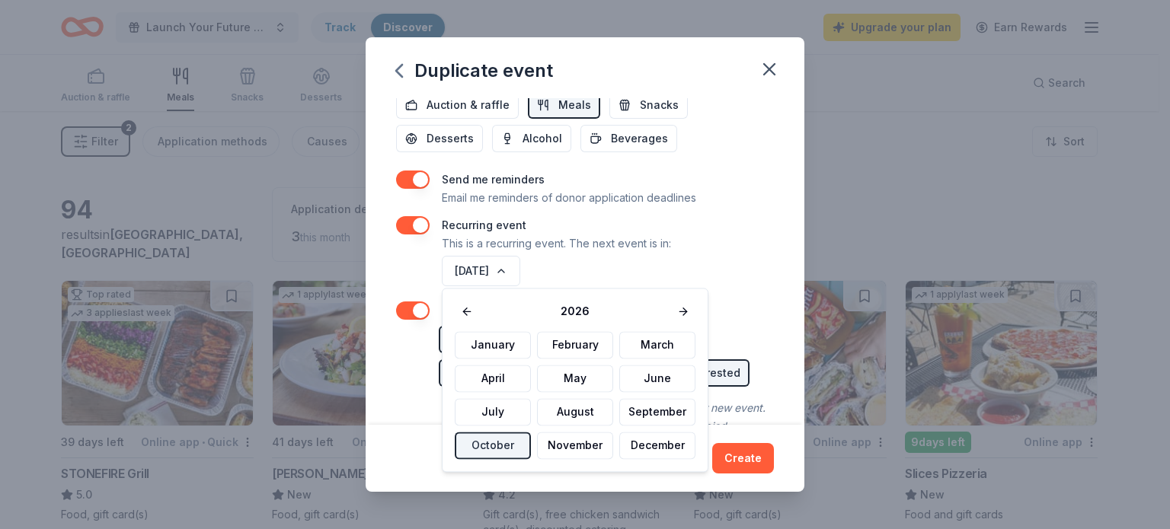
click at [466, 314] on button at bounding box center [467, 311] width 24 height 21
click at [511, 441] on button "October" at bounding box center [493, 445] width 76 height 27
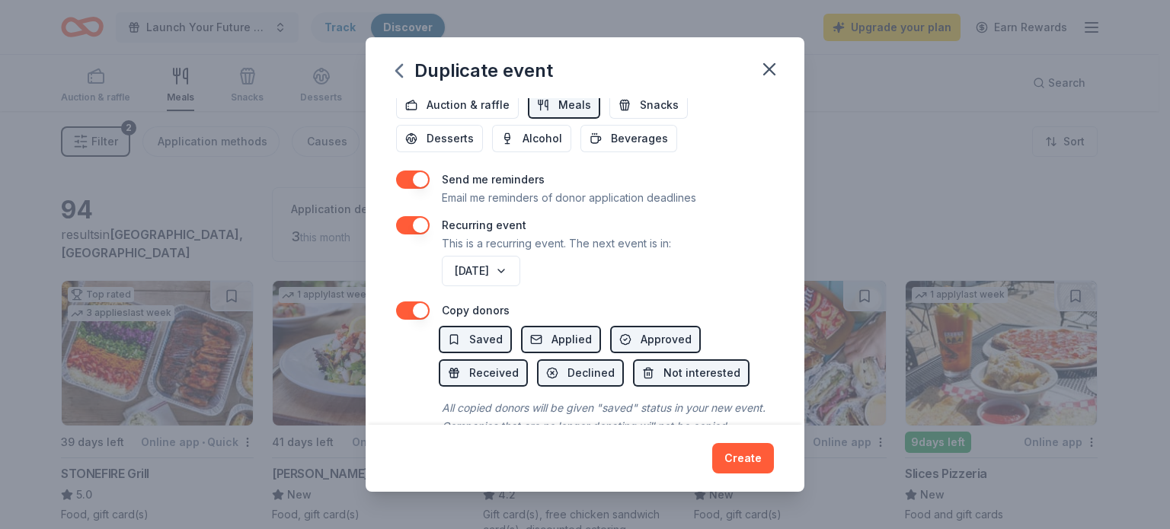
click at [566, 343] on span "Applied" at bounding box center [571, 339] width 40 height 18
click at [734, 461] on button "Create" at bounding box center [743, 458] width 62 height 30
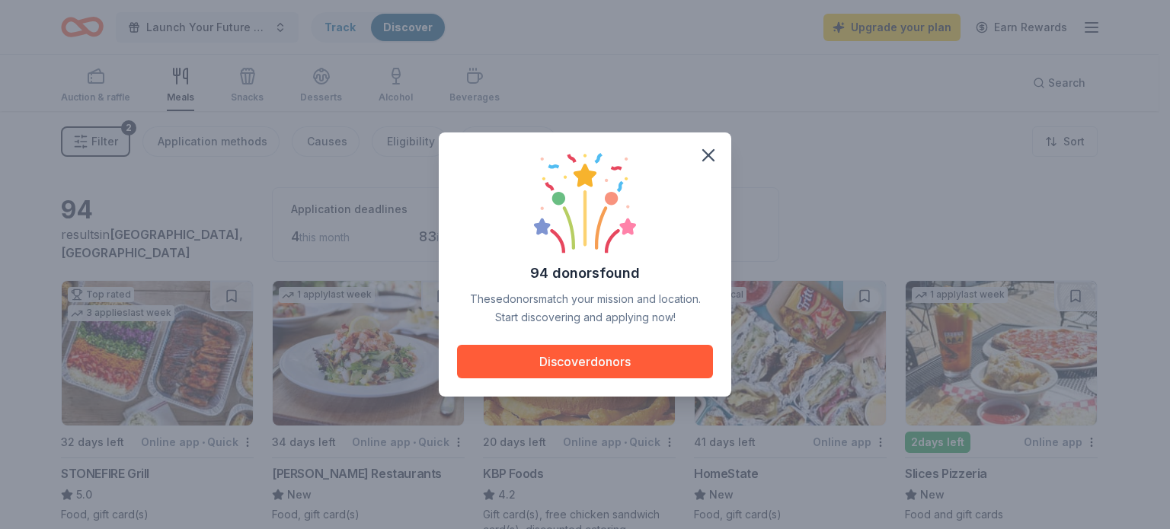
click at [712, 156] on icon "button" at bounding box center [707, 155] width 21 height 21
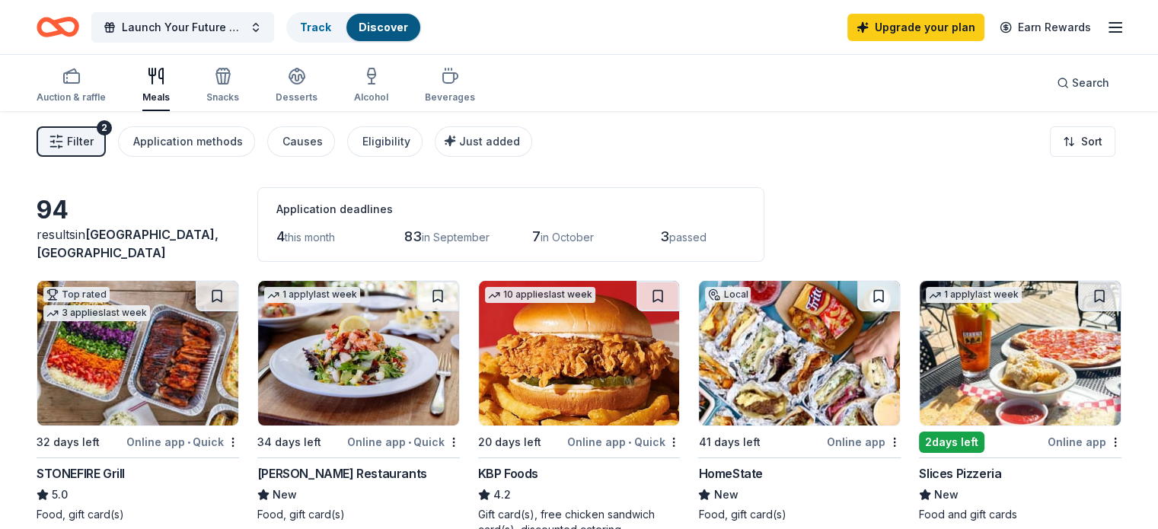
click at [218, 24] on span "Launch Your Future Cohort" at bounding box center [183, 27] width 122 height 18
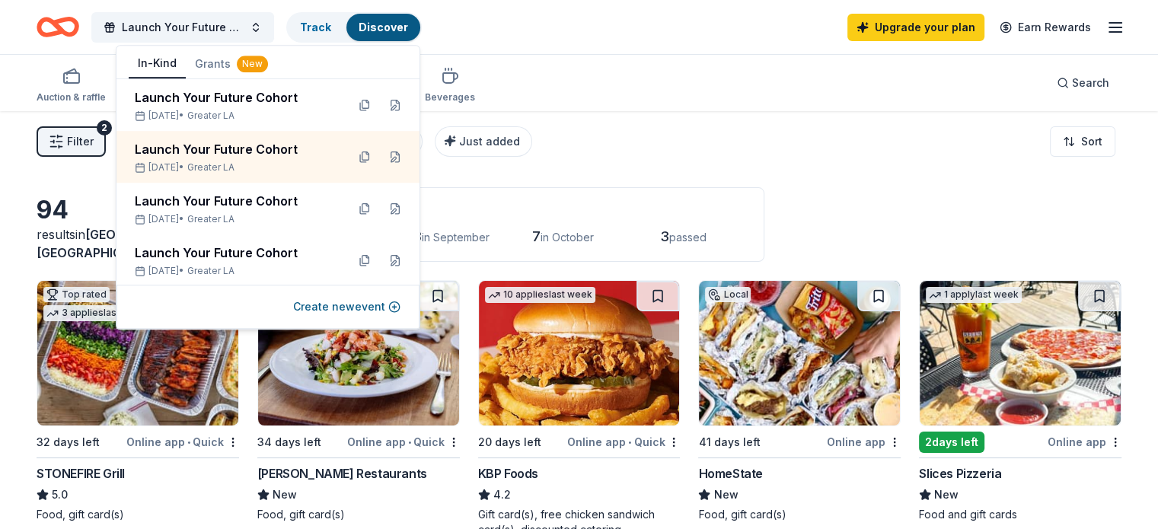
click at [393, 302] on button "Create new event" at bounding box center [346, 307] width 107 height 18
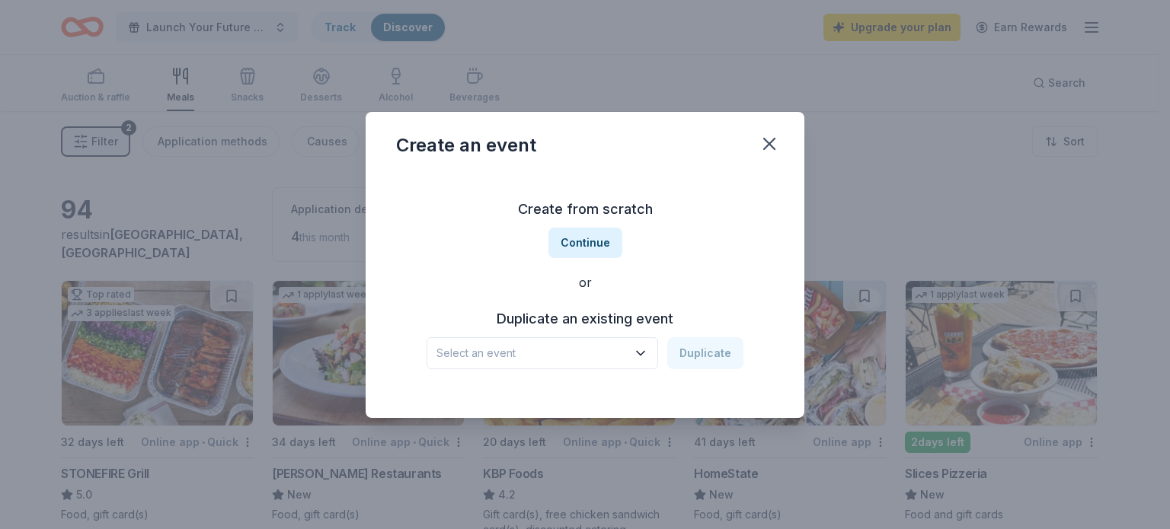
click at [576, 359] on span "Select an event" at bounding box center [531, 353] width 190 height 18
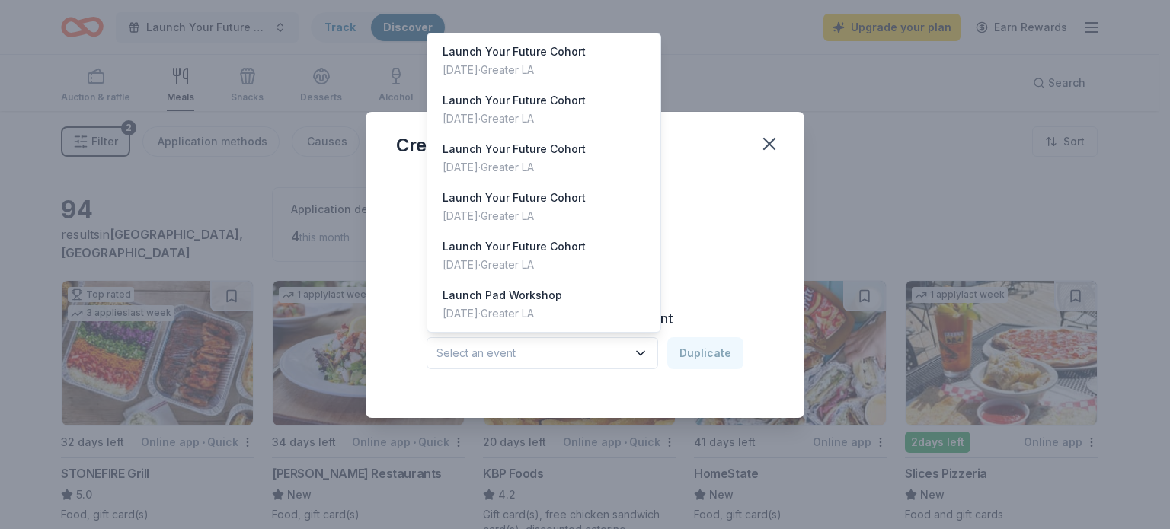
click at [535, 56] on div "Launch Your Future Cohort" at bounding box center [513, 52] width 143 height 18
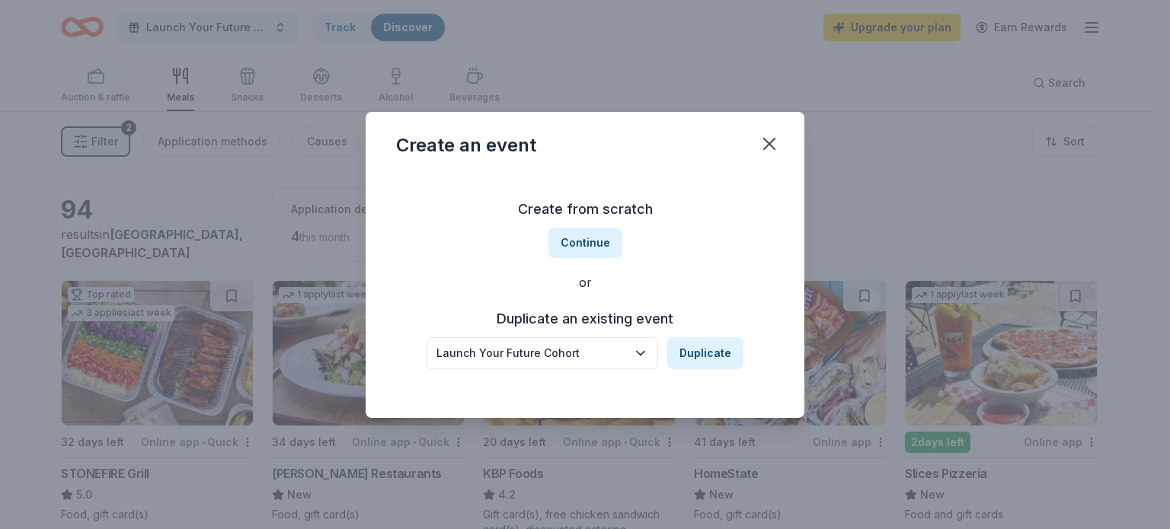
click at [698, 357] on button "Duplicate" at bounding box center [705, 353] width 76 height 32
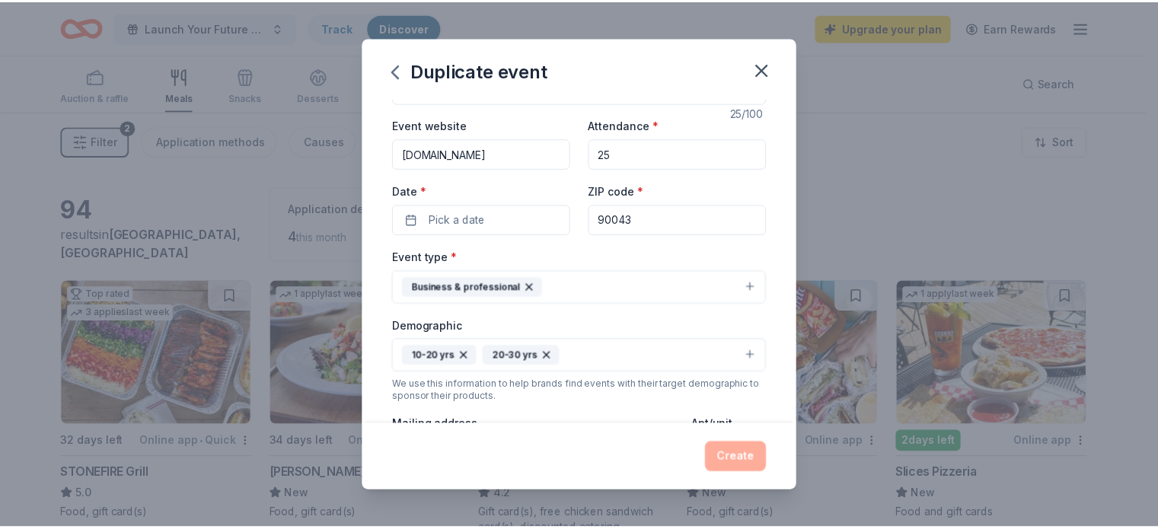
scroll to position [54, 0]
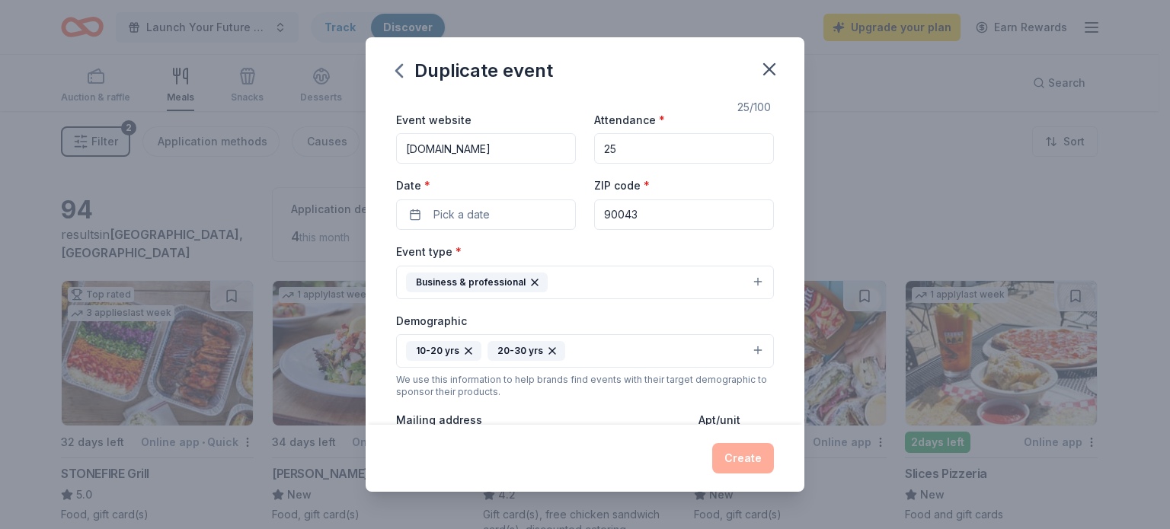
click at [423, 212] on button "Pick a date" at bounding box center [486, 214] width 180 height 30
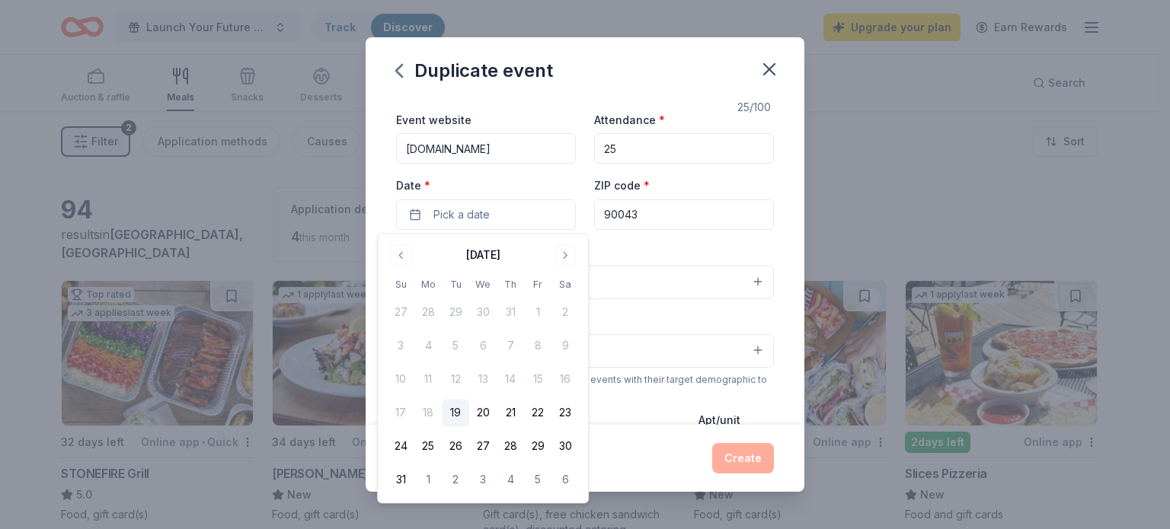
click at [567, 254] on button "Go to next month" at bounding box center [564, 254] width 21 height 21
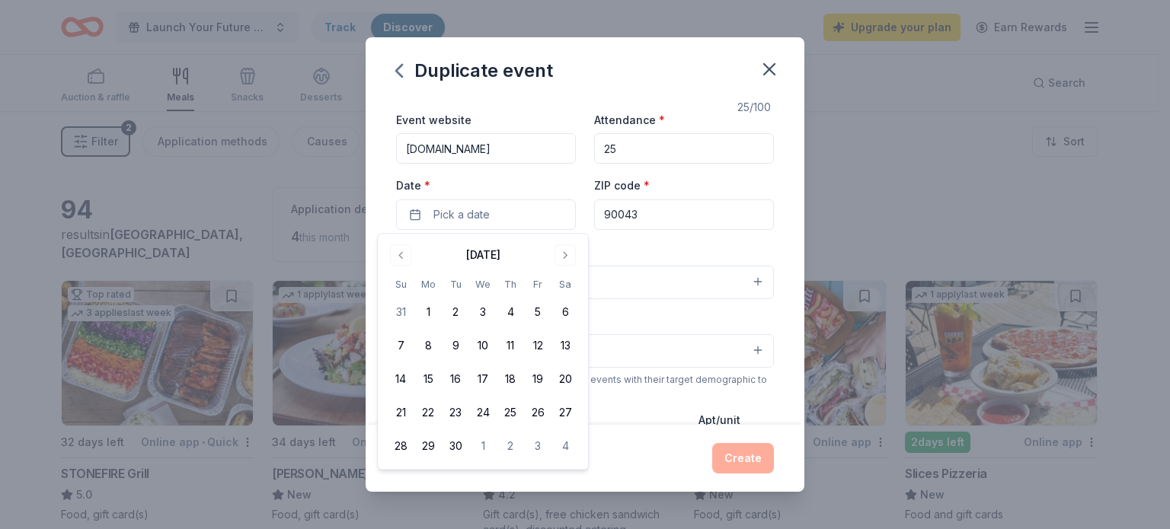
click at [567, 254] on button "Go to next month" at bounding box center [564, 254] width 21 height 21
click at [420, 343] on button "3" at bounding box center [427, 346] width 27 height 27
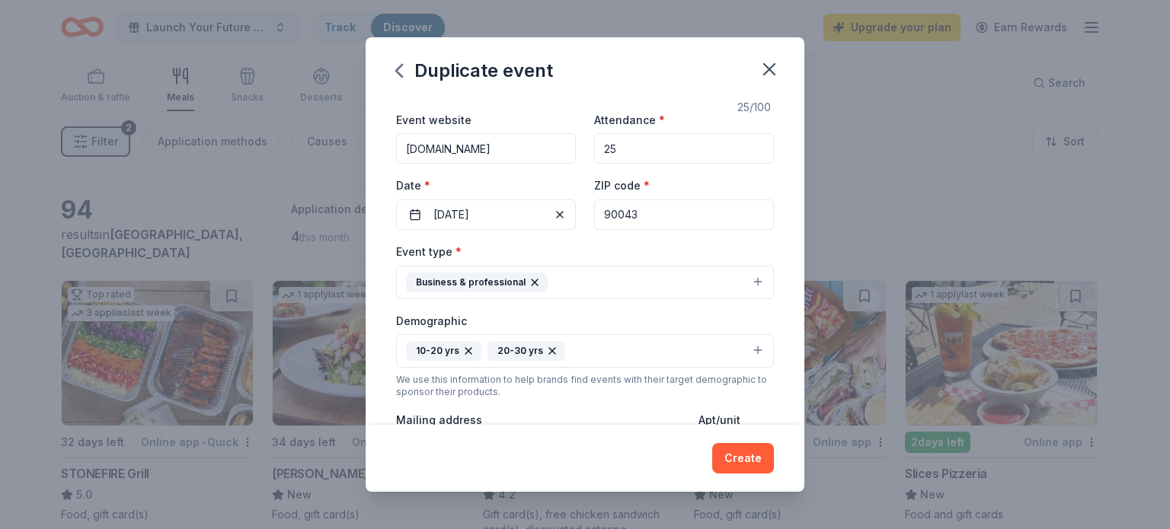
click at [749, 465] on button "Create" at bounding box center [743, 458] width 62 height 30
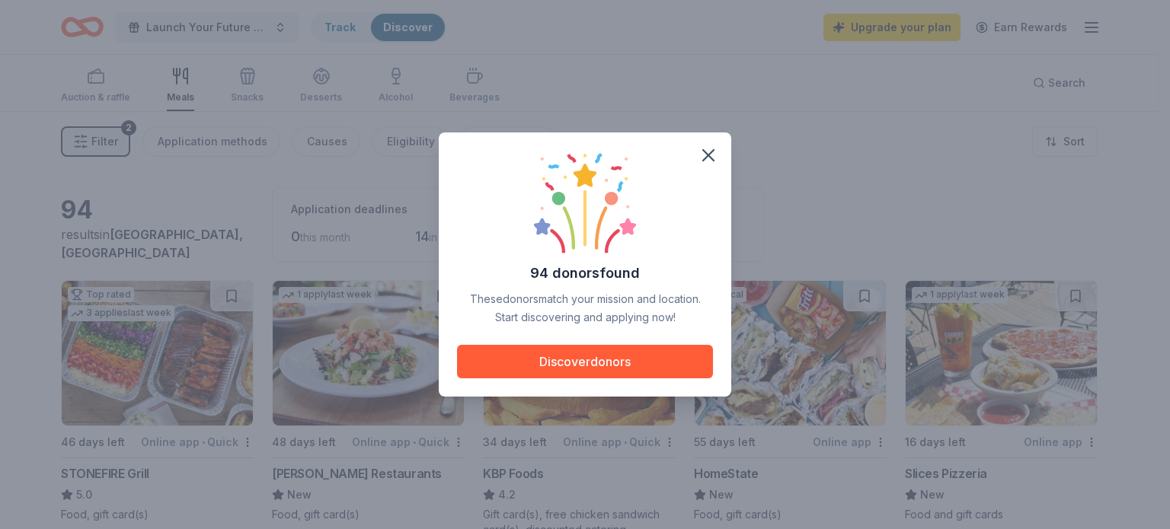
click at [705, 157] on icon "button" at bounding box center [708, 155] width 11 height 11
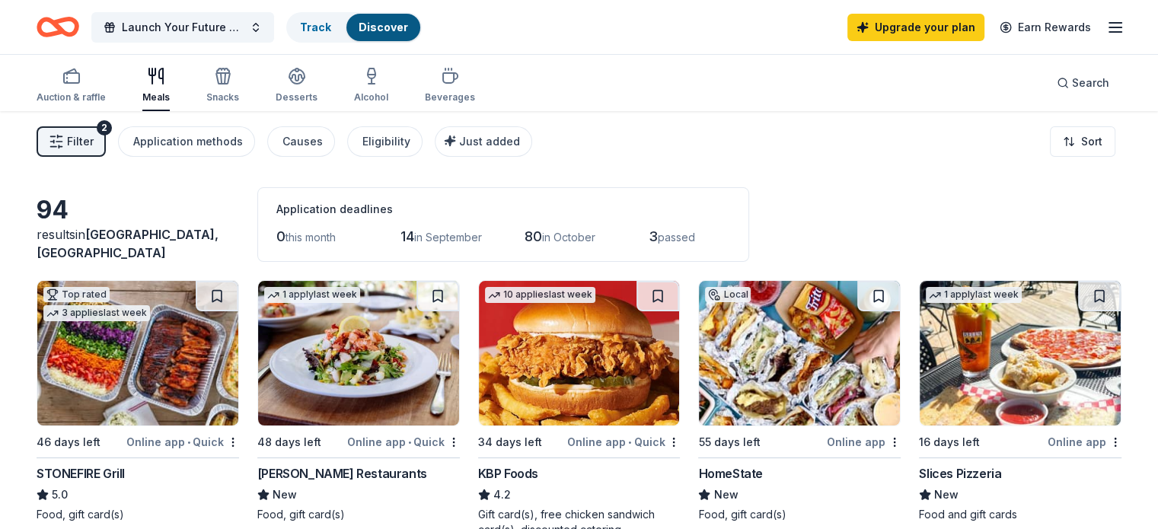
click at [198, 30] on span "Launch Your Future Cohort" at bounding box center [183, 27] width 122 height 18
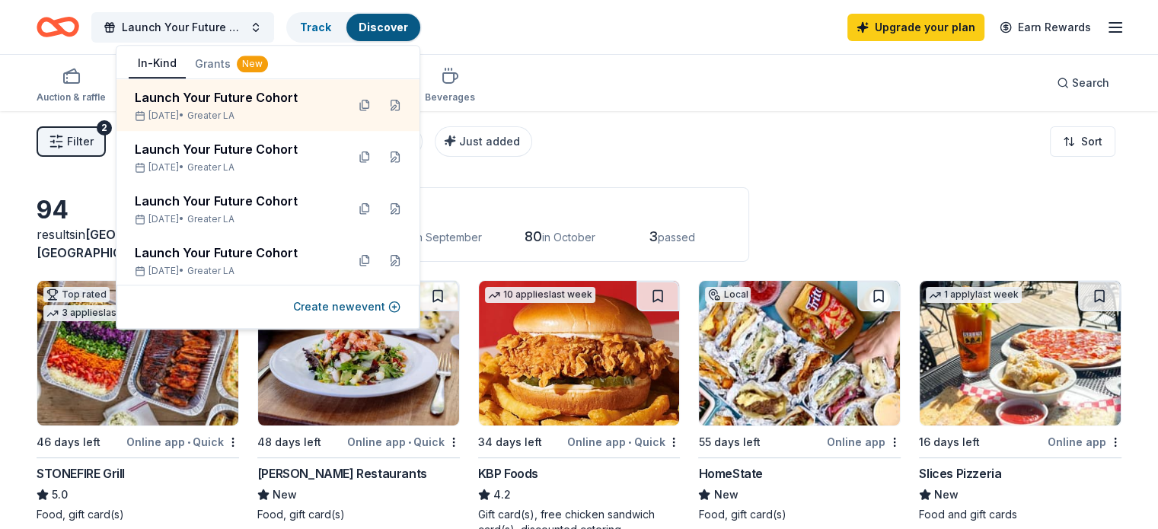
scroll to position [157, 0]
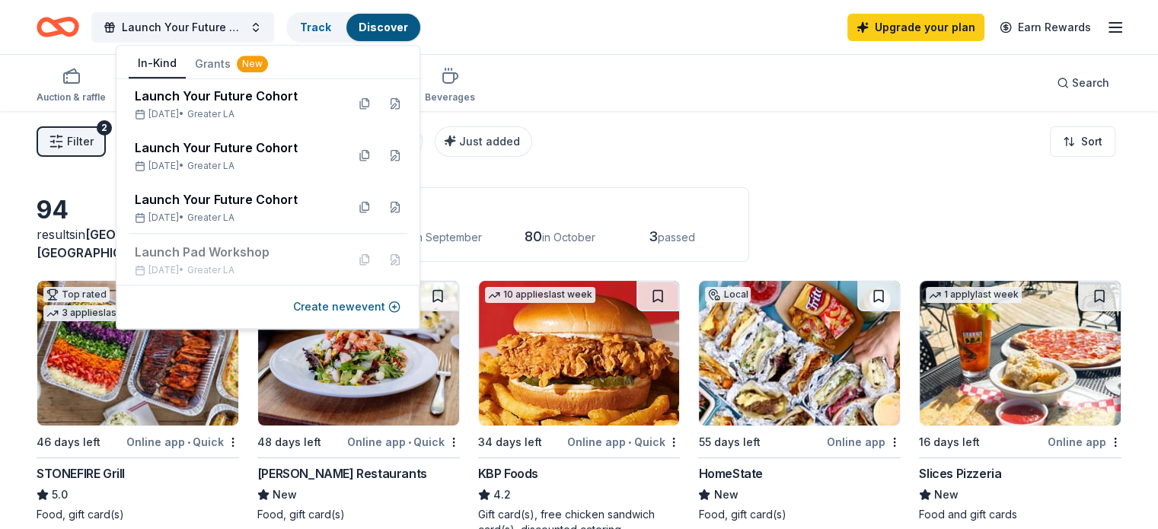
click at [273, 215] on div "Sep 29, 2025 • Greater LA" at bounding box center [234, 218] width 199 height 12
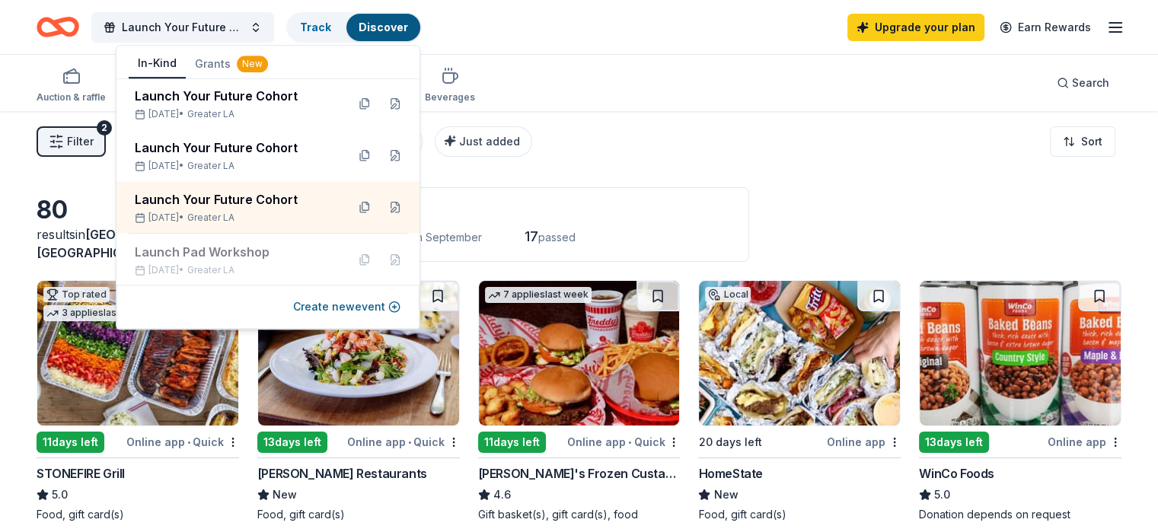
click at [564, 148] on div "Filter 2 Application methods Causes Eligibility Just added Sort" at bounding box center [579, 141] width 1158 height 61
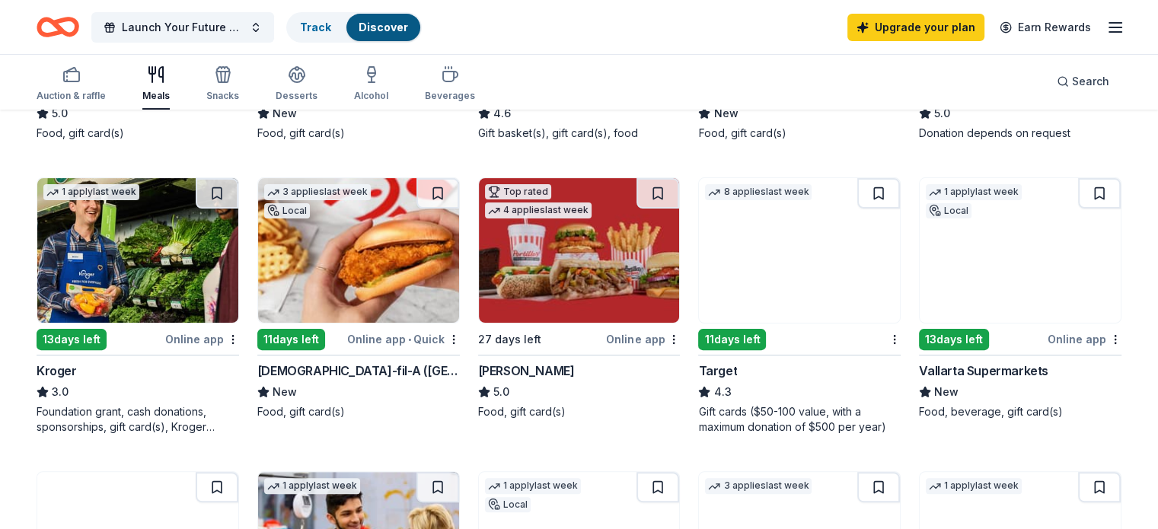
scroll to position [384, 0]
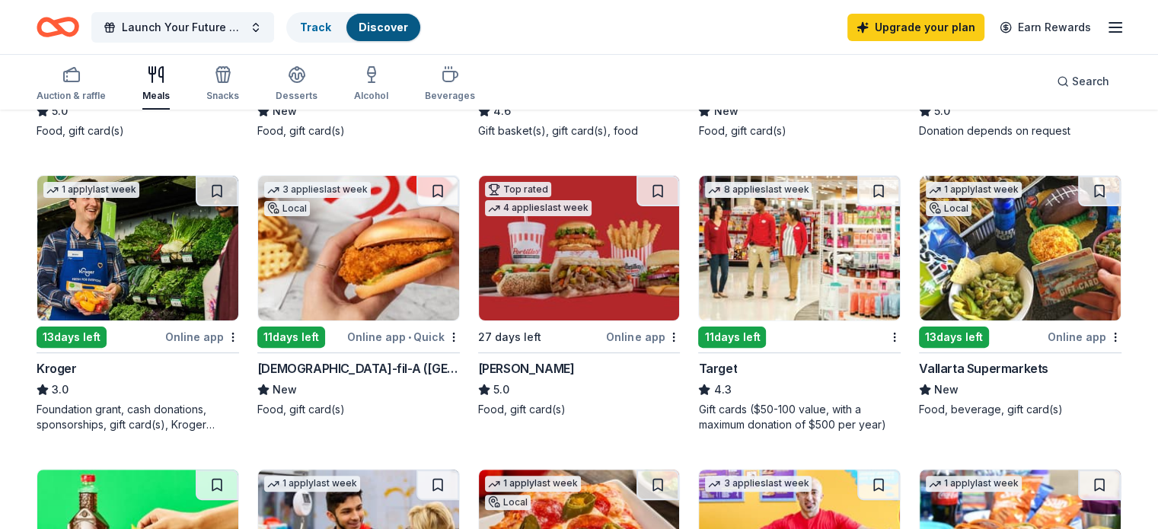
click at [439, 187] on button at bounding box center [437, 191] width 43 height 30
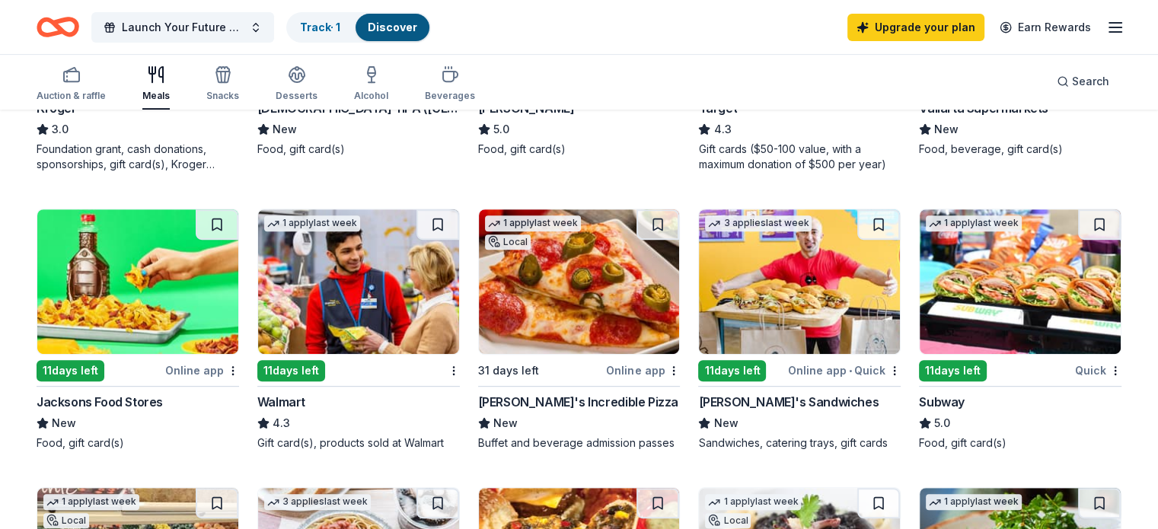
scroll to position [640, 0]
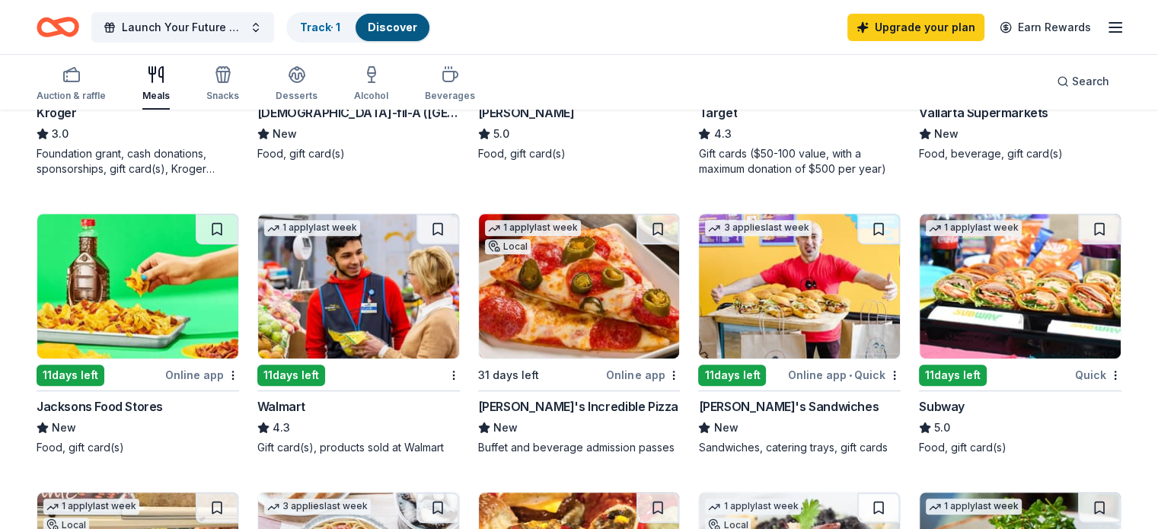
click at [1078, 232] on button at bounding box center [1099, 229] width 43 height 30
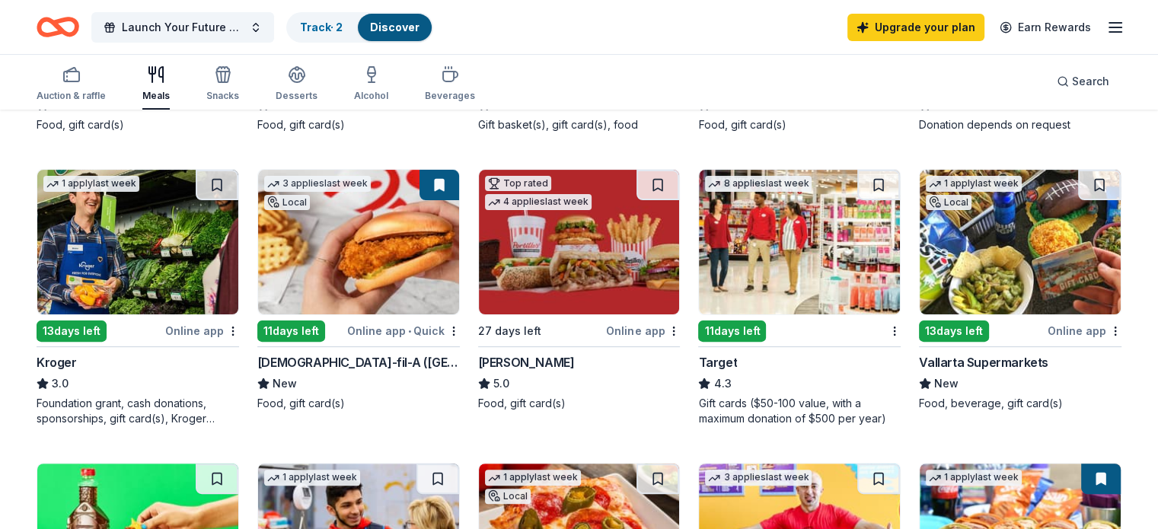
scroll to position [385, 0]
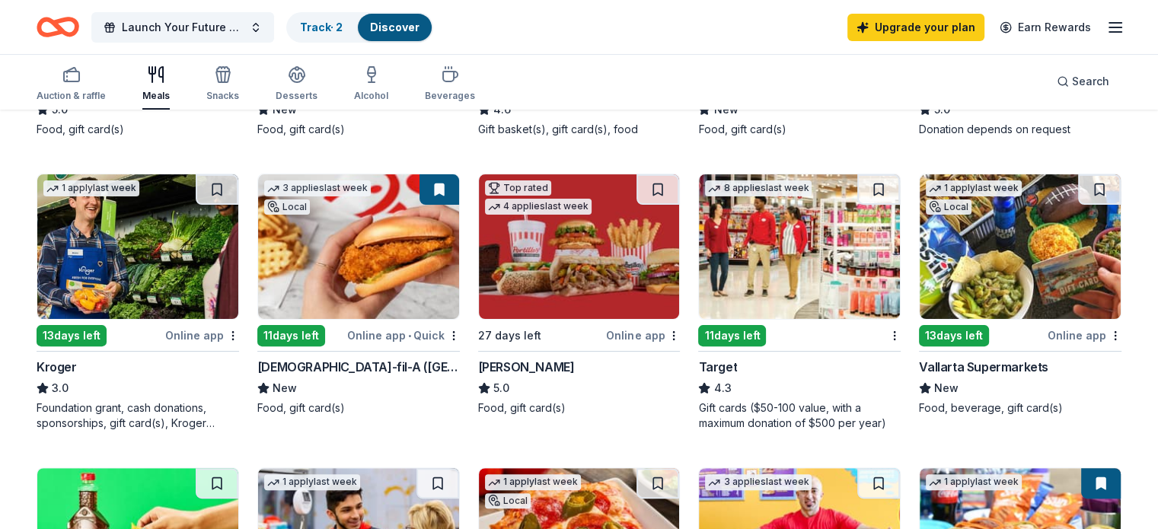
click at [234, 188] on button at bounding box center [217, 189] width 43 height 30
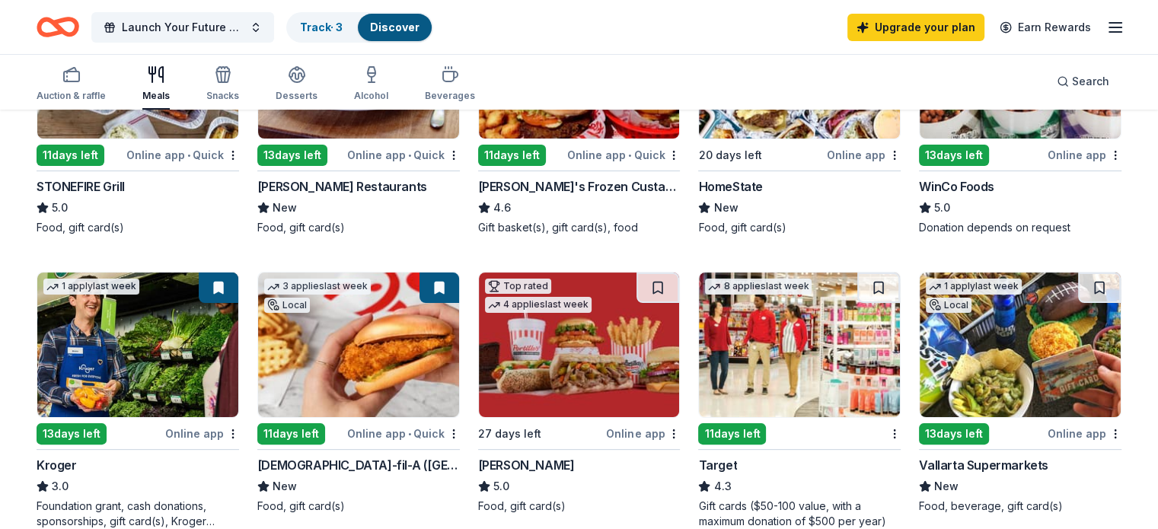
scroll to position [0, 0]
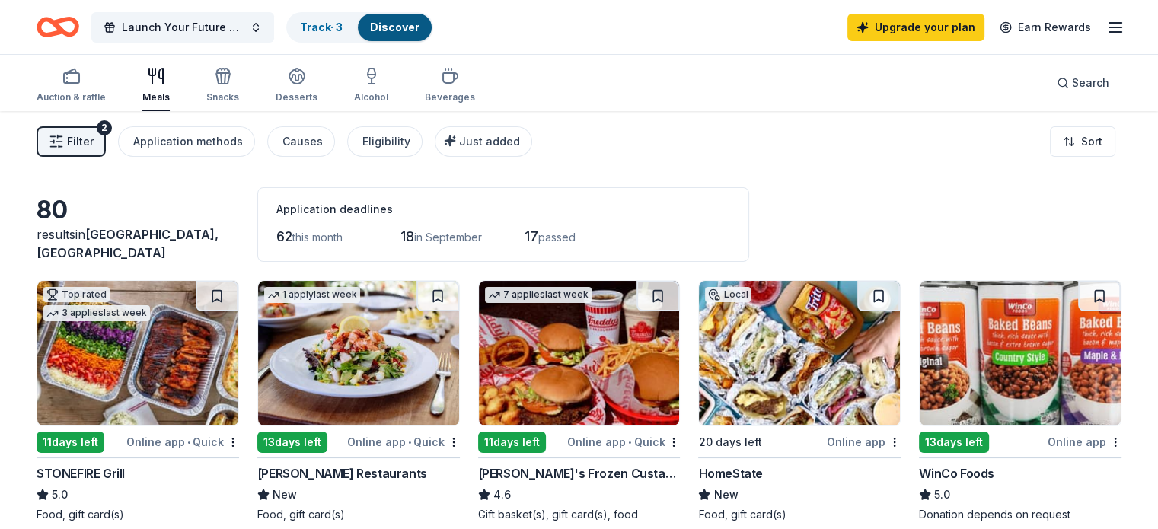
click at [222, 20] on span "Launch Your Future Cohort" at bounding box center [183, 27] width 122 height 18
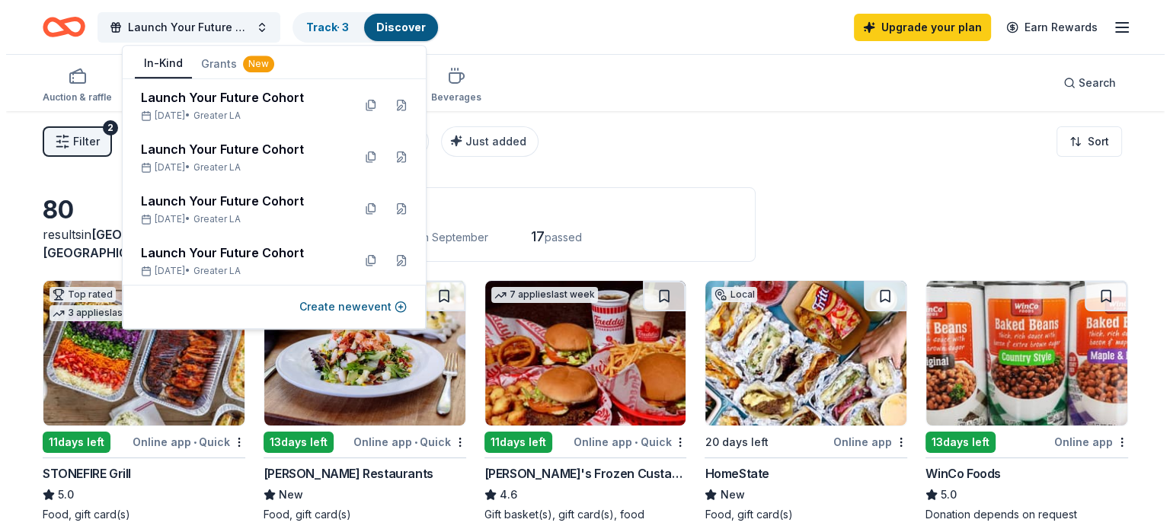
scroll to position [146, 0]
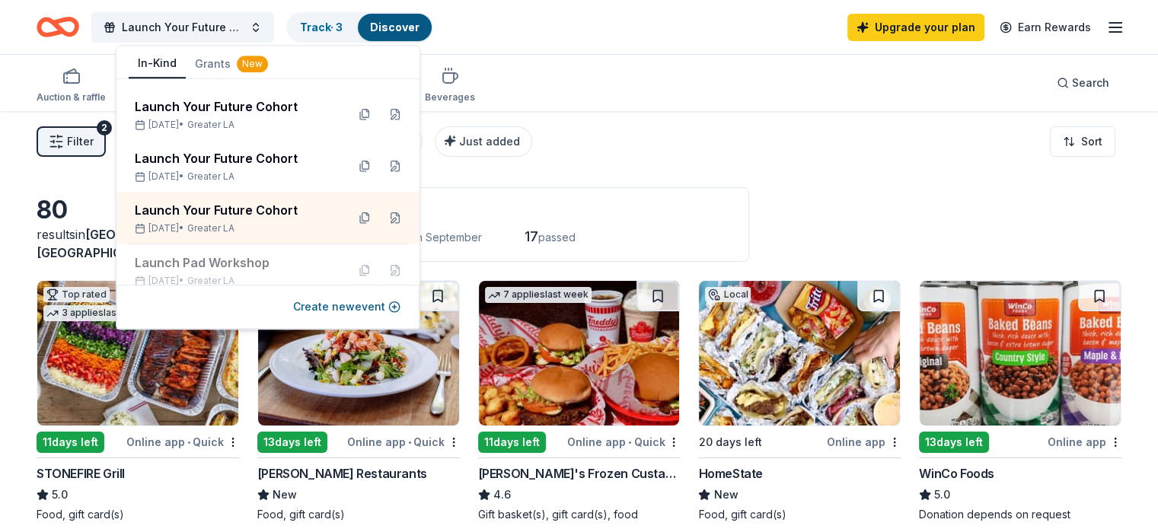
click at [270, 210] on div "Launch Your Future Cohort" at bounding box center [234, 210] width 199 height 18
click at [389, 219] on button at bounding box center [395, 218] width 24 height 24
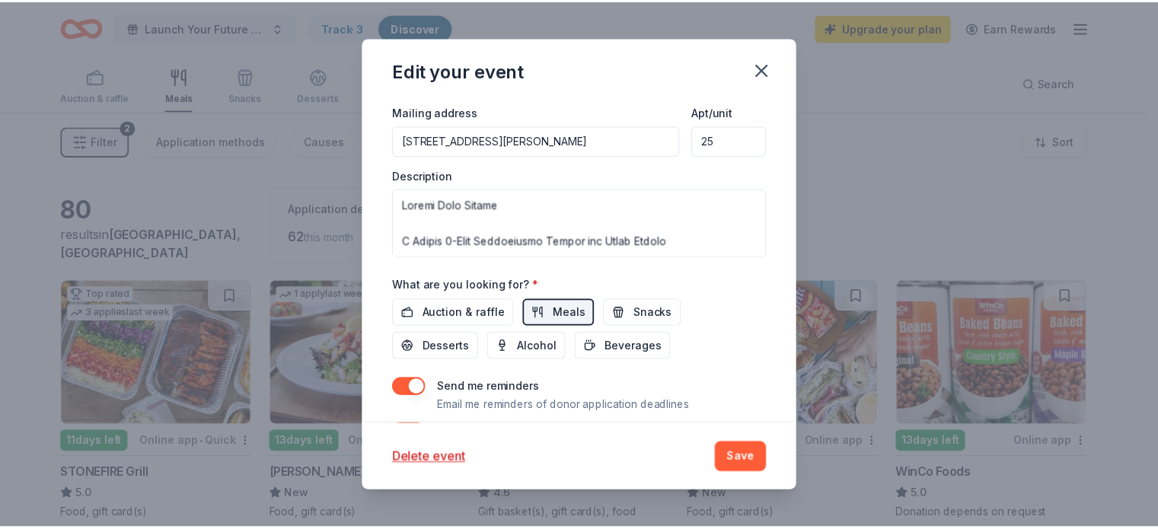
scroll to position [437, 0]
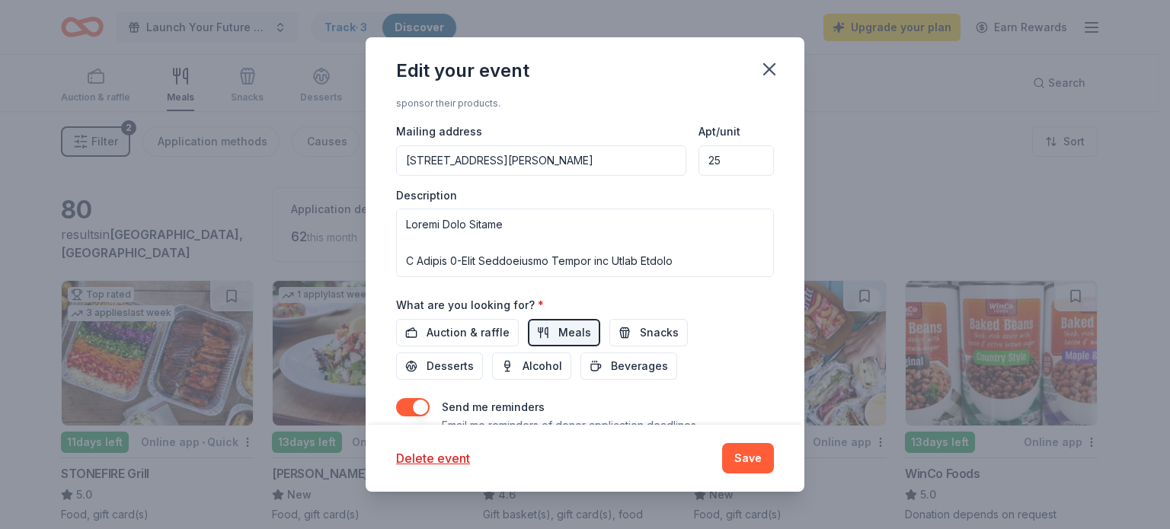
click at [742, 461] on button "Save" at bounding box center [748, 458] width 52 height 30
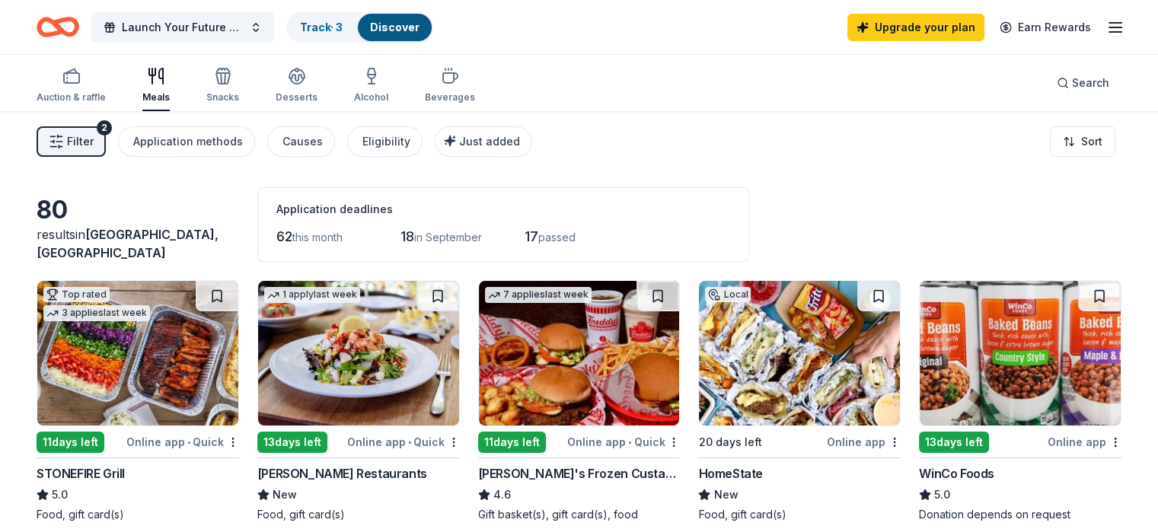
drag, startPoint x: 192, startPoint y: 18, endPoint x: 173, endPoint y: 24, distance: 19.8
click at [173, 24] on span "Launch Your Future Cohort" at bounding box center [183, 27] width 122 height 18
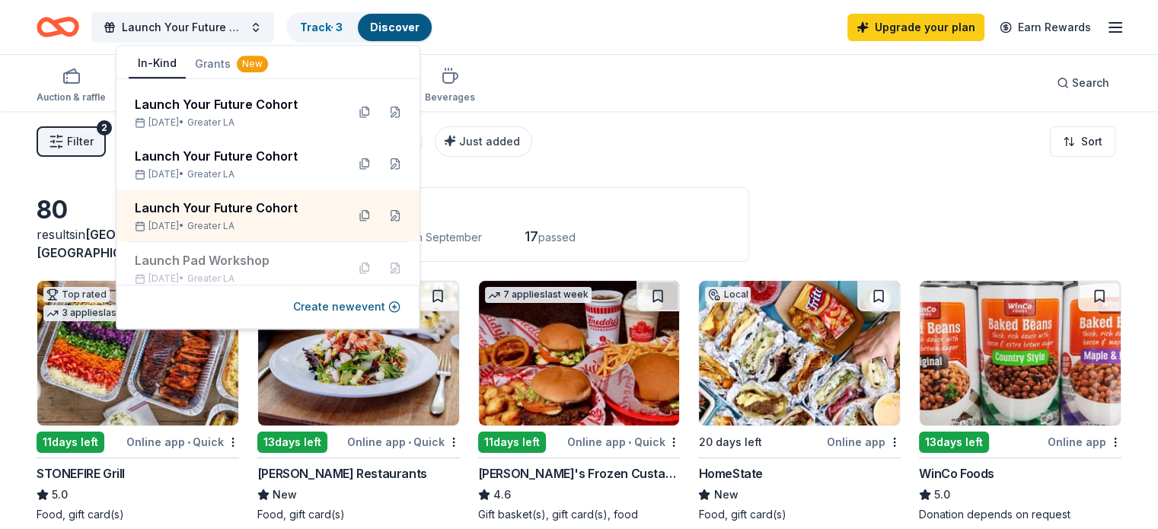
scroll to position [149, 0]
click at [295, 218] on div "Launch Your Future Cohort Sep 29, 2025 • Greater LA" at bounding box center [234, 215] width 199 height 34
click at [235, 212] on div "Launch Your Future Cohort" at bounding box center [234, 207] width 199 height 18
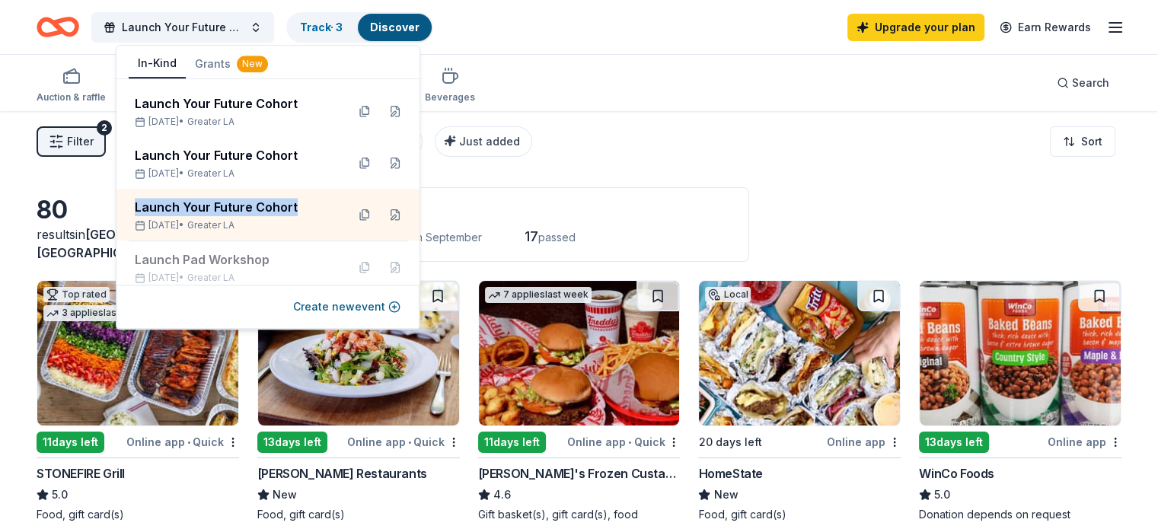
click at [289, 211] on div "Launch Your Future Cohort" at bounding box center [234, 207] width 199 height 18
click at [749, 101] on div "Auction & raffle Meals Snacks Desserts Alcohol Beverages Search" at bounding box center [579, 83] width 1085 height 56
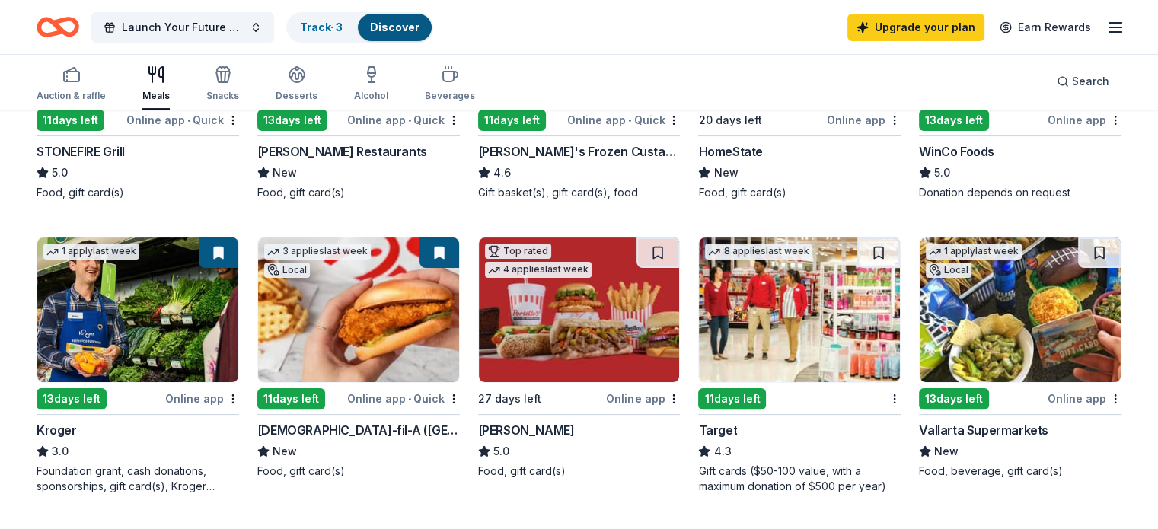
scroll to position [324, 0]
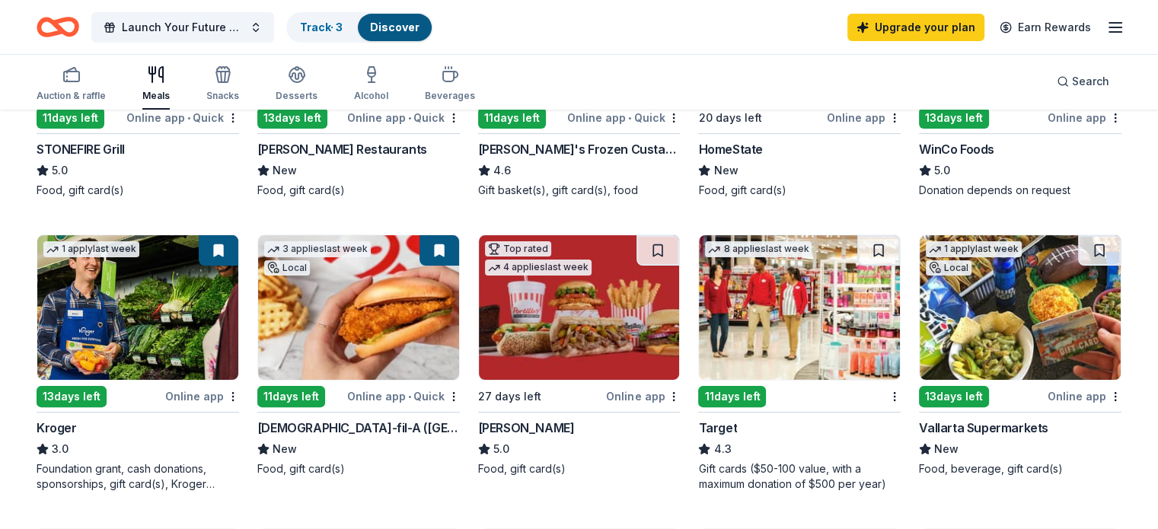
click at [857, 252] on button at bounding box center [878, 250] width 43 height 30
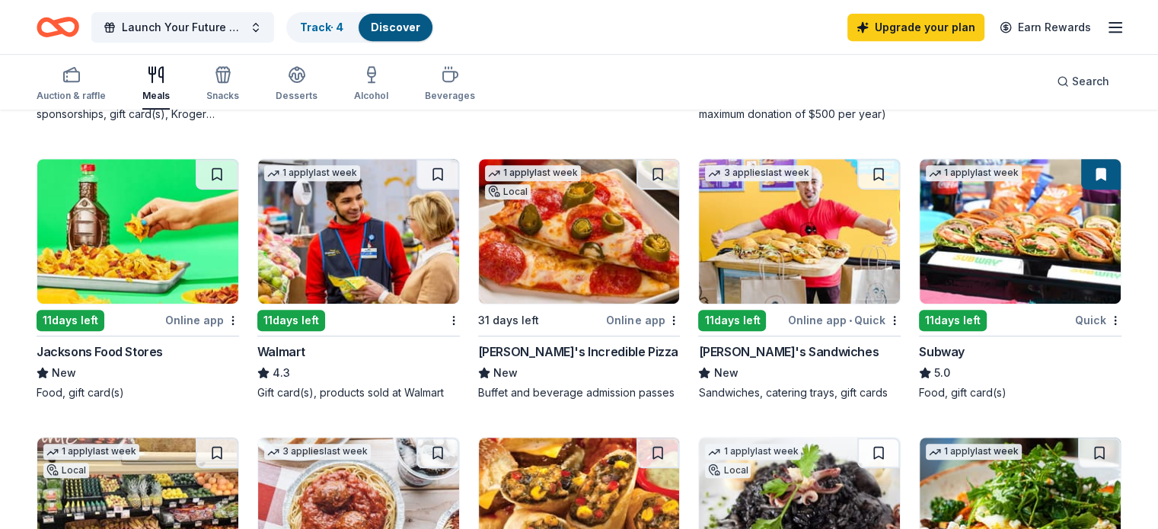
scroll to position [697, 0]
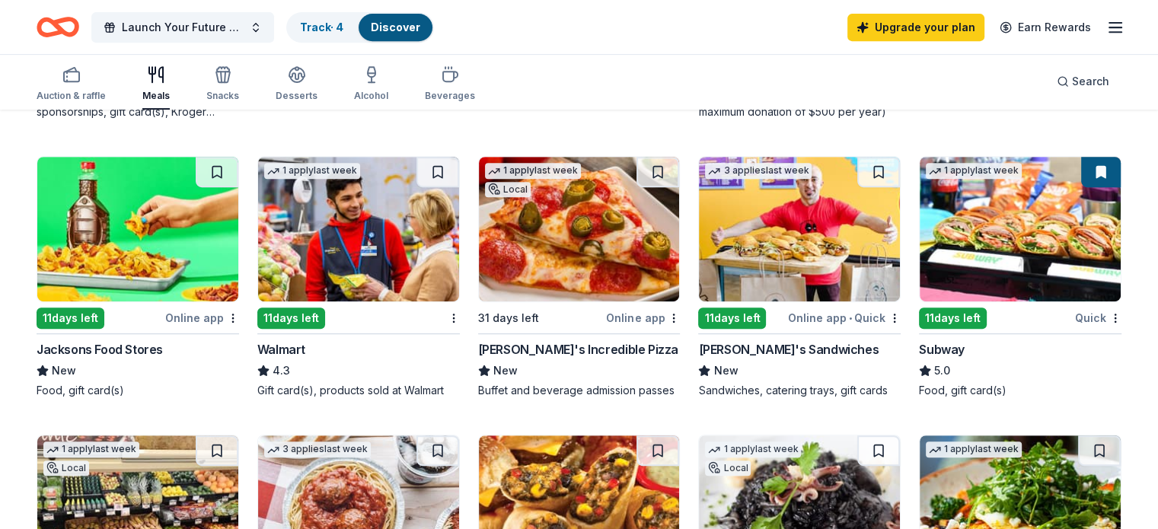
click at [437, 163] on button at bounding box center [437, 172] width 43 height 30
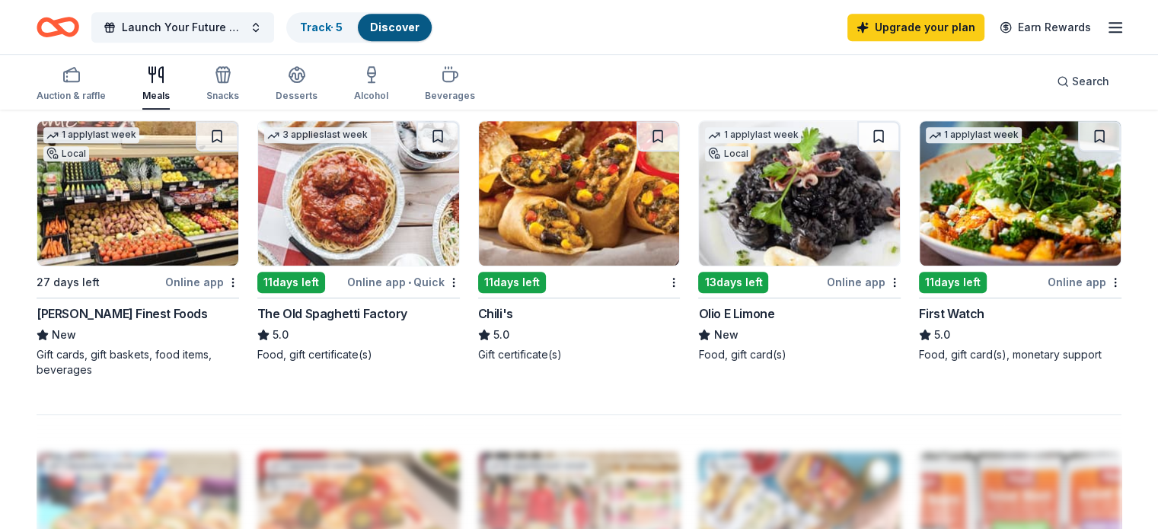
scroll to position [996, 0]
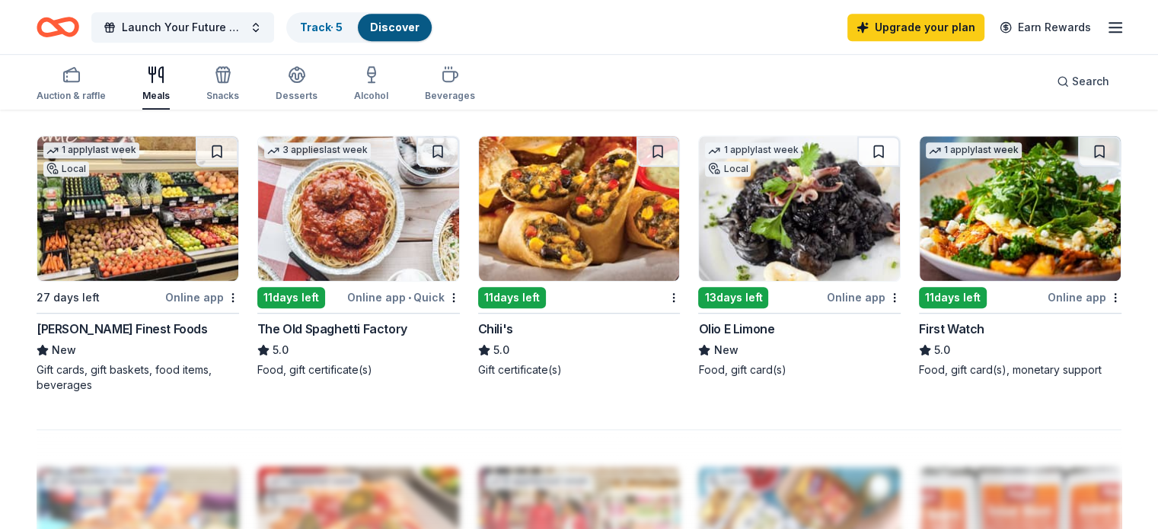
click at [236, 162] on button at bounding box center [217, 151] width 43 height 30
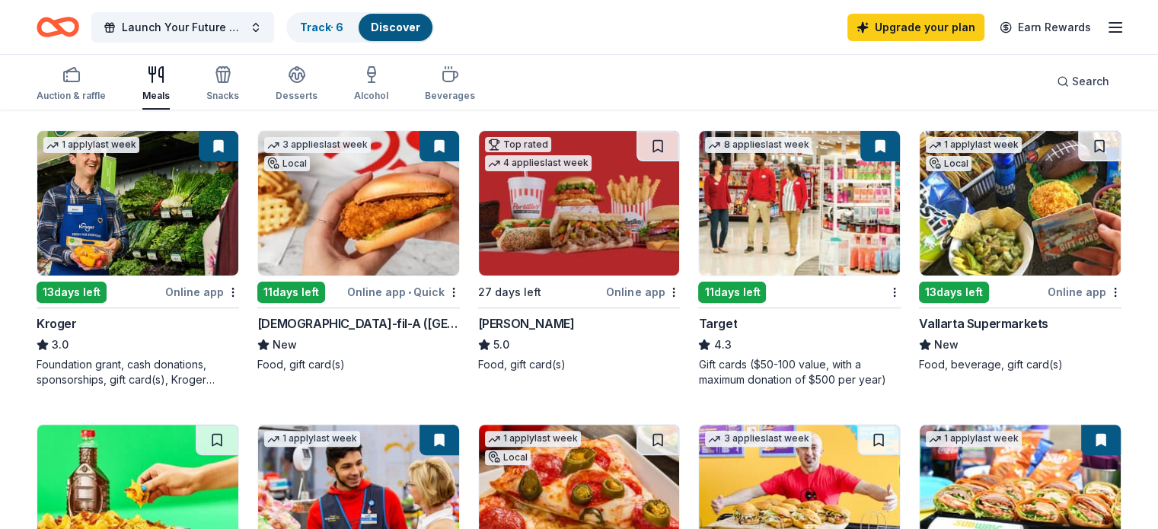
scroll to position [416, 0]
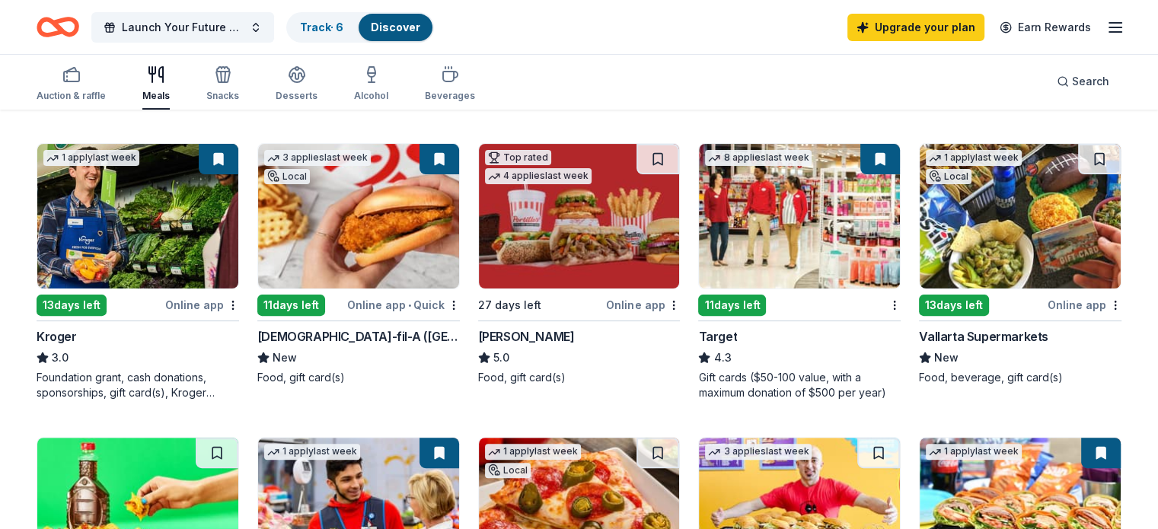
click at [1079, 155] on button at bounding box center [1099, 159] width 43 height 30
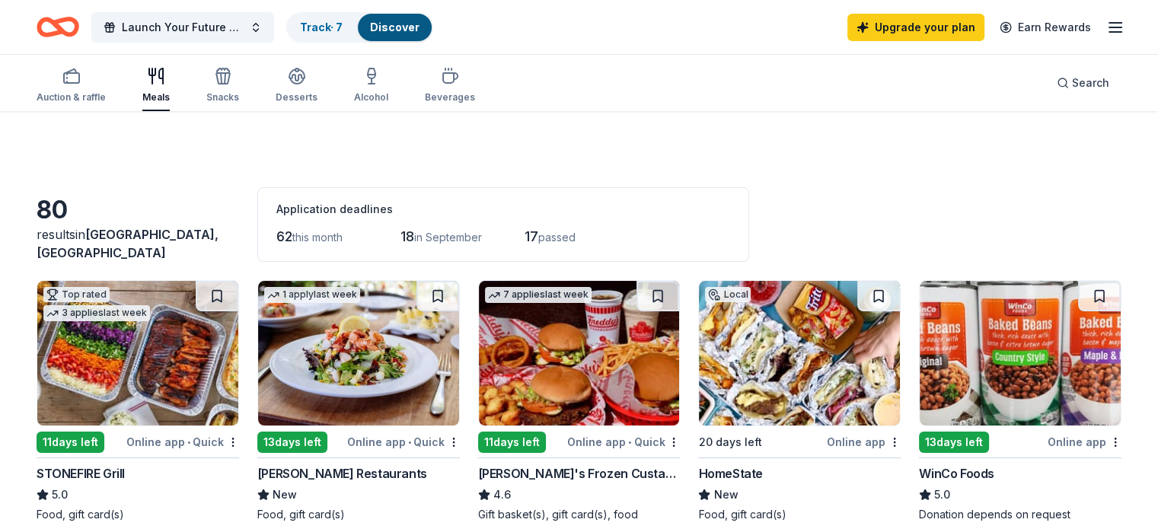
scroll to position [120, 0]
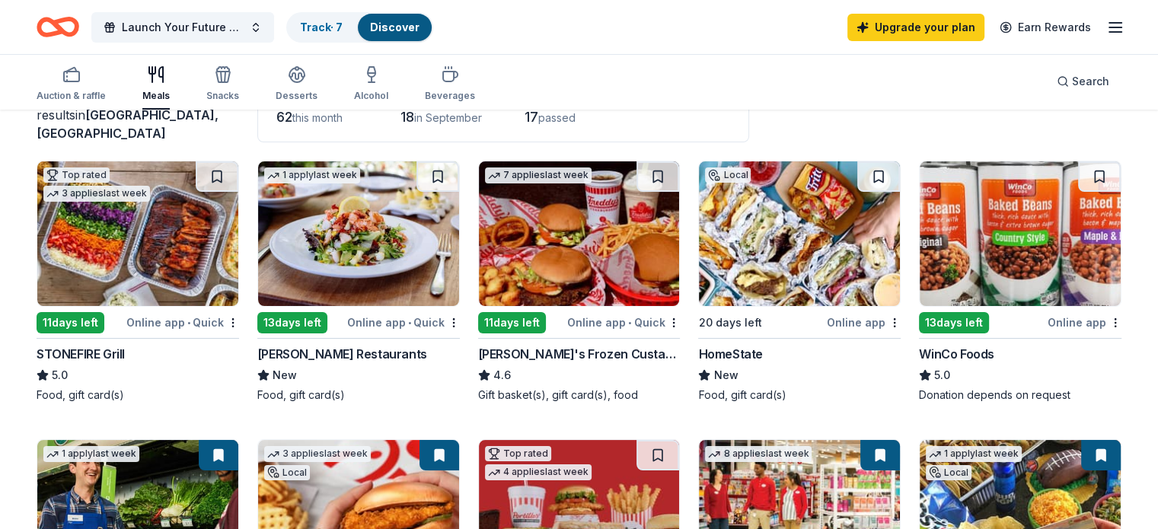
click at [793, 288] on img at bounding box center [799, 233] width 201 height 145
click at [343, 25] on link "Track · 7" at bounding box center [321, 27] width 43 height 13
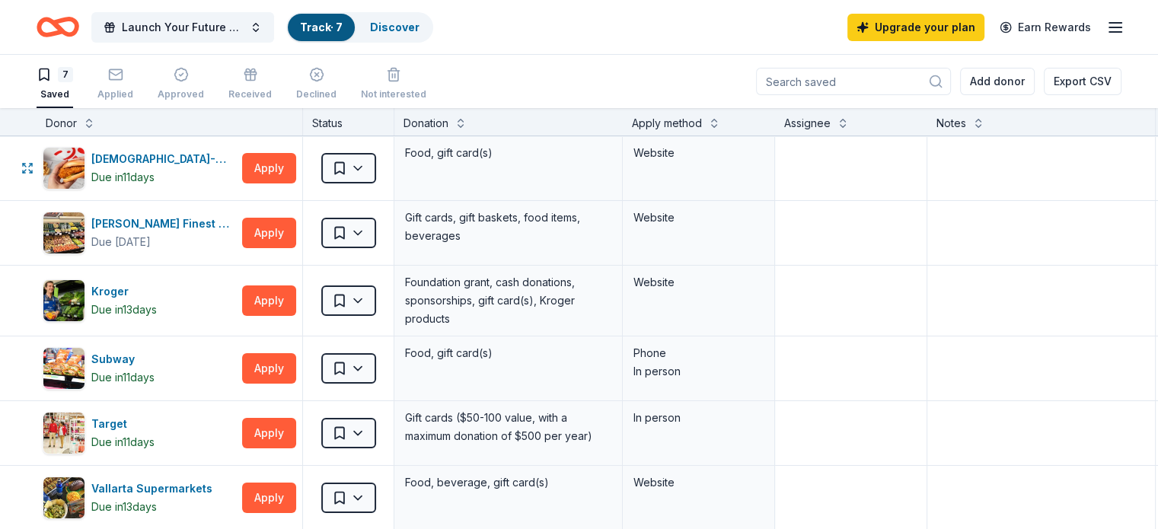
click at [292, 163] on button "Apply" at bounding box center [269, 168] width 54 height 30
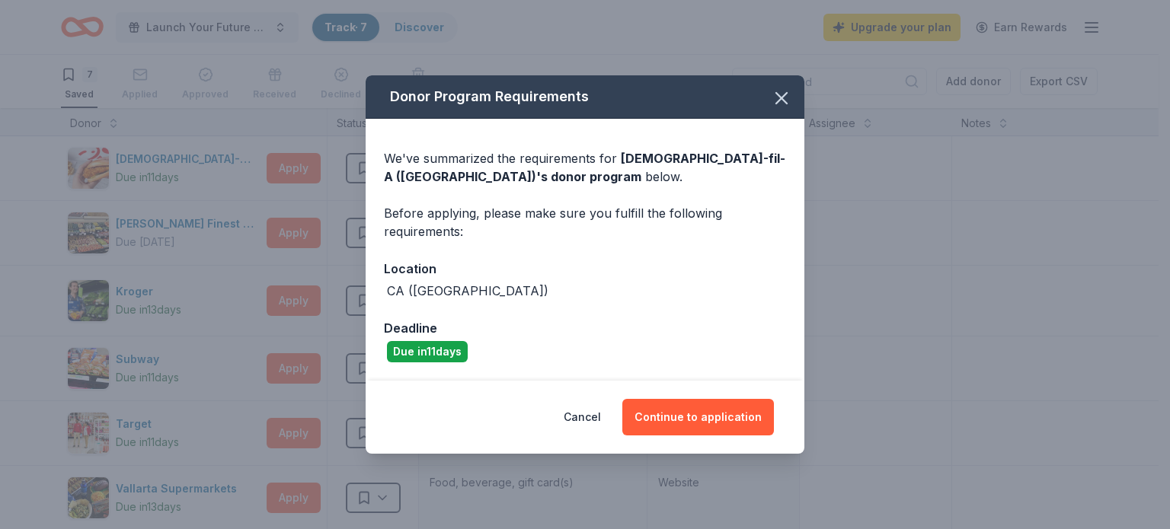
click at [710, 423] on button "Continue to application" at bounding box center [698, 417] width 152 height 37
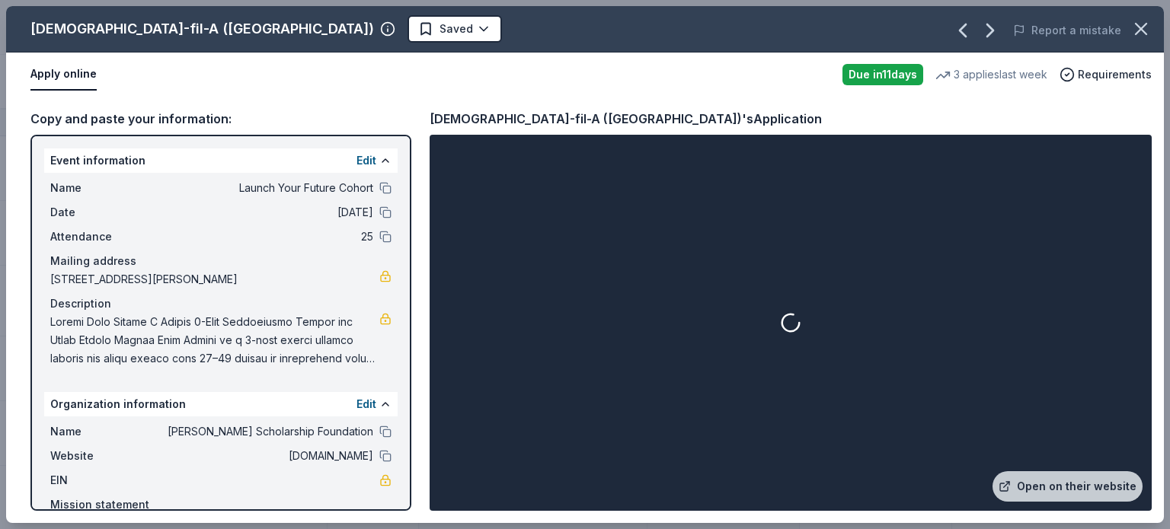
drag, startPoint x: 413, startPoint y: 200, endPoint x: 417, endPoint y: 312, distance: 112.0
click at [417, 312] on div "Copy and paste your information: Event information Edit Name Launch Your Future…" at bounding box center [584, 310] width 1157 height 426
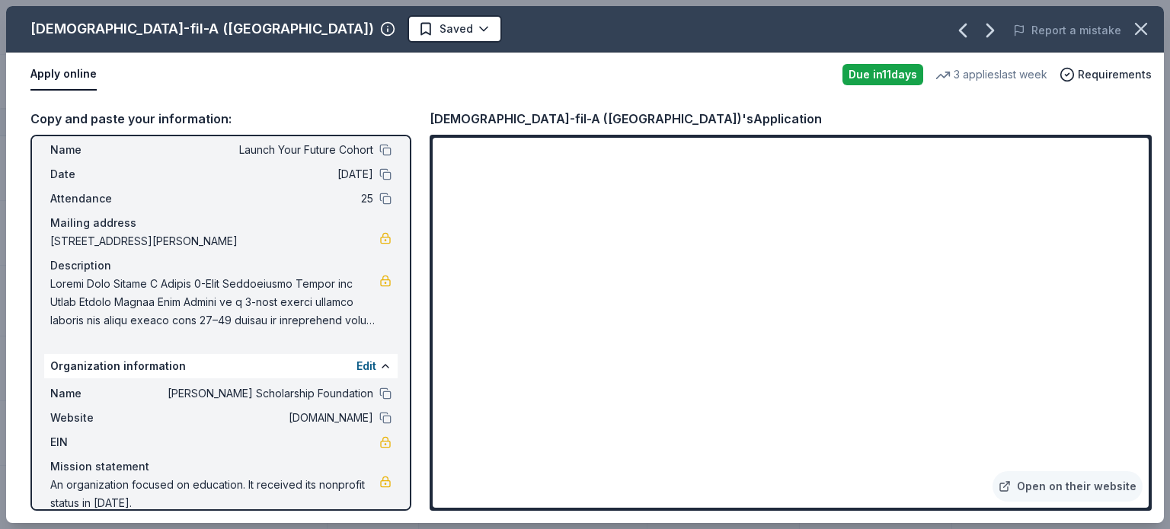
scroll to position [58, 0]
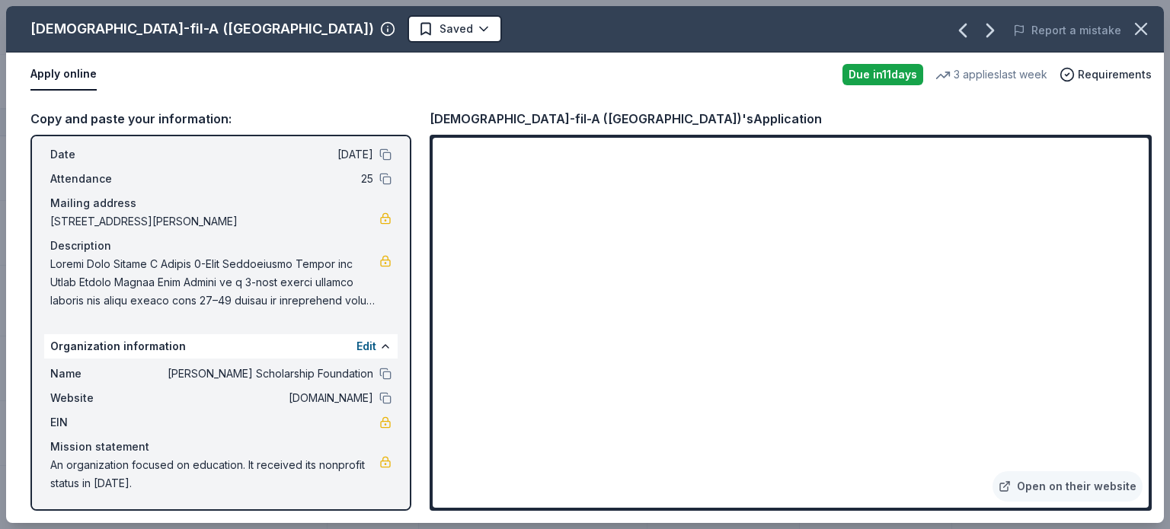
click at [282, 293] on span at bounding box center [214, 282] width 329 height 55
click at [1156, 30] on button "button" at bounding box center [1141, 29] width 34 height 34
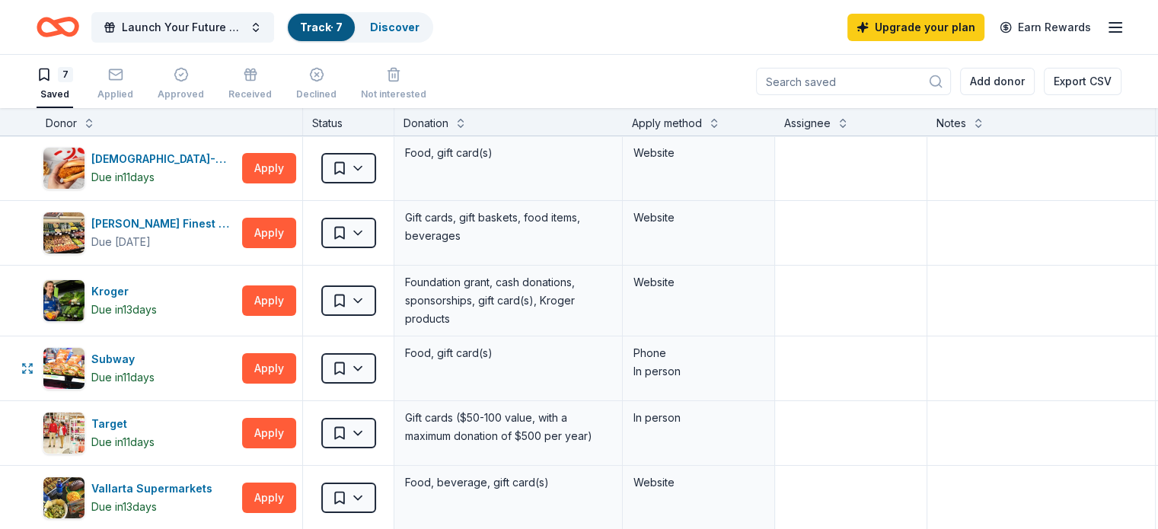
click at [285, 363] on button "Apply" at bounding box center [269, 368] width 54 height 30
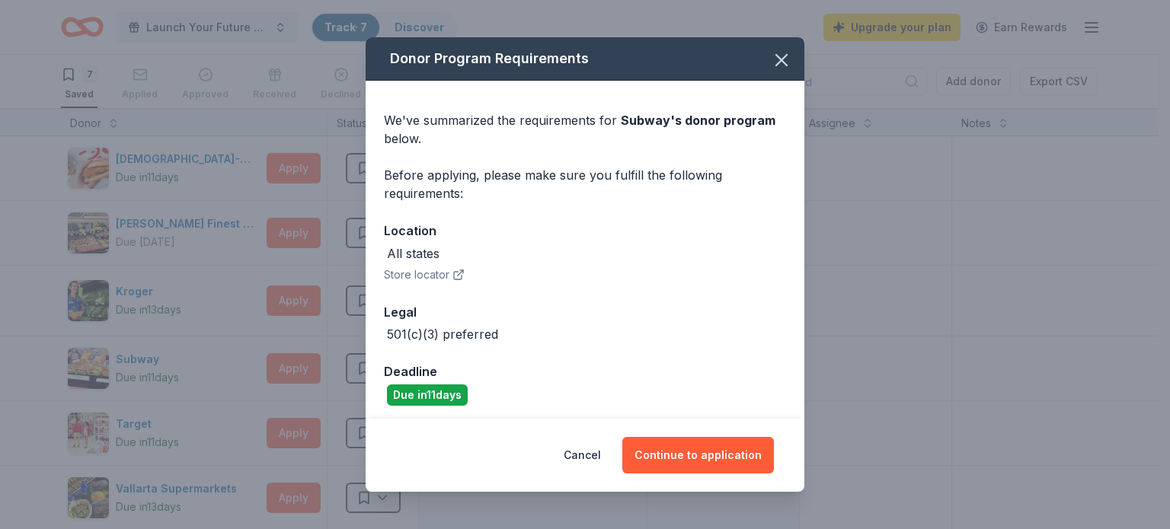
scroll to position [5, 0]
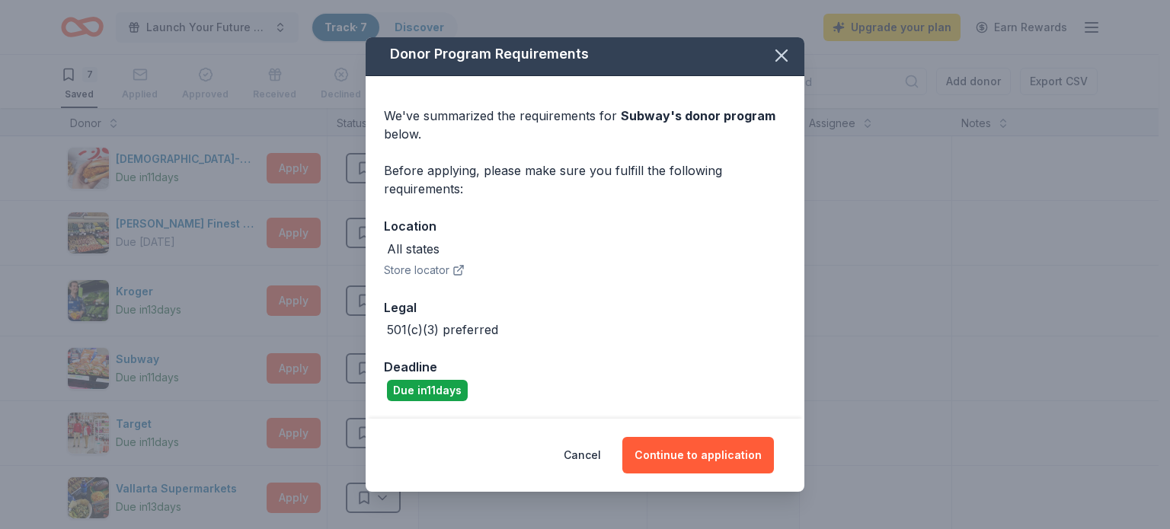
click at [719, 456] on button "Continue to application" at bounding box center [698, 455] width 152 height 37
